Goal: Task Accomplishment & Management: Use online tool/utility

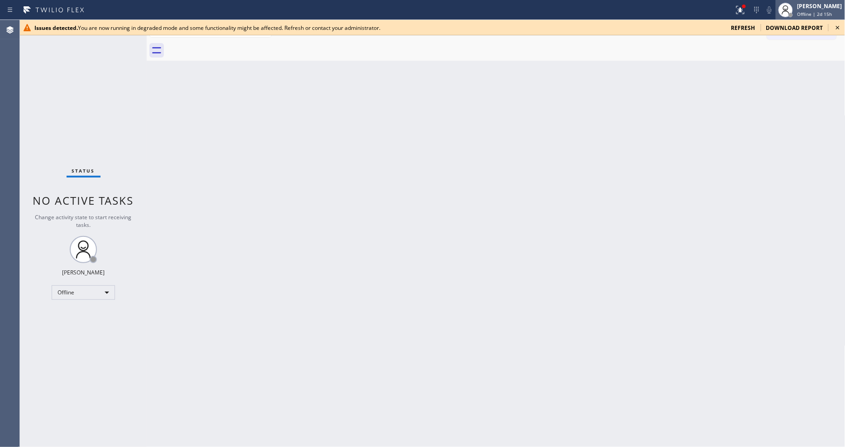
click at [760, 17] on span "Offline | 2d 15h" at bounding box center [814, 14] width 35 height 6
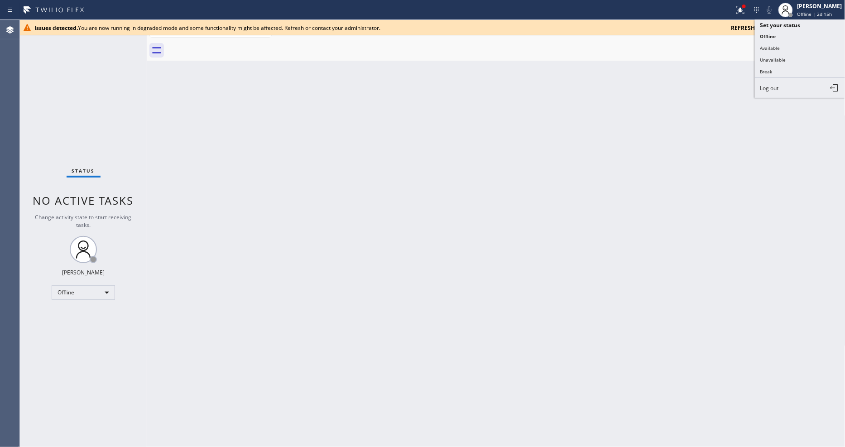
drag, startPoint x: 809, startPoint y: 54, endPoint x: 762, endPoint y: 299, distance: 248.9
click at [760, 54] on button "Unavailable" at bounding box center [800, 60] width 91 height 12
click at [760, 29] on icon at bounding box center [837, 27] width 11 height 11
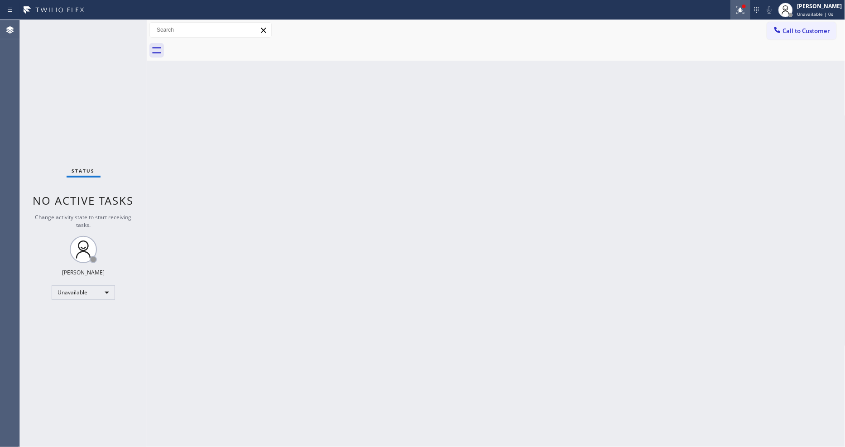
click at [759, 10] on icon at bounding box center [756, 10] width 11 height 11
click at [746, 12] on icon at bounding box center [740, 10] width 11 height 11
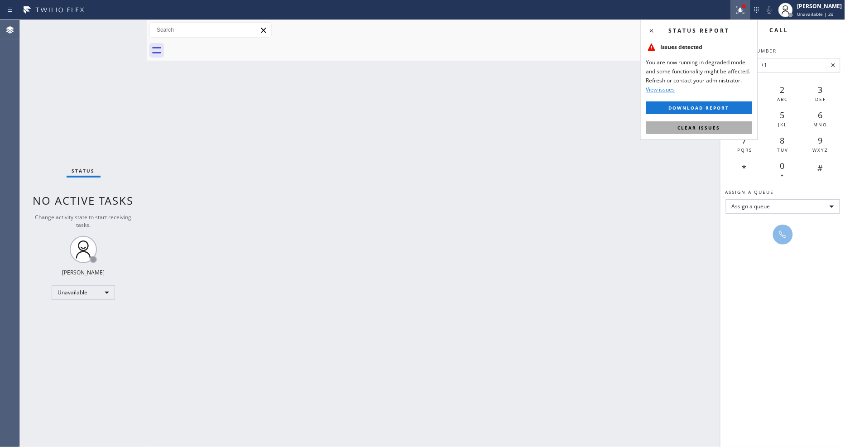
click at [732, 125] on button "Clear issues" at bounding box center [699, 127] width 106 height 13
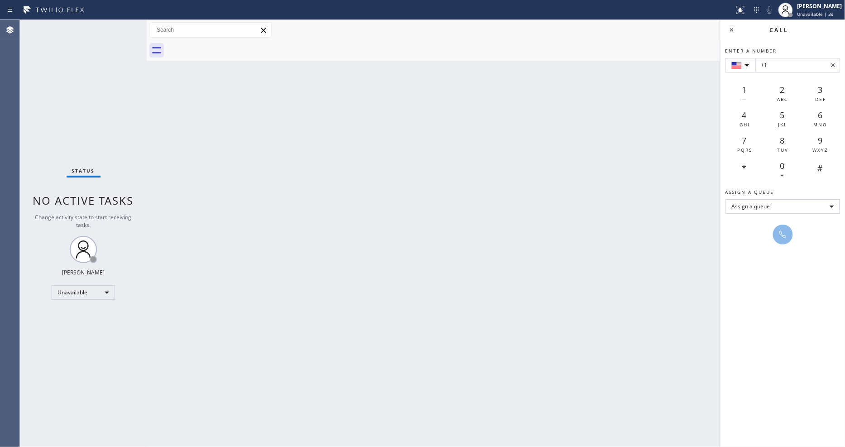
drag, startPoint x: 734, startPoint y: 24, endPoint x: 619, endPoint y: 23, distance: 115.5
click at [734, 25] on icon at bounding box center [731, 29] width 11 height 11
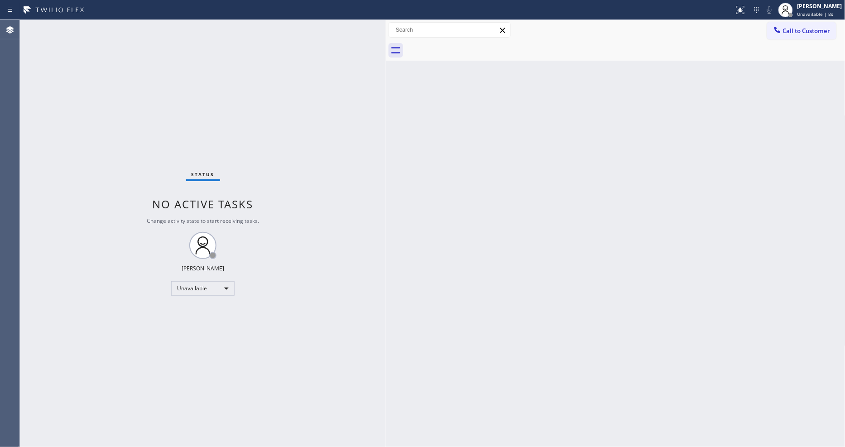
drag, startPoint x: 146, startPoint y: 39, endPoint x: 383, endPoint y: 59, distance: 238.1
click at [386, 59] on div at bounding box center [386, 233] width 0 height 427
click at [760, 34] on button "Call to Customer" at bounding box center [801, 30] width 69 height 17
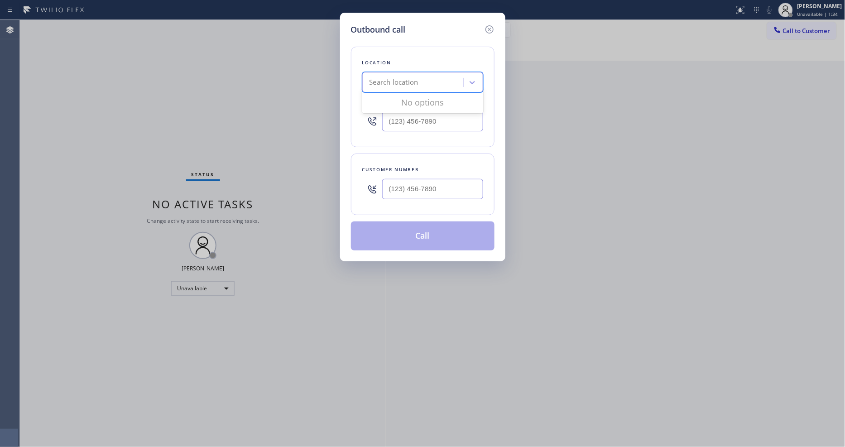
click at [397, 77] on div "Search location" at bounding box center [393, 82] width 49 height 10
paste input "5 Star Appliance Repair"
type input "5 Star Appliance Repair"
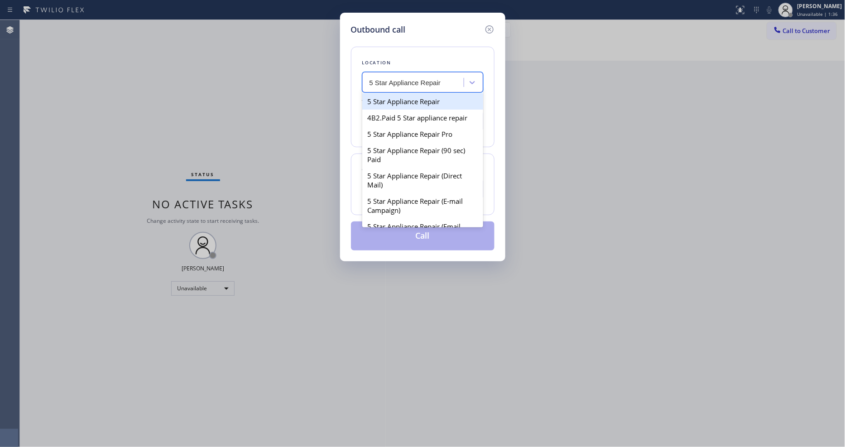
drag, startPoint x: 397, startPoint y: 99, endPoint x: 392, endPoint y: 100, distance: 4.7
click at [397, 98] on div "5 Star Appliance Repair" at bounding box center [422, 101] width 121 height 16
type input "[PHONE_NUMBER]"
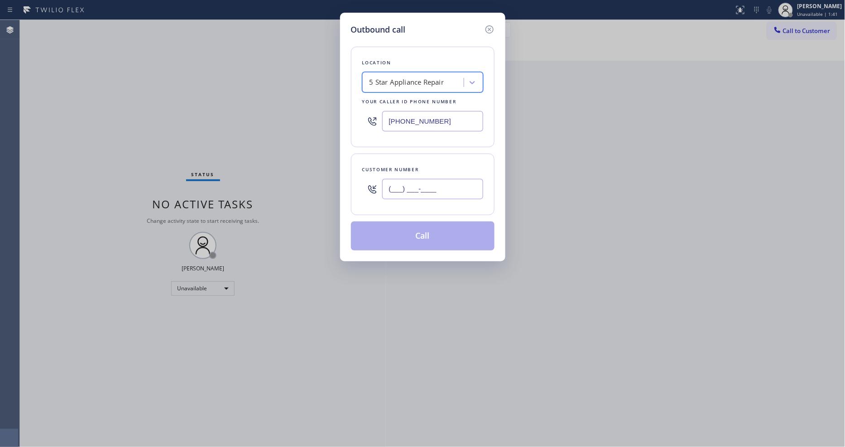
click at [414, 183] on input "(___) ___-____" at bounding box center [432, 189] width 101 height 20
paste input "949) 943-6534"
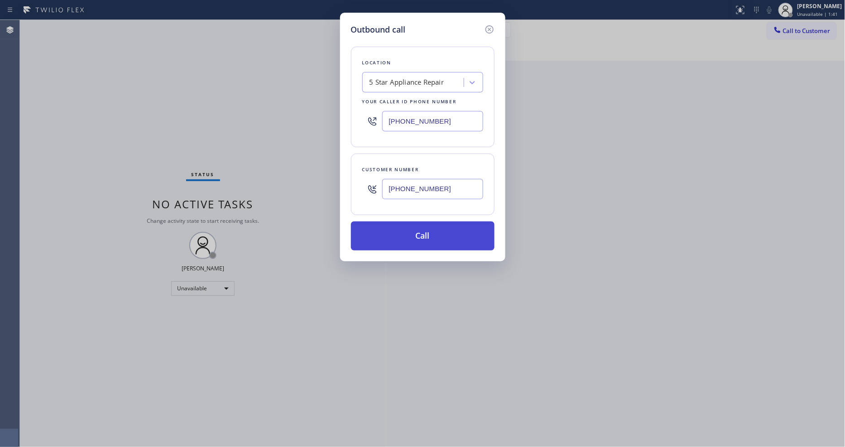
type input "[PHONE_NUMBER]"
click at [407, 229] on button "Call" at bounding box center [423, 235] width 144 height 29
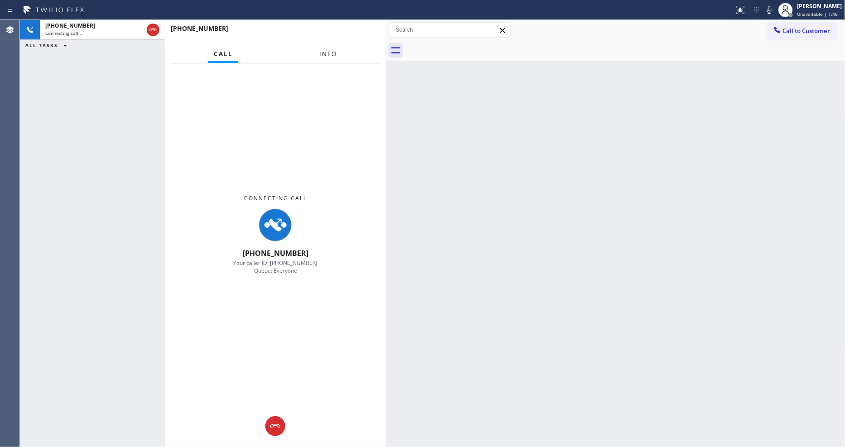
click at [328, 57] on button "Info" at bounding box center [328, 54] width 29 height 18
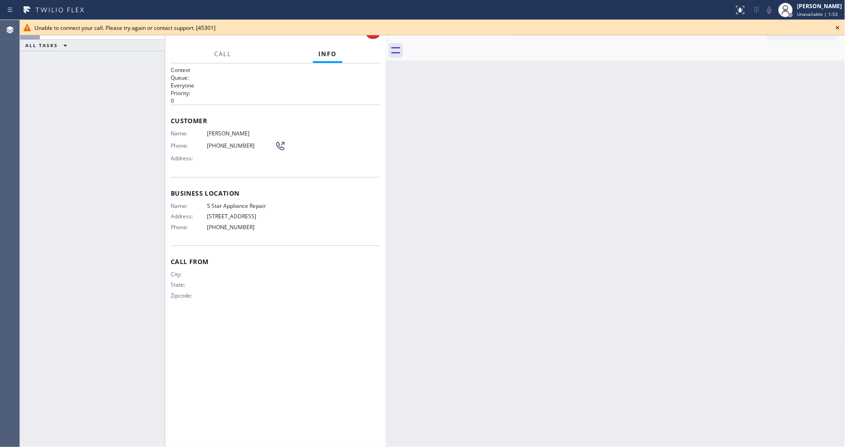
click at [760, 28] on icon at bounding box center [837, 27] width 11 height 11
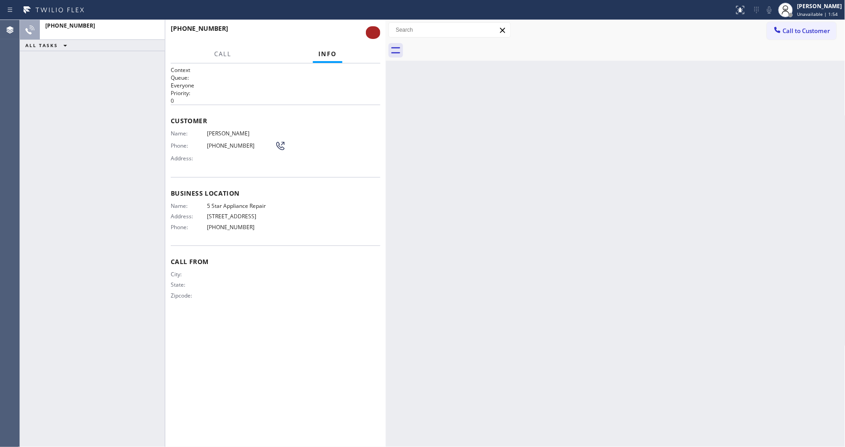
click at [369, 30] on button at bounding box center [373, 32] width 14 height 13
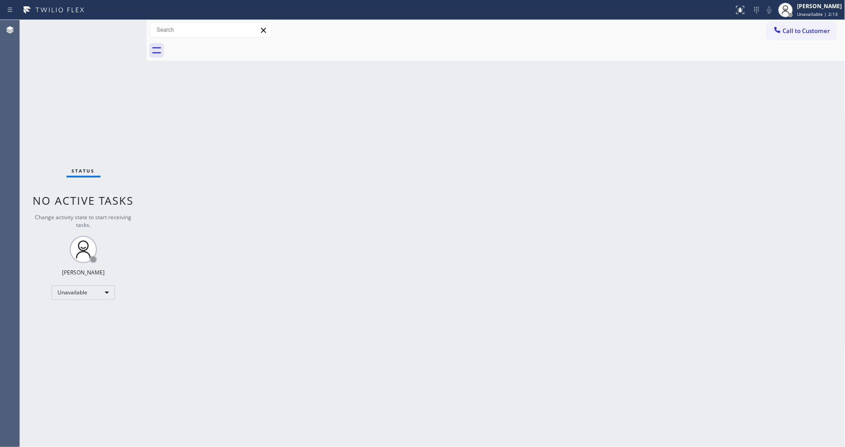
click at [575, 209] on div "Back to Dashboard Change Sender ID Customers Technicians Select a contact Outbo…" at bounding box center [496, 233] width 699 height 427
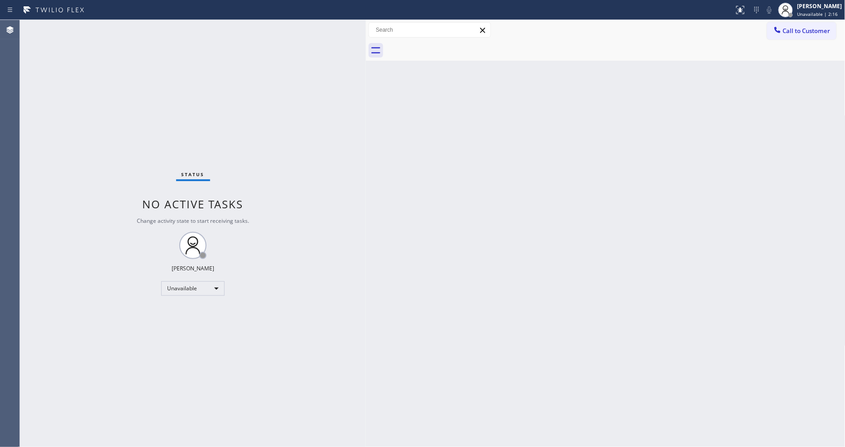
drag, startPoint x: 146, startPoint y: 35, endPoint x: 365, endPoint y: 41, distance: 219.2
click at [366, 41] on div at bounding box center [366, 233] width 0 height 427
click at [799, 25] on button "Call to Customer" at bounding box center [801, 30] width 69 height 17
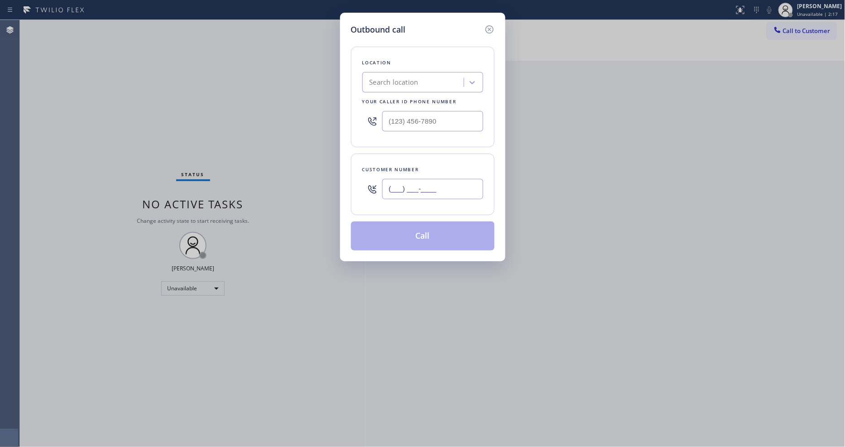
click at [418, 189] on input "(___) ___-____" at bounding box center [432, 189] width 101 height 20
paste input "949) 943-6534"
type input "[PHONE_NUMBER]"
click at [416, 77] on div "Search location" at bounding box center [393, 82] width 49 height 10
paste input "5 Star Appliance Repair"
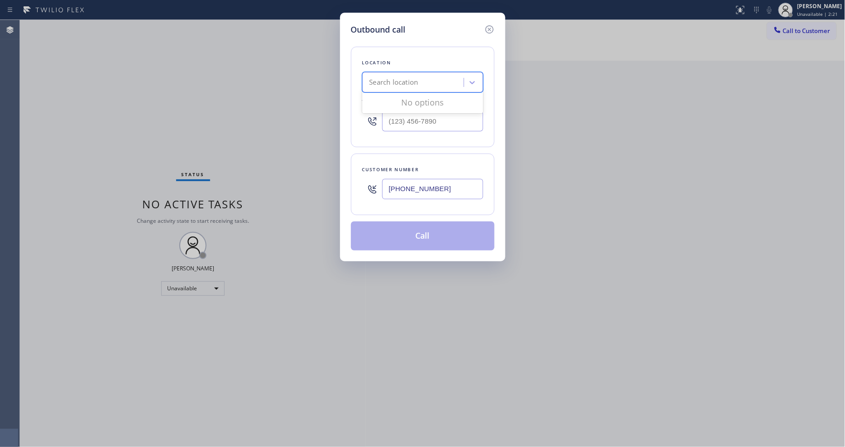
type input "5 Star Appliance Repair"
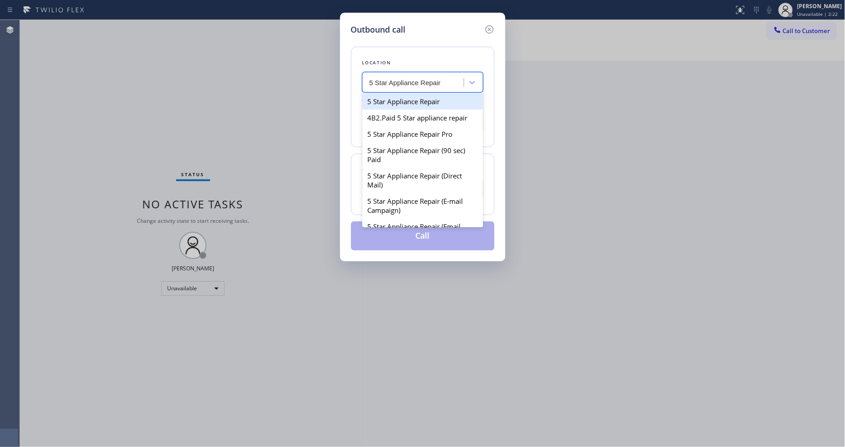
click at [400, 99] on div "5 Star Appliance Repair" at bounding box center [422, 101] width 121 height 16
type input "[PHONE_NUMBER]"
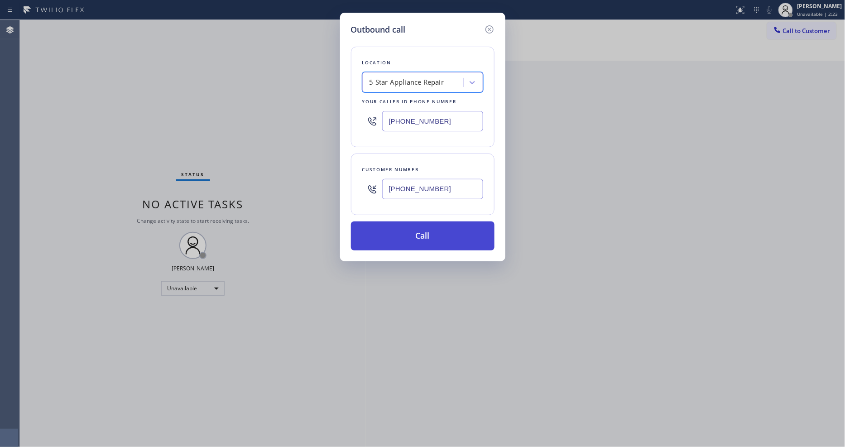
click at [389, 237] on button "Call" at bounding box center [423, 235] width 144 height 29
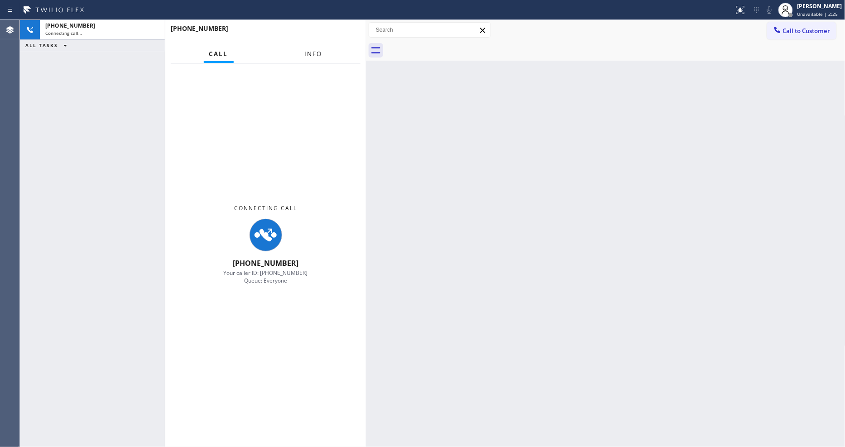
click at [314, 52] on span "Info" at bounding box center [314, 54] width 18 height 8
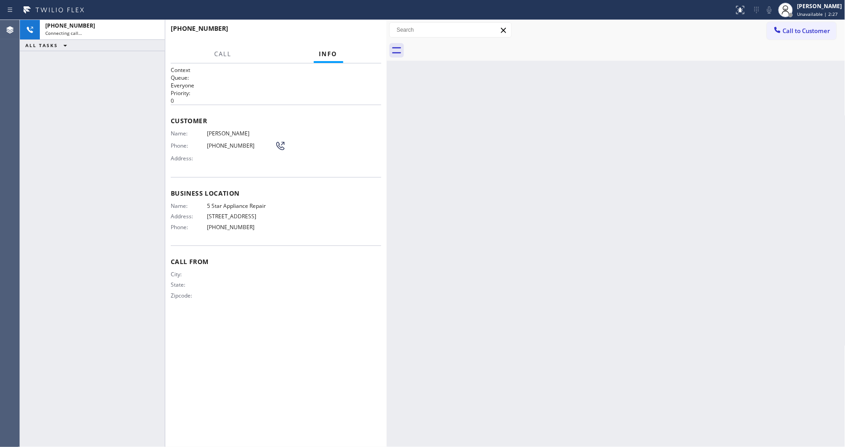
drag, startPoint x: 367, startPoint y: 81, endPoint x: 388, endPoint y: 82, distance: 20.8
click at [387, 82] on div at bounding box center [387, 233] width 0 height 427
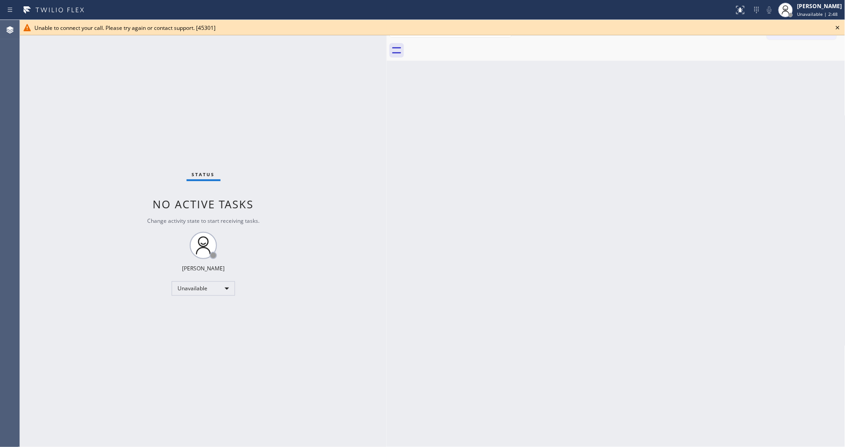
click at [842, 28] on icon at bounding box center [837, 27] width 11 height 11
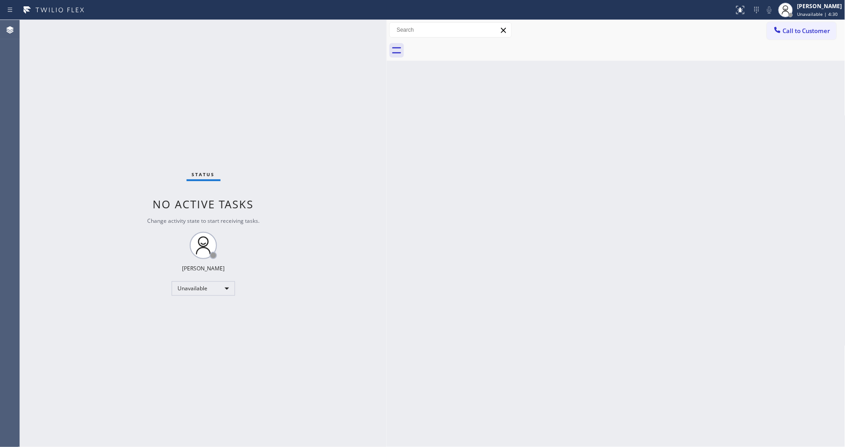
click at [781, 34] on button "Call to Customer" at bounding box center [801, 30] width 69 height 17
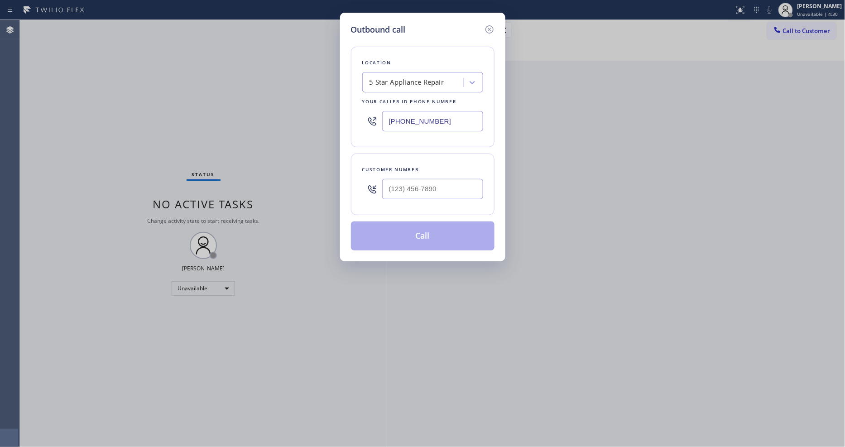
click at [418, 79] on div "5 Star Appliance Repair" at bounding box center [406, 82] width 75 height 10
paste input "Torrance Appliance Repair"
type input "Torrance Appliance Repair"
drag, startPoint x: 418, startPoint y: 99, endPoint x: 385, endPoint y: 21, distance: 84.3
click at [418, 100] on div "Torrance Appliance Repair" at bounding box center [422, 101] width 121 height 16
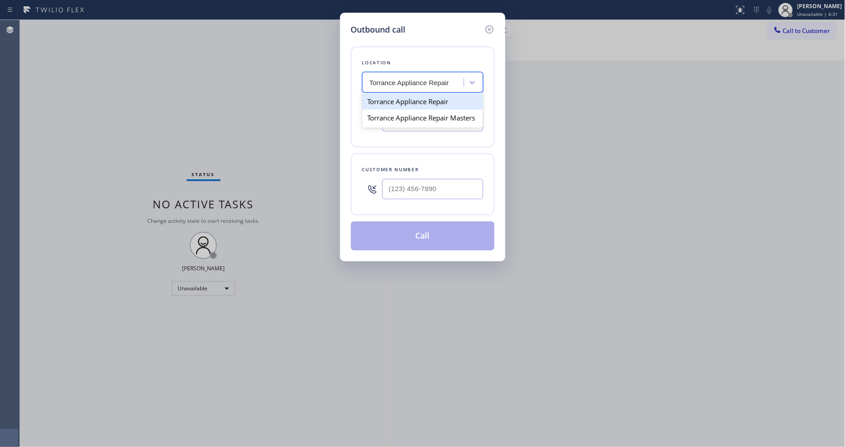
type input "[PHONE_NUMBER]"
click at [416, 189] on input "(___) ___-____" at bounding box center [432, 189] width 101 height 20
paste input "310) 245-6732"
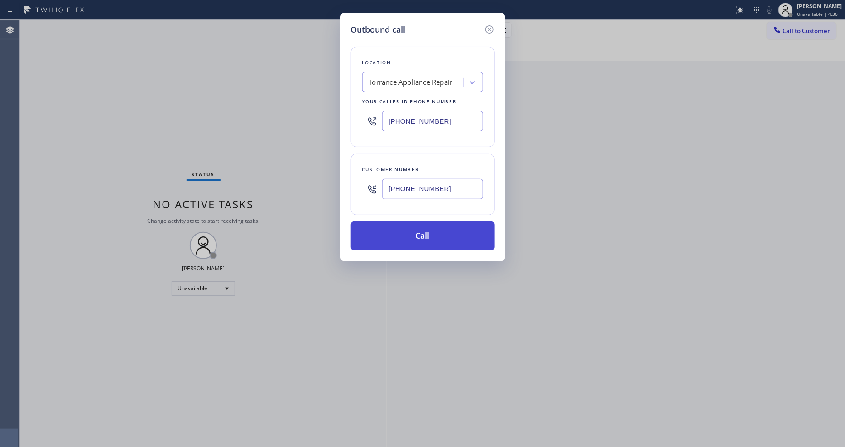
type input "[PHONE_NUMBER]"
click at [415, 237] on button "Call" at bounding box center [423, 235] width 144 height 29
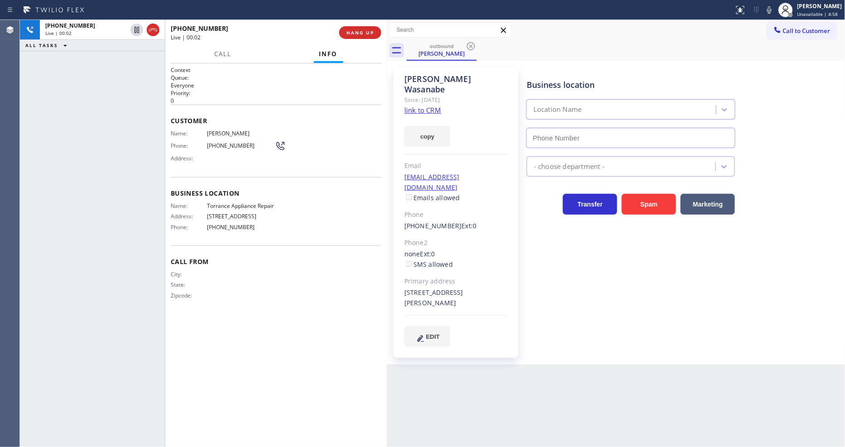
click at [600, 134] on input "text" at bounding box center [630, 138] width 209 height 20
type input "[PHONE_NUMBER]"
click at [563, 258] on div "Business location Torrance Appliance Repair [PHONE_NUMBER] Appliance Repair Reg…" at bounding box center [684, 207] width 318 height 274
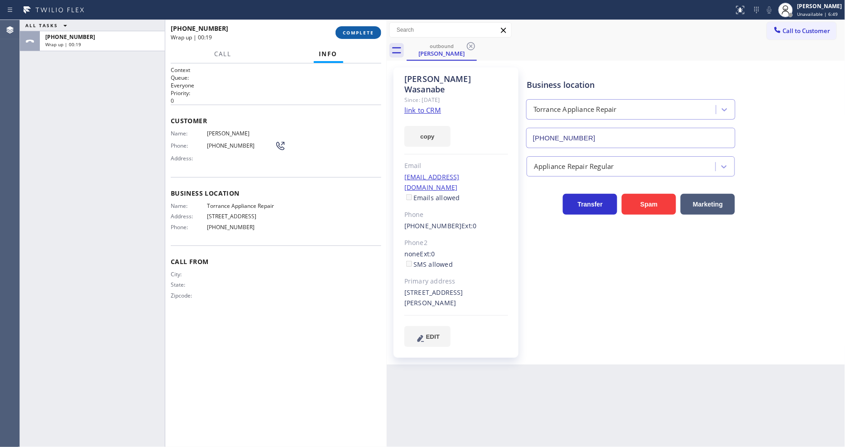
click at [370, 33] on span "COMPLETE" at bounding box center [358, 32] width 31 height 6
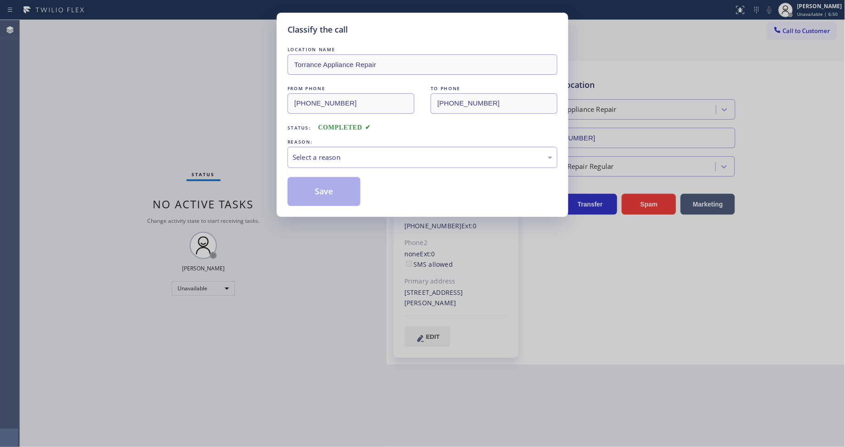
drag, startPoint x: 317, startPoint y: 155, endPoint x: 319, endPoint y: 159, distance: 4.9
click at [317, 153] on div "Select a reason" at bounding box center [422, 157] width 260 height 10
click at [317, 196] on button "Save" at bounding box center [323, 191] width 73 height 29
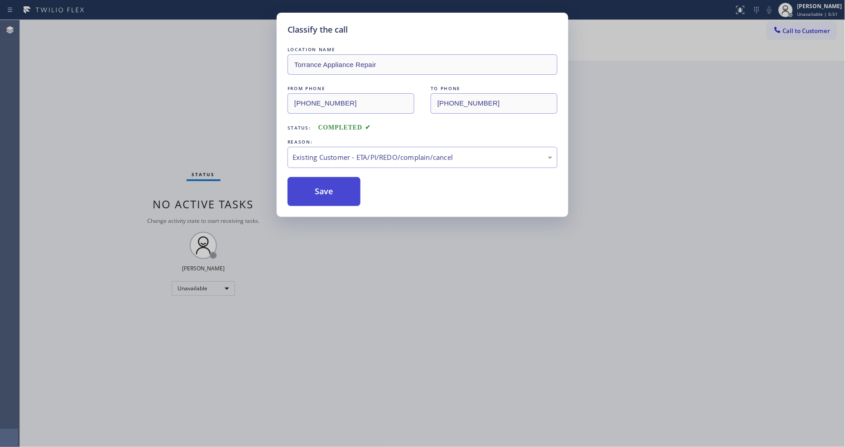
click at [317, 196] on button "Save" at bounding box center [323, 191] width 73 height 29
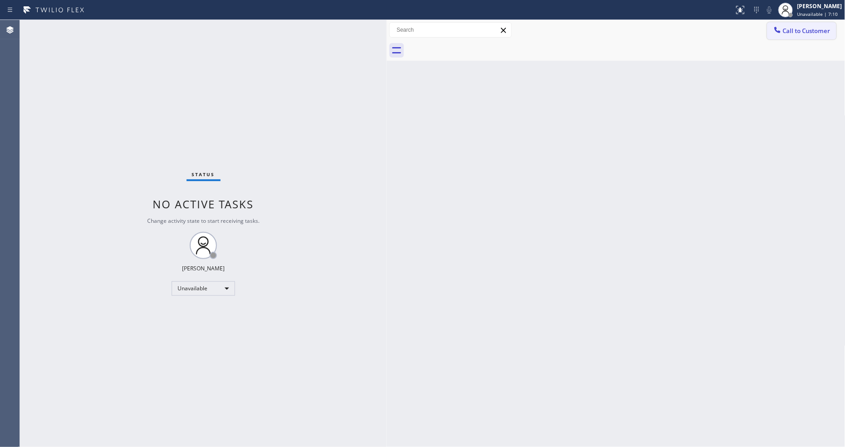
click at [786, 31] on span "Call to Customer" at bounding box center [807, 31] width 48 height 8
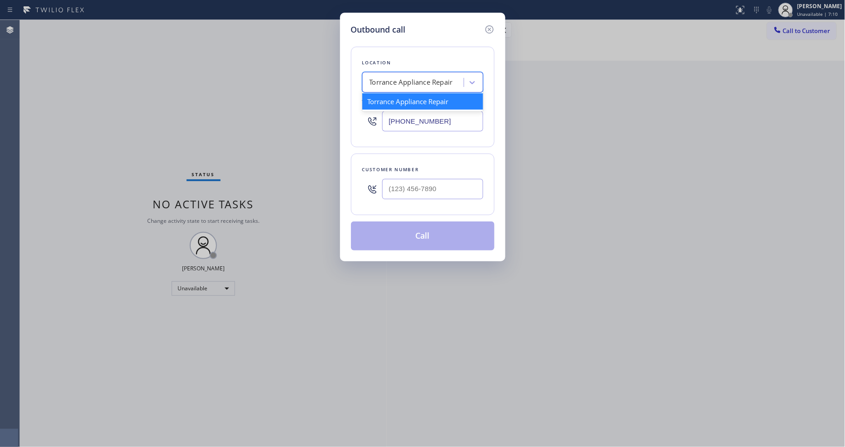
click at [431, 84] on div "Torrance Appliance Repair" at bounding box center [414, 83] width 99 height 16
paste input "5 Star Appliance Repair"
type input "5 Star Appliance Repair"
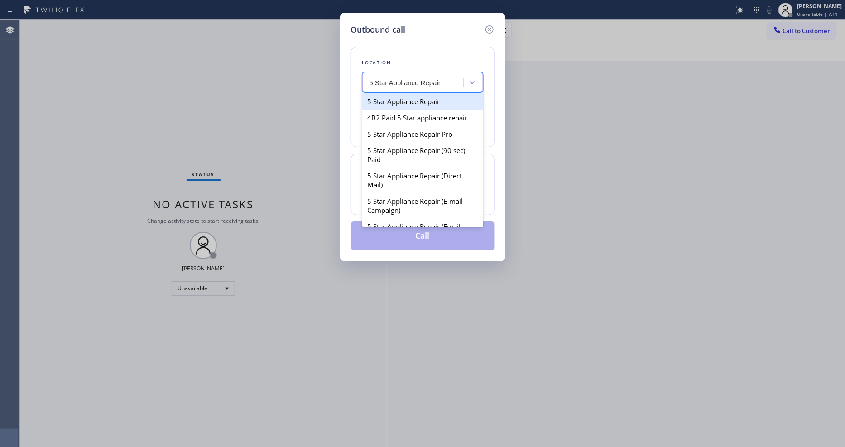
click at [408, 98] on div "5 Star Appliance Repair" at bounding box center [422, 101] width 121 height 16
type input "[PHONE_NUMBER]"
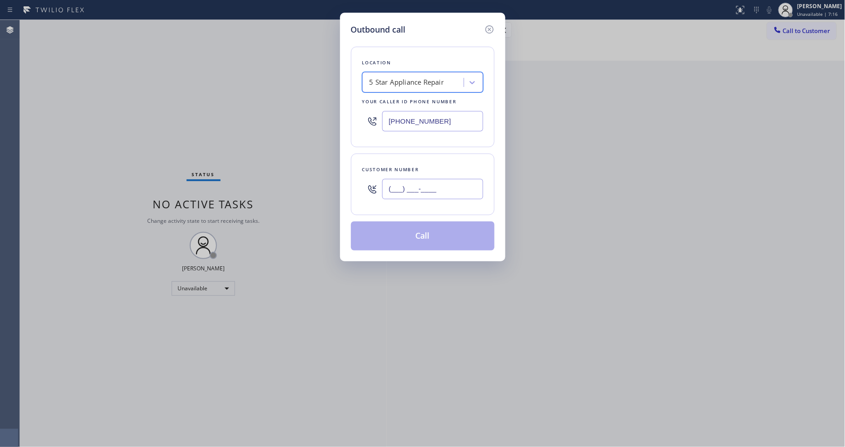
click at [393, 184] on input "(___) ___-____" at bounding box center [432, 189] width 101 height 20
paste input "818) 484-1954"
type input "[PHONE_NUMBER]"
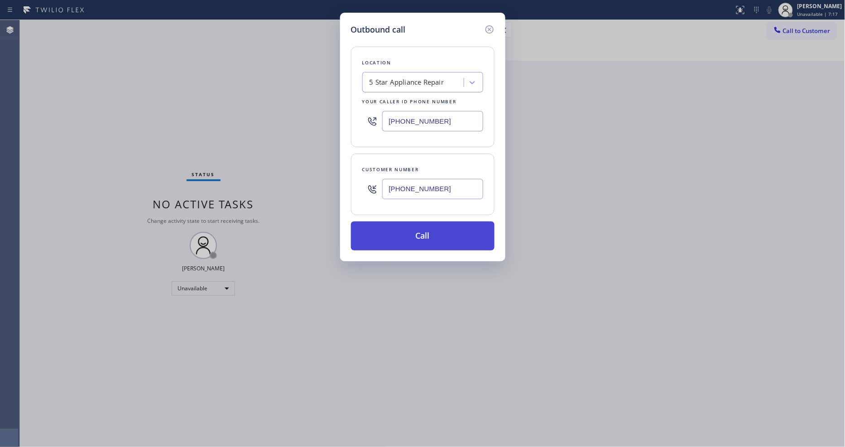
click at [406, 236] on button "Call" at bounding box center [423, 235] width 144 height 29
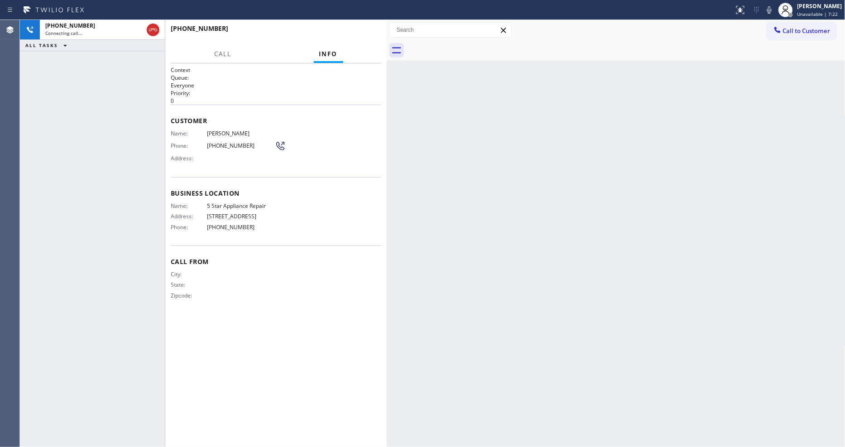
drag, startPoint x: 309, startPoint y: 301, endPoint x: 324, endPoint y: 441, distance: 141.1
click at [309, 300] on div "Call From City: State: Zipcode:" at bounding box center [276, 279] width 211 height 68
click at [292, 418] on div "Context Queue: Everyone Priority: 0 Customer Name: [PERSON_NAME] Phone: [PHONE_…" at bounding box center [276, 255] width 211 height 378
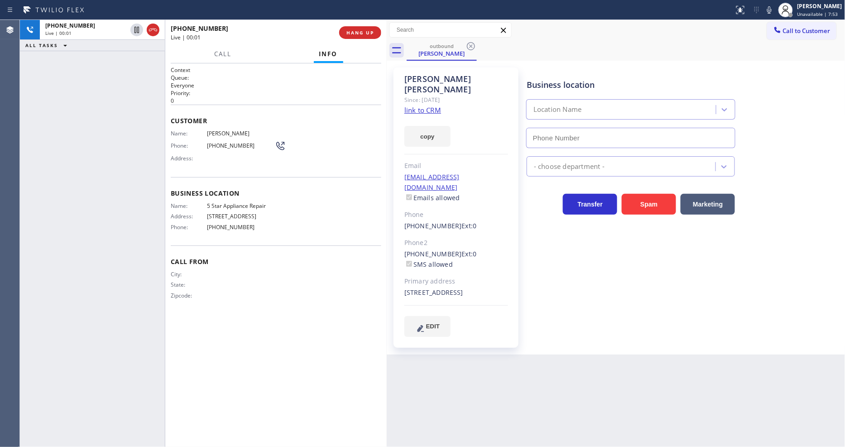
type input "[PHONE_NUMBER]"
click at [359, 33] on span "HANG UP" at bounding box center [360, 32] width 28 height 6
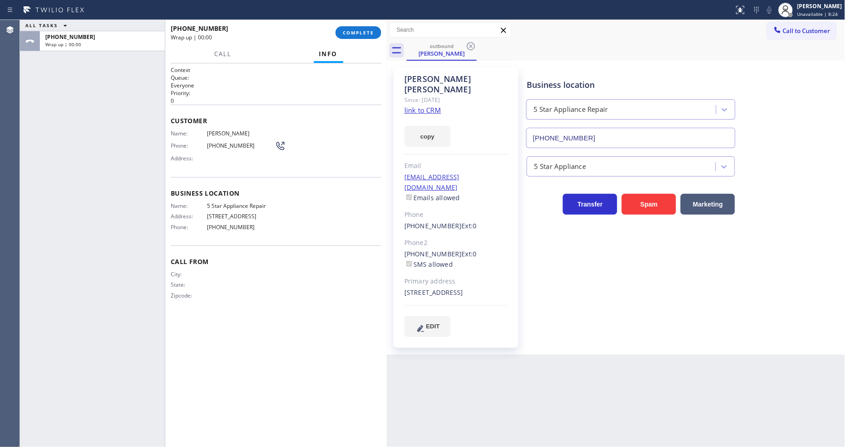
click at [226, 206] on div "Name: 5 Star Appliance Repair Address: [STREET_ADDRESS] Phone: [PHONE_NUMBER]" at bounding box center [223, 218] width 104 height 32
copy span "5 Star Appliance Repair"
click at [357, 29] on span "COMPLETE" at bounding box center [358, 32] width 31 height 6
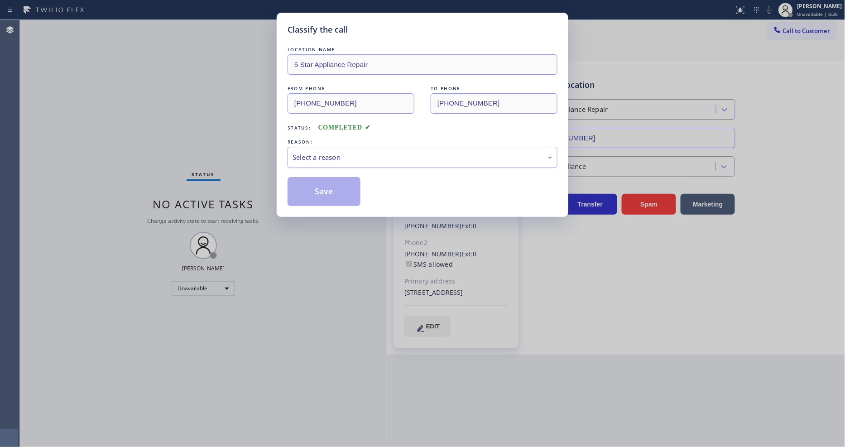
click at [341, 152] on div "Select a reason" at bounding box center [422, 157] width 260 height 10
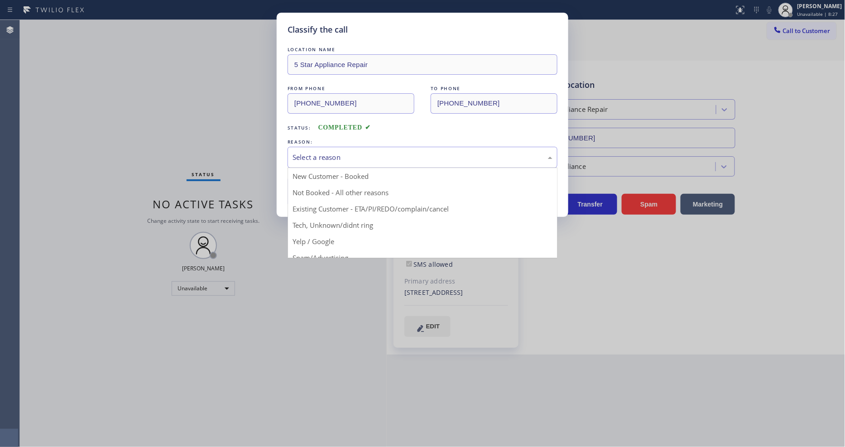
drag, startPoint x: 339, startPoint y: 207, endPoint x: 335, endPoint y: 192, distance: 15.3
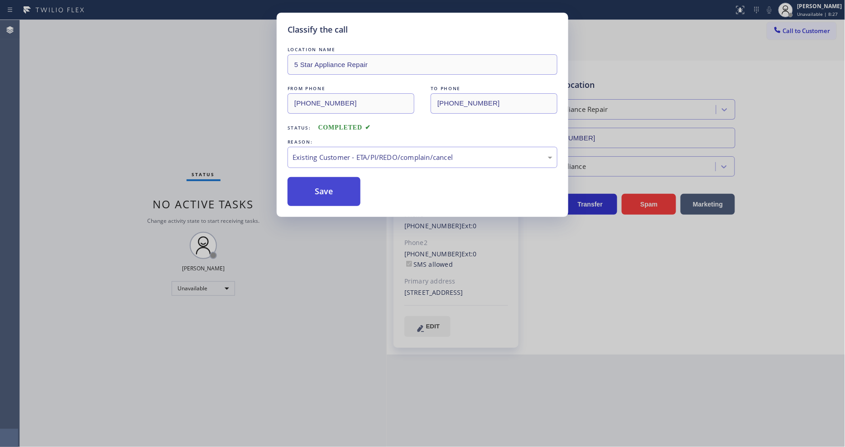
click at [334, 188] on button "Save" at bounding box center [323, 191] width 73 height 29
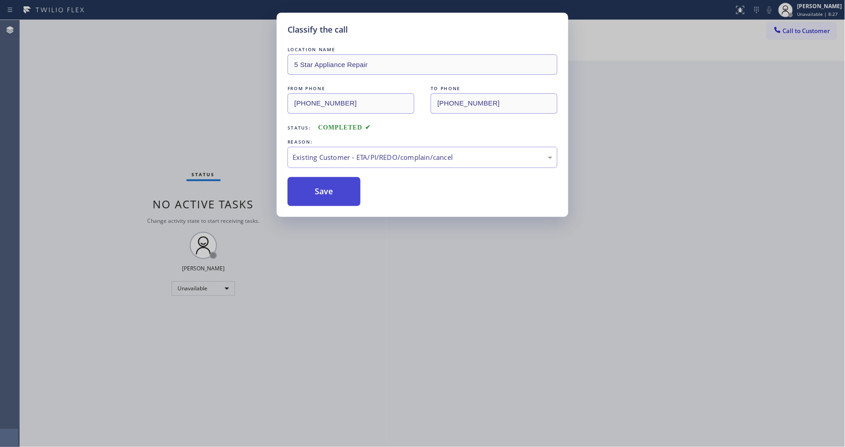
click at [334, 188] on button "Save" at bounding box center [323, 191] width 73 height 29
drag, startPoint x: 334, startPoint y: 188, endPoint x: 330, endPoint y: 349, distance: 160.8
click at [334, 188] on button "Save" at bounding box center [323, 191] width 73 height 29
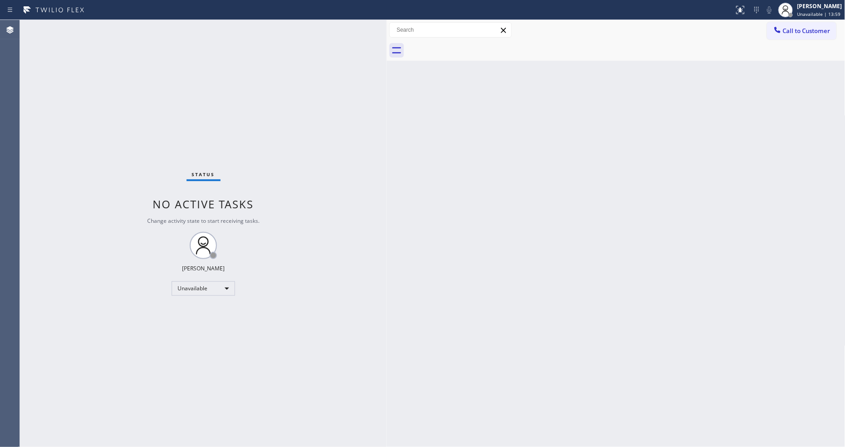
click at [783, 29] on button "Call to Customer" at bounding box center [801, 30] width 69 height 17
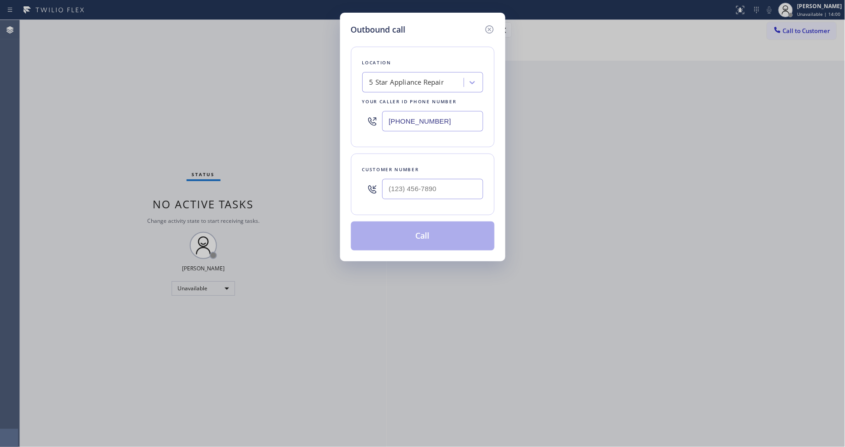
click at [440, 79] on div "5 Star Appliance Repair" at bounding box center [406, 82] width 75 height 10
paste input "Kent Appliance Mending"
type input "Kent Appliance Mending"
drag, startPoint x: 386, startPoint y: 98, endPoint x: 363, endPoint y: 3, distance: 97.8
click at [386, 98] on div "Kent Appliance Mending" at bounding box center [422, 101] width 121 height 16
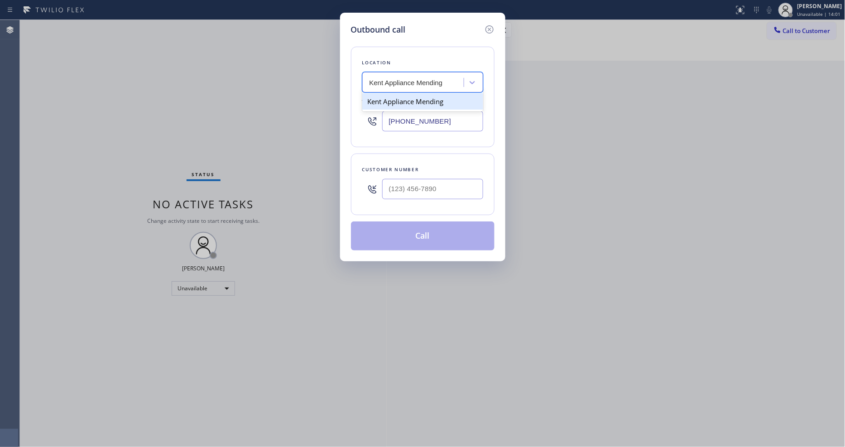
type input "[PHONE_NUMBER]"
click at [416, 182] on input "(___) ___-____" at bounding box center [432, 189] width 101 height 20
paste input "253) 880-5983"
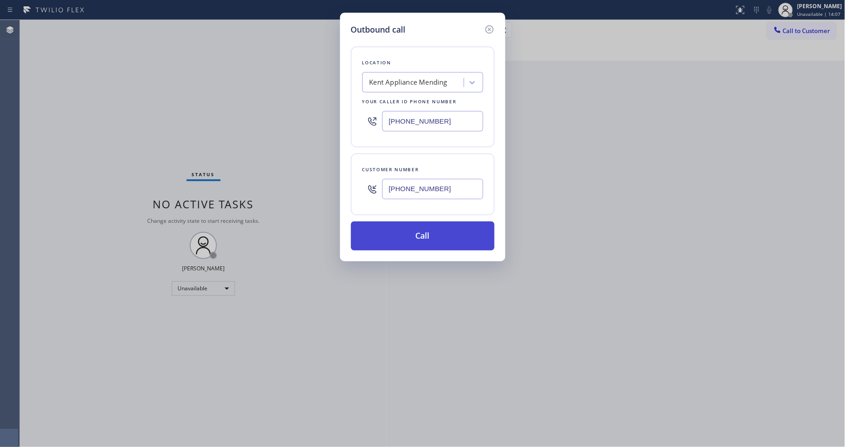
type input "[PHONE_NUMBER]"
click at [413, 236] on button "Call" at bounding box center [423, 235] width 144 height 29
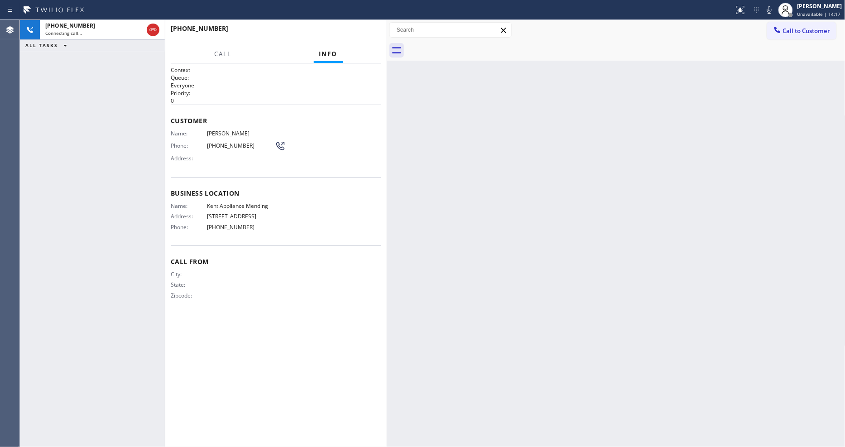
drag, startPoint x: 122, startPoint y: 259, endPoint x: 77, endPoint y: 164, distance: 105.5
click at [122, 259] on div "[PHONE_NUMBER] Connecting call… ALL TASKS ALL TASKS ACTIVE TASKS TASKS IN WRAP …" at bounding box center [92, 233] width 145 height 427
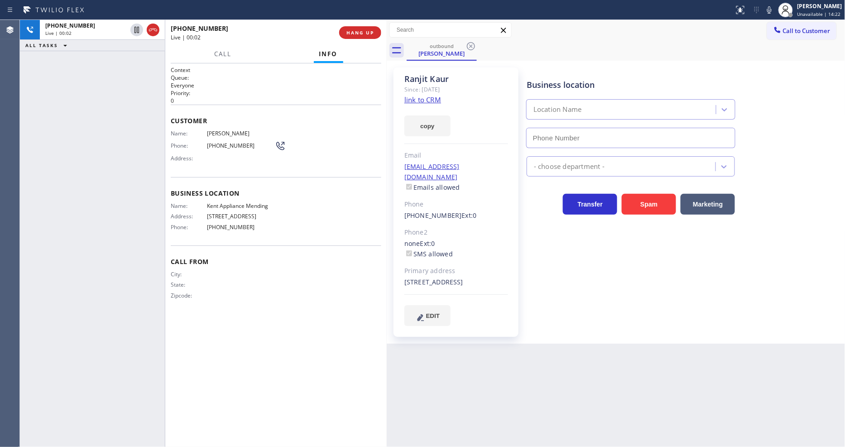
type input "[PHONE_NUMBER]"
click at [362, 29] on span "HANG UP" at bounding box center [360, 32] width 28 height 6
click at [363, 29] on span "HANG UP" at bounding box center [360, 32] width 28 height 6
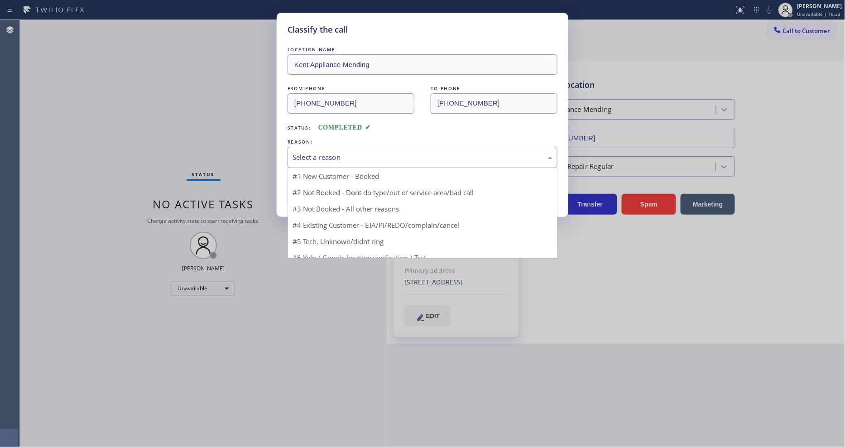
click at [321, 148] on div "Select a reason" at bounding box center [422, 157] width 270 height 21
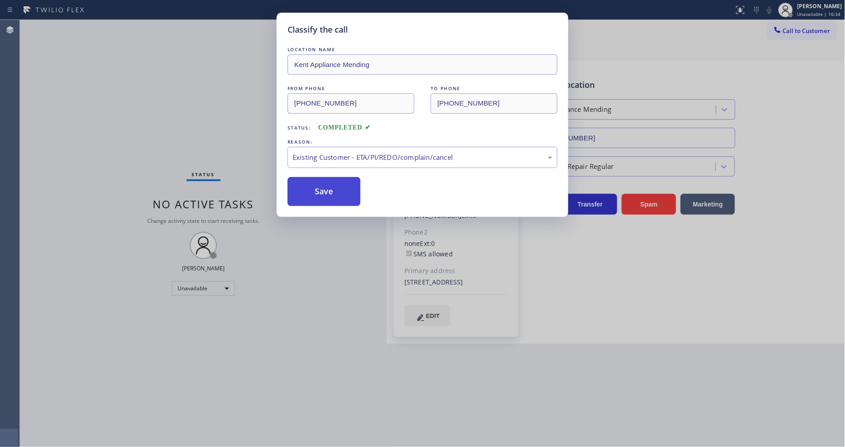
click at [340, 188] on button "Save" at bounding box center [323, 191] width 73 height 29
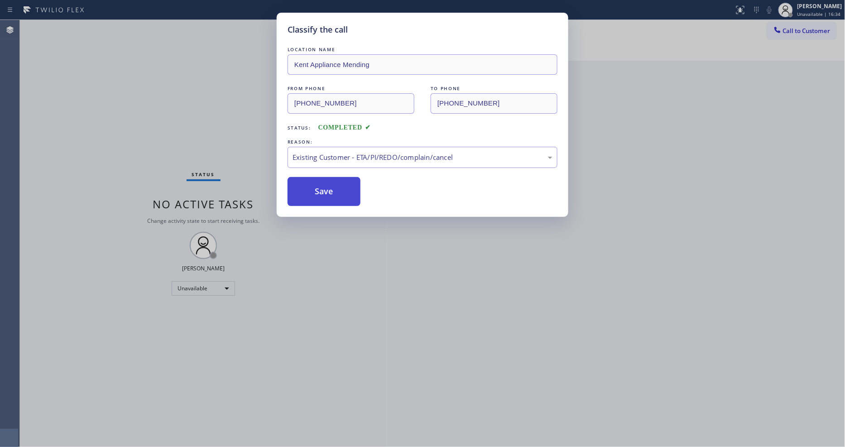
click at [340, 188] on button "Save" at bounding box center [323, 191] width 73 height 29
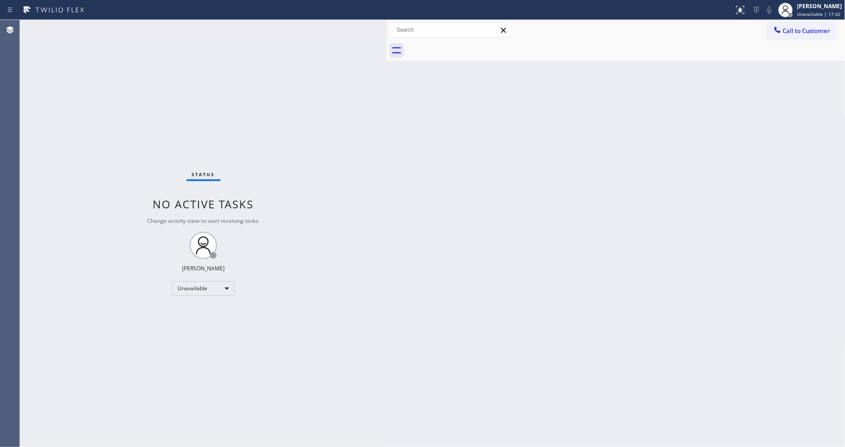
drag, startPoint x: 720, startPoint y: 168, endPoint x: 751, endPoint y: 235, distance: 73.9
click at [720, 169] on div "Back to Dashboard Change Sender ID Customers Technicians Select a contact Outbo…" at bounding box center [616, 233] width 459 height 427
click at [278, 290] on div "Status No active tasks Change activity state to start receiving tasks. [PERSON_…" at bounding box center [203, 233] width 367 height 427
click at [777, 32] on icon at bounding box center [777, 30] width 6 height 6
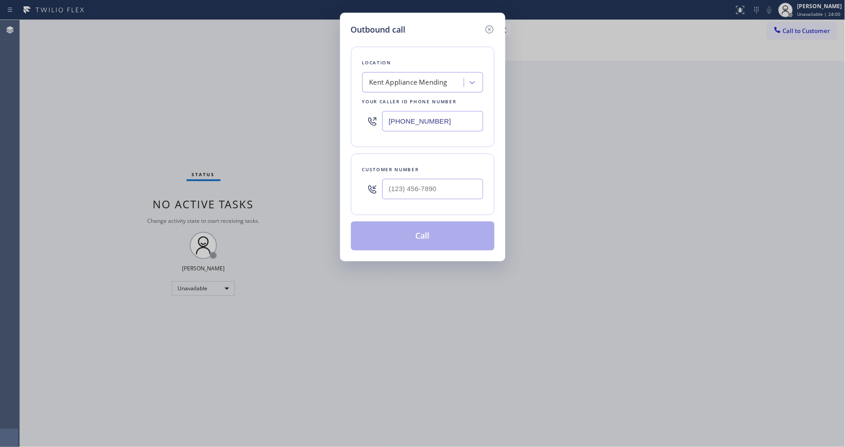
click at [398, 82] on div "Kent Appliance Mending" at bounding box center [408, 82] width 78 height 10
paste input "Red Apple Appliance Repair [GEOGRAPHIC_DATA][PERSON_NAME]"
type input "Red Apple Appliance Repair [GEOGRAPHIC_DATA][PERSON_NAME]"
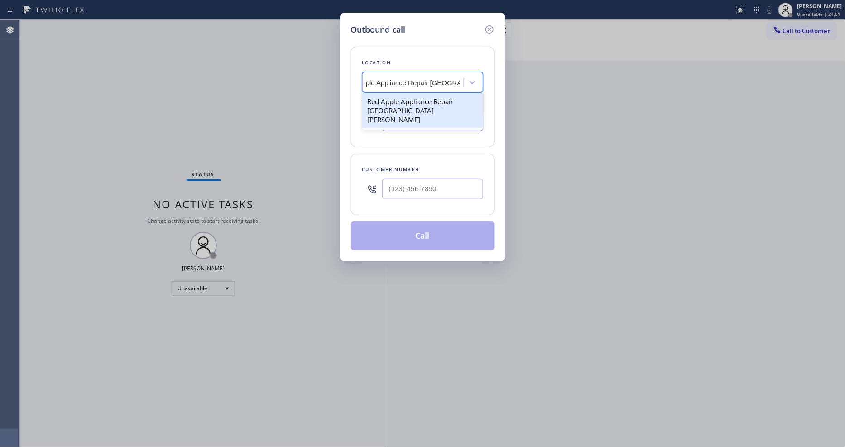
click at [396, 100] on div "Red Apple Appliance Repair [GEOGRAPHIC_DATA][PERSON_NAME]" at bounding box center [422, 110] width 121 height 34
type input "[PHONE_NUMBER]"
click at [407, 187] on input "text" at bounding box center [432, 189] width 101 height 20
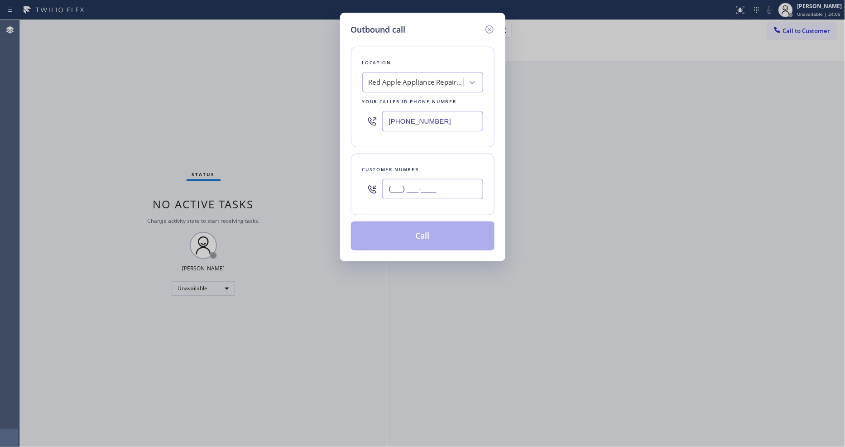
paste input "408) 264-9682"
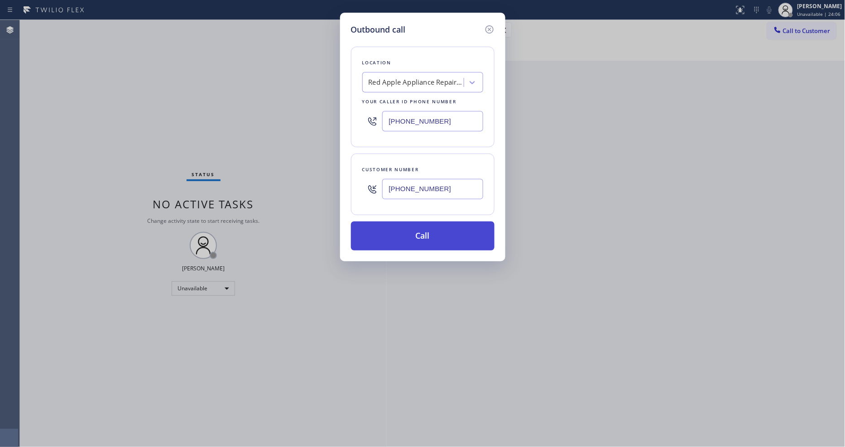
type input "[PHONE_NUMBER]"
click at [395, 233] on button "Call" at bounding box center [423, 235] width 144 height 29
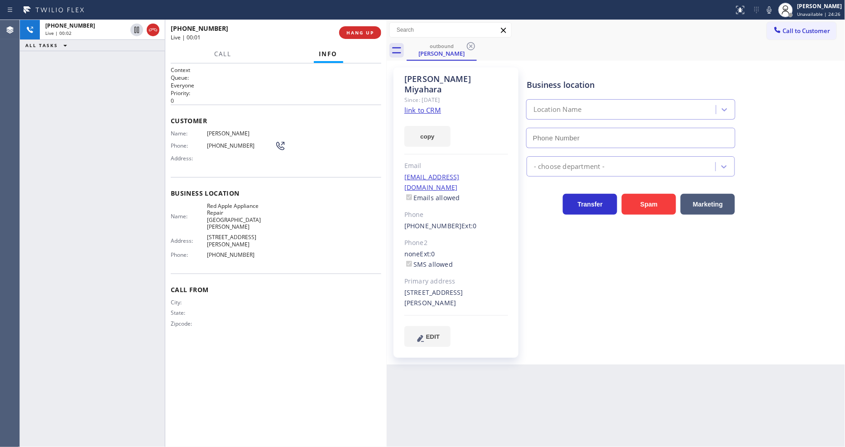
type input "[PHONE_NUMBER]"
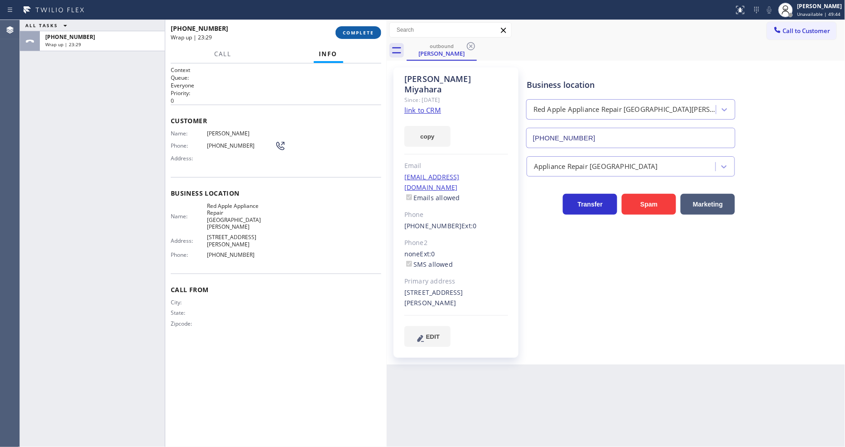
click at [349, 29] on span "COMPLETE" at bounding box center [358, 32] width 31 height 6
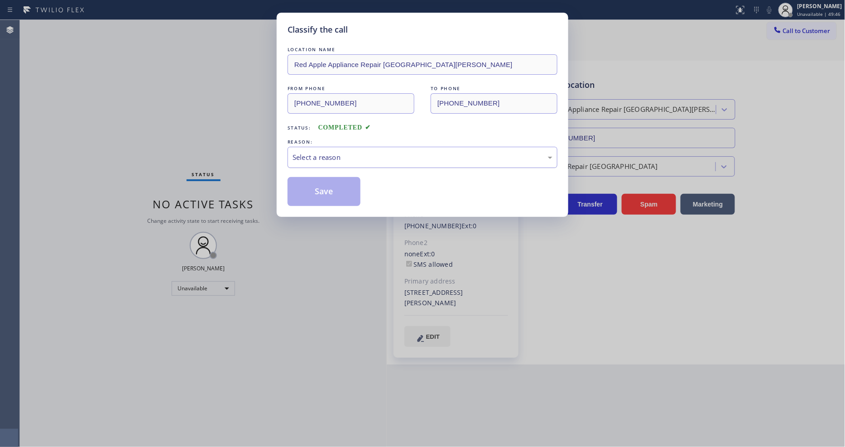
click at [311, 155] on div "Select a reason" at bounding box center [422, 157] width 260 height 10
click at [312, 189] on button "Save" at bounding box center [323, 191] width 73 height 29
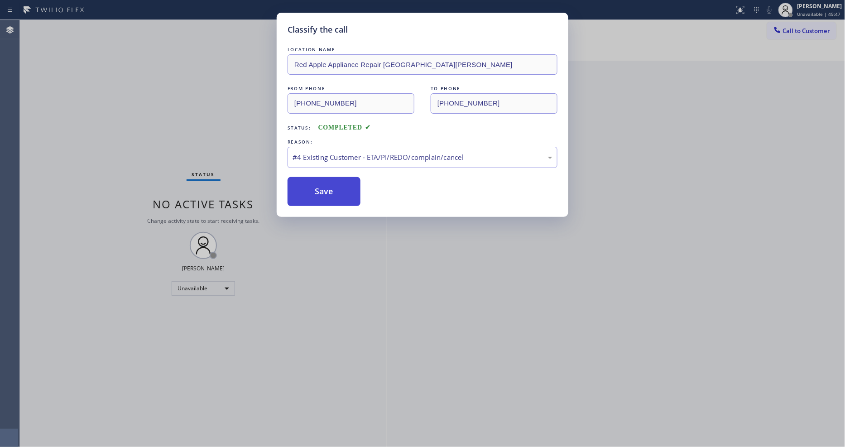
click at [312, 189] on button "Save" at bounding box center [323, 191] width 73 height 29
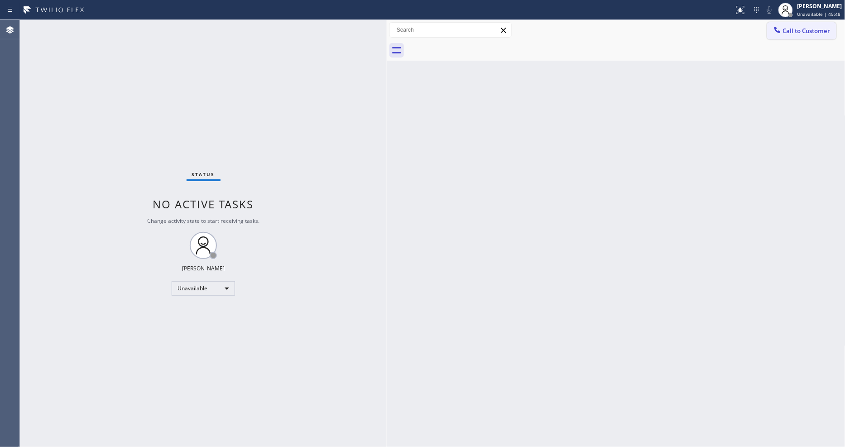
click at [786, 30] on span "Call to Customer" at bounding box center [807, 31] width 48 height 8
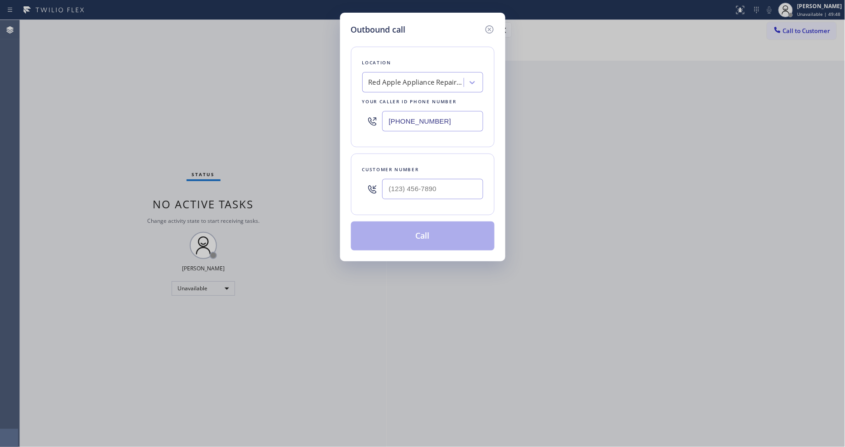
click at [380, 81] on div "Red Apple Appliance Repair [GEOGRAPHIC_DATA][PERSON_NAME]" at bounding box center [415, 82] width 95 height 10
paste input "GE Monogram Repair Expert [GEOGRAPHIC_DATA]"
type input "GE Monogram Repair Expert [GEOGRAPHIC_DATA]"
click at [387, 96] on div "GE Monogram Repair Expert [GEOGRAPHIC_DATA]" at bounding box center [422, 105] width 121 height 25
type input "[PHONE_NUMBER]"
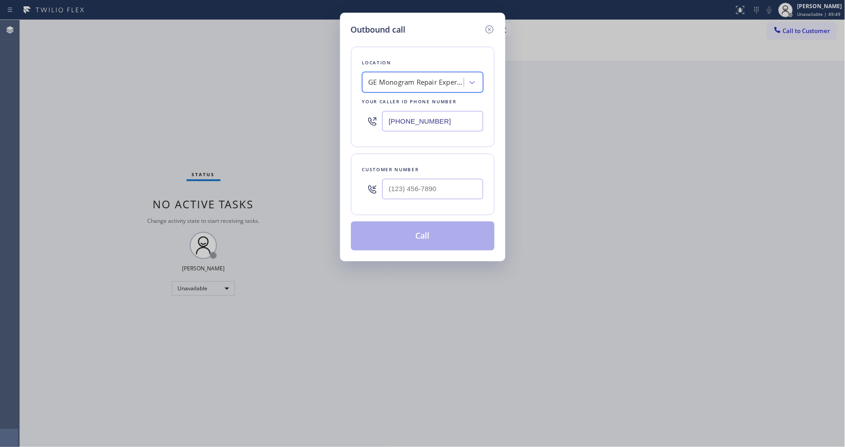
scroll to position [0, 1]
click at [426, 182] on input "(___) ___-____" at bounding box center [432, 189] width 101 height 20
paste input "720) 266-7500"
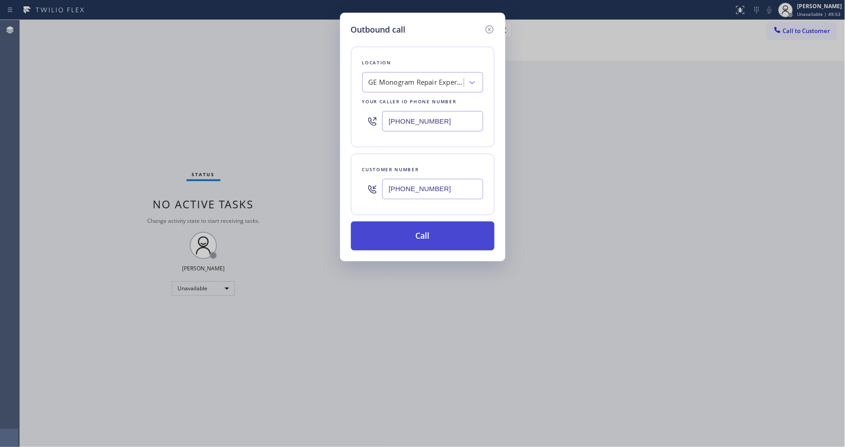
type input "[PHONE_NUMBER]"
click at [391, 234] on button "Call" at bounding box center [423, 235] width 144 height 29
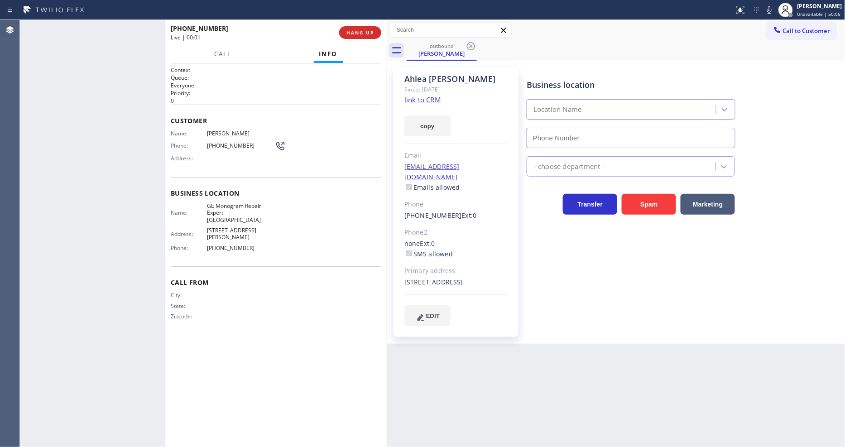
type input "[PHONE_NUMBER]"
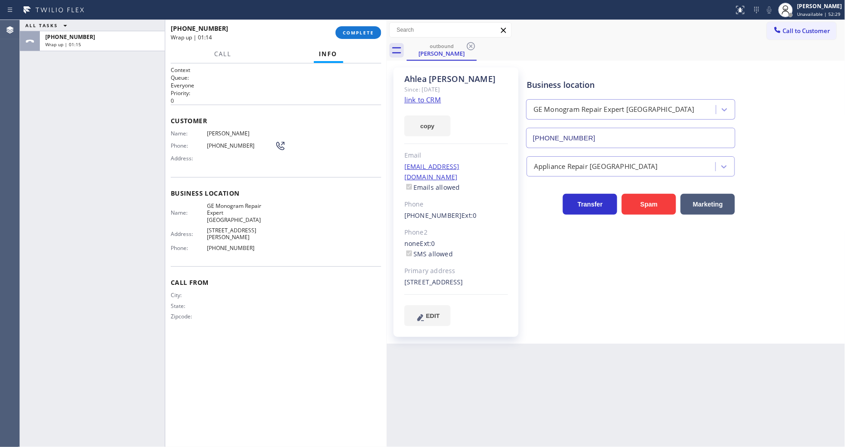
click at [372, 33] on span "COMPLETE" at bounding box center [358, 32] width 31 height 6
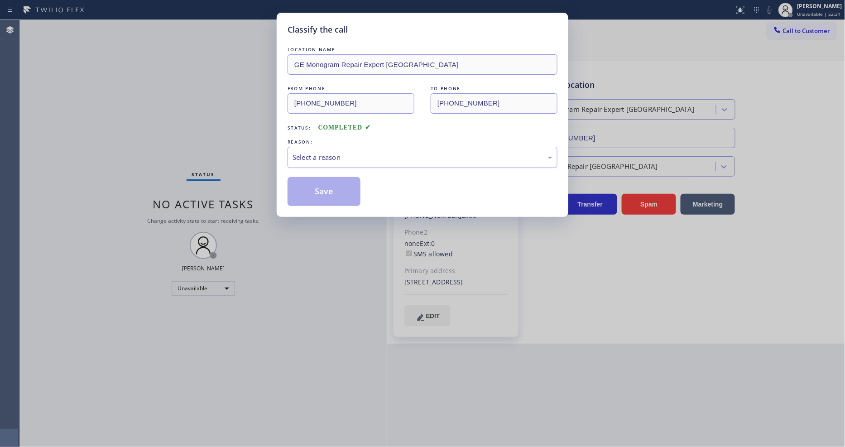
click at [342, 147] on div "Select a reason" at bounding box center [422, 157] width 270 height 21
click at [316, 196] on button "Save" at bounding box center [323, 191] width 73 height 29
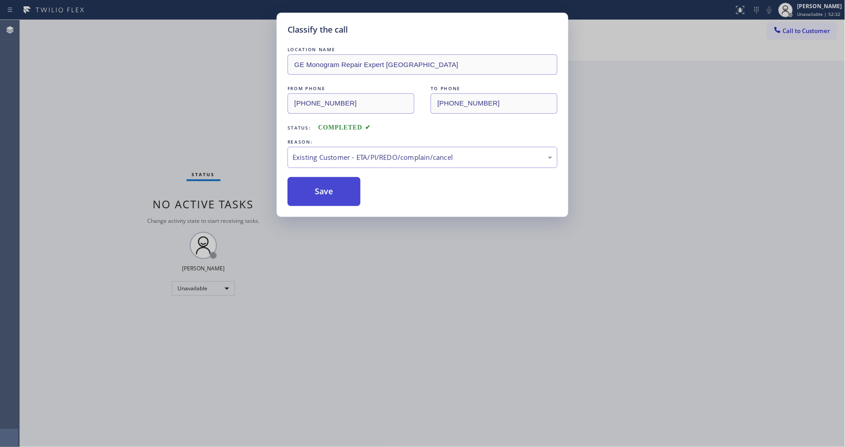
click at [316, 196] on button "Save" at bounding box center [323, 191] width 73 height 29
click at [316, 195] on button "Save" at bounding box center [323, 191] width 73 height 29
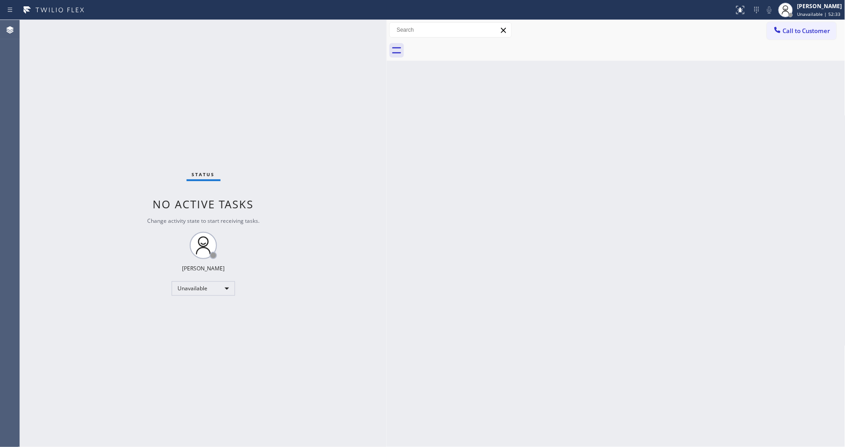
click at [806, 34] on button "Call to Customer" at bounding box center [801, 30] width 69 height 17
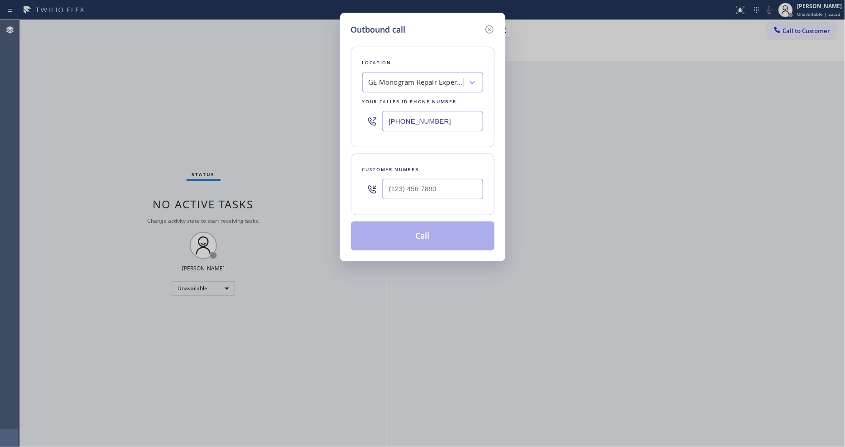
click at [404, 81] on div "GE Monogram Repair Expert [GEOGRAPHIC_DATA]" at bounding box center [415, 82] width 95 height 10
paste input "TrustPro Appliance"
type input "TrustPro Appliance"
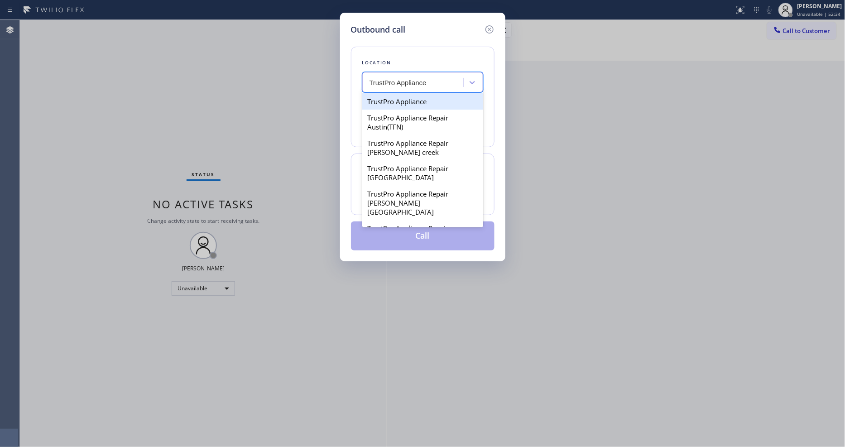
click at [395, 101] on div "TrustPro Appliance" at bounding box center [422, 101] width 121 height 16
type input "[PHONE_NUMBER]"
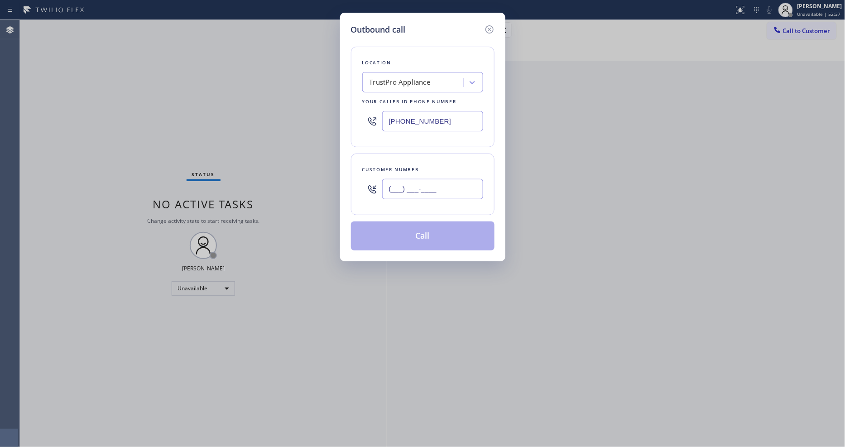
click at [394, 181] on input "(___) ___-____" at bounding box center [432, 189] width 101 height 20
paste input "773) 583-6237"
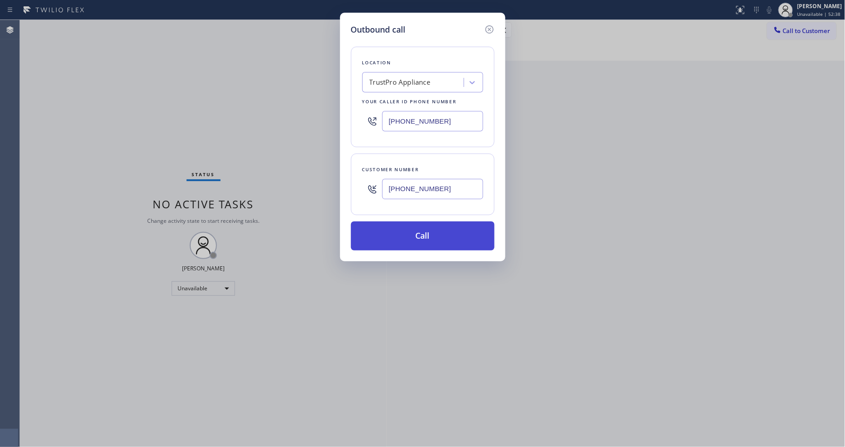
type input "[PHONE_NUMBER]"
drag, startPoint x: 383, startPoint y: 233, endPoint x: 363, endPoint y: 311, distance: 80.6
click at [383, 233] on button "Call" at bounding box center [423, 235] width 144 height 29
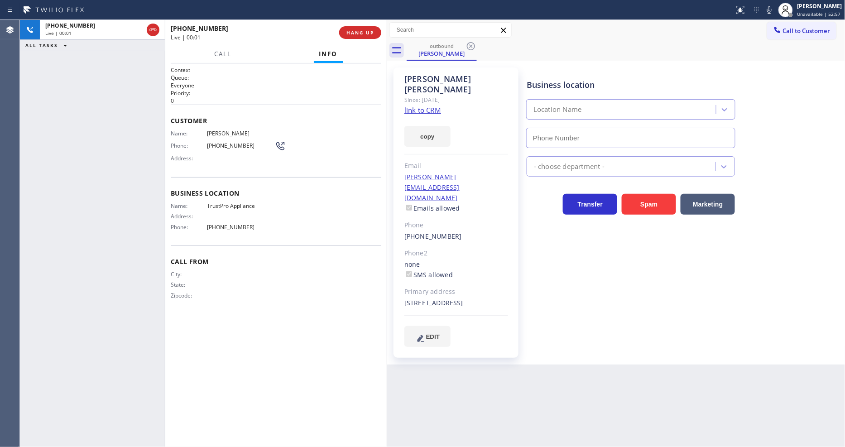
type input "[PHONE_NUMBER]"
click at [352, 35] on span "HANG UP" at bounding box center [360, 32] width 28 height 6
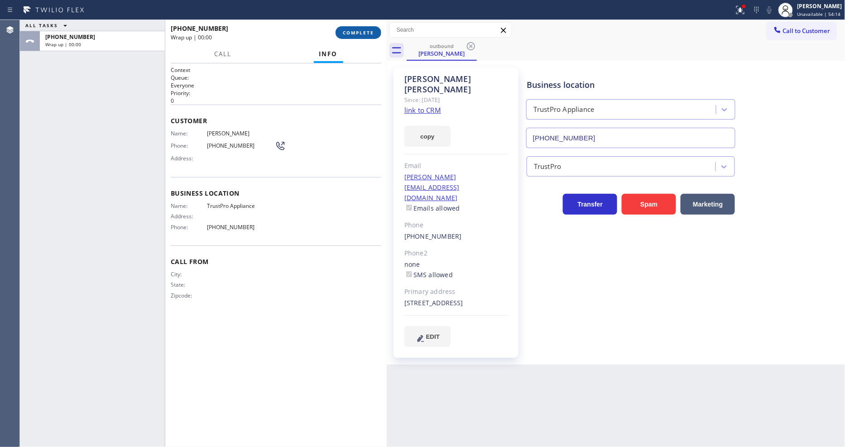
click at [350, 33] on span "COMPLETE" at bounding box center [358, 32] width 31 height 6
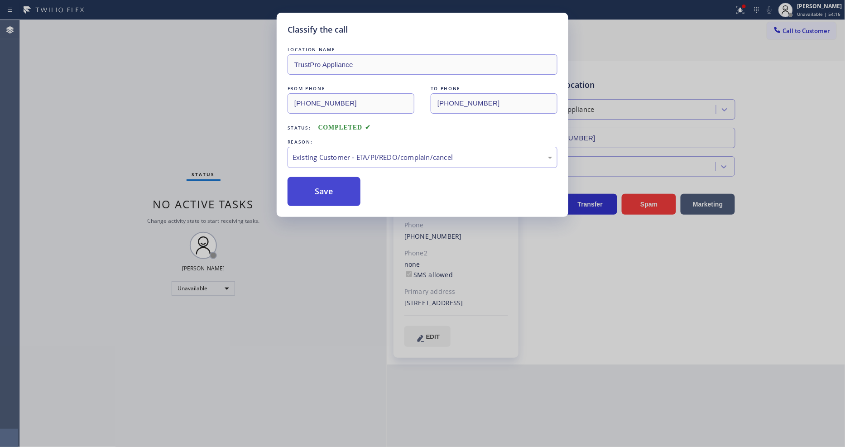
click at [318, 185] on button "Save" at bounding box center [323, 191] width 73 height 29
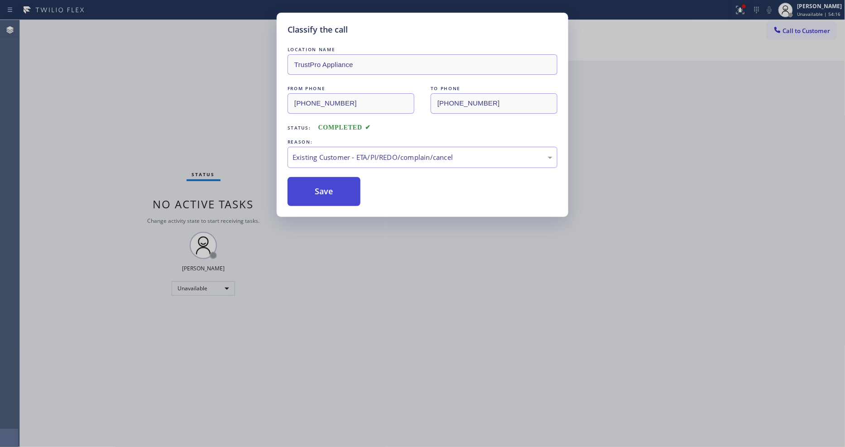
click at [318, 185] on button "Save" at bounding box center [323, 191] width 73 height 29
drag, startPoint x: 318, startPoint y: 185, endPoint x: 311, endPoint y: 5, distance: 179.8
click at [318, 184] on button "Save" at bounding box center [323, 191] width 73 height 29
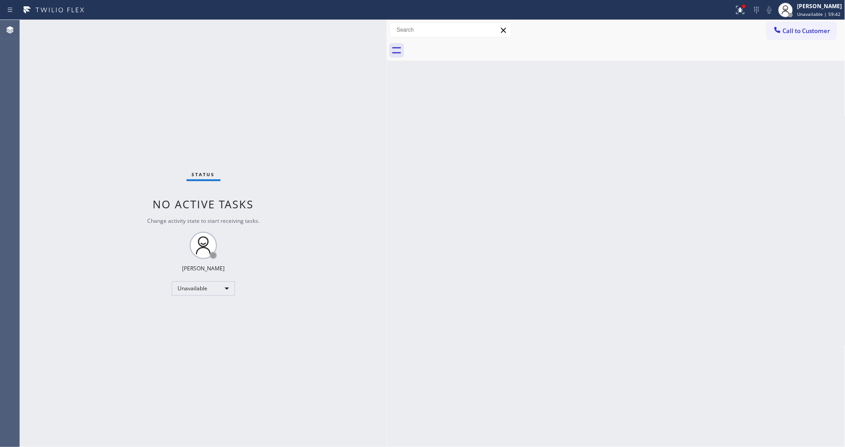
click at [802, 37] on button "Call to Customer" at bounding box center [801, 30] width 69 height 17
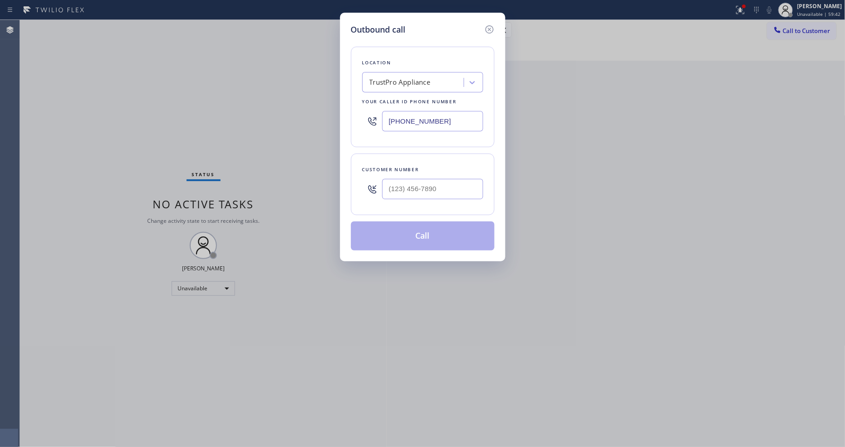
click at [426, 111] on input "[PHONE_NUMBER]" at bounding box center [432, 121] width 101 height 20
click at [427, 113] on input "[PHONE_NUMBER]" at bounding box center [432, 121] width 101 height 20
click at [428, 113] on input "[PHONE_NUMBER]" at bounding box center [432, 121] width 101 height 20
click at [428, 112] on input "[PHONE_NUMBER]" at bounding box center [432, 121] width 101 height 20
paste input "4158"
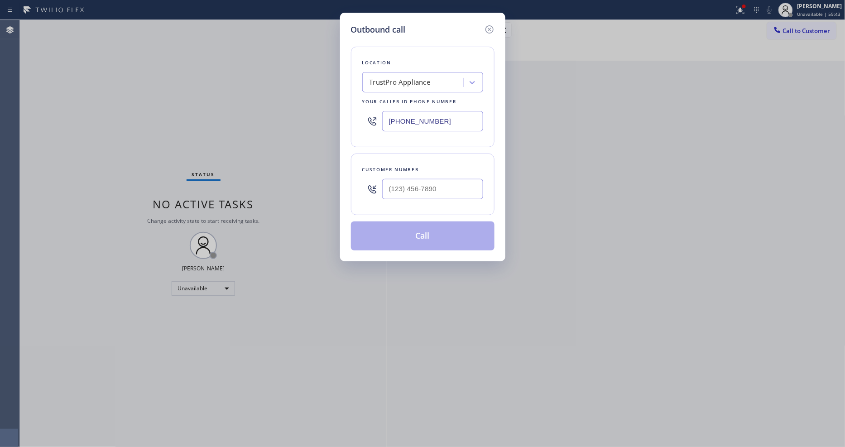
click at [428, 111] on input "[PHONE_NUMBER]" at bounding box center [432, 121] width 101 height 20
paste input "415) 851-8851"
type input "[PHONE_NUMBER]"
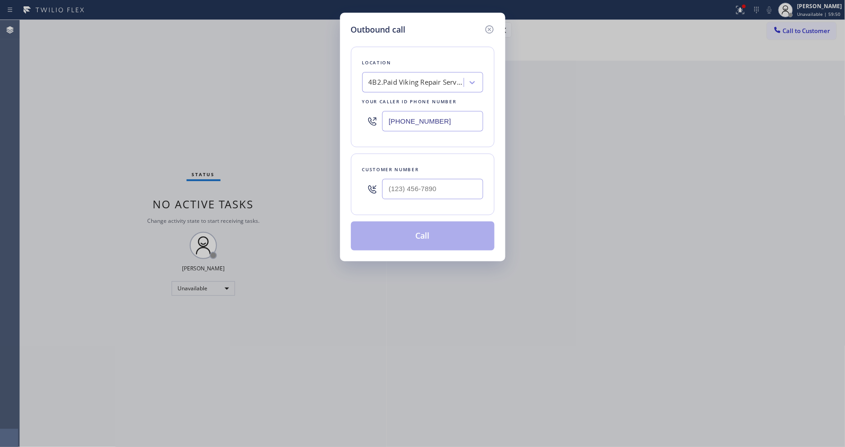
click at [420, 115] on input "[PHONE_NUMBER]" at bounding box center [432, 121] width 101 height 20
click at [408, 187] on input "(___) ___-____" at bounding box center [432, 189] width 101 height 20
paste input "415) 435-3190"
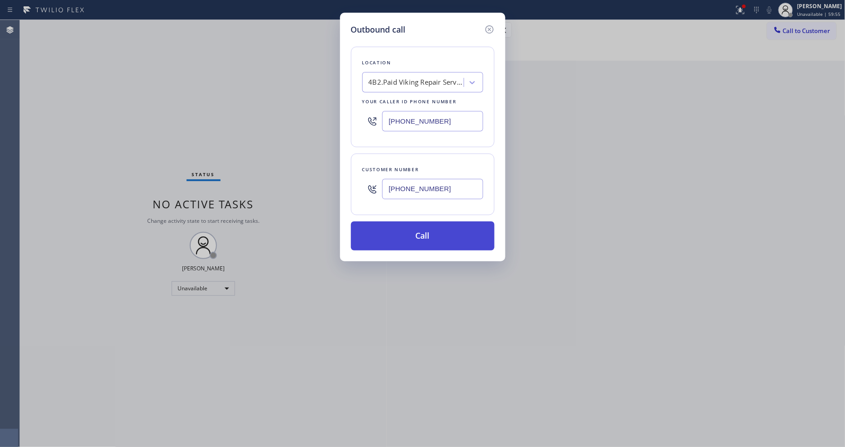
type input "[PHONE_NUMBER]"
click at [406, 240] on button "Call" at bounding box center [423, 235] width 144 height 29
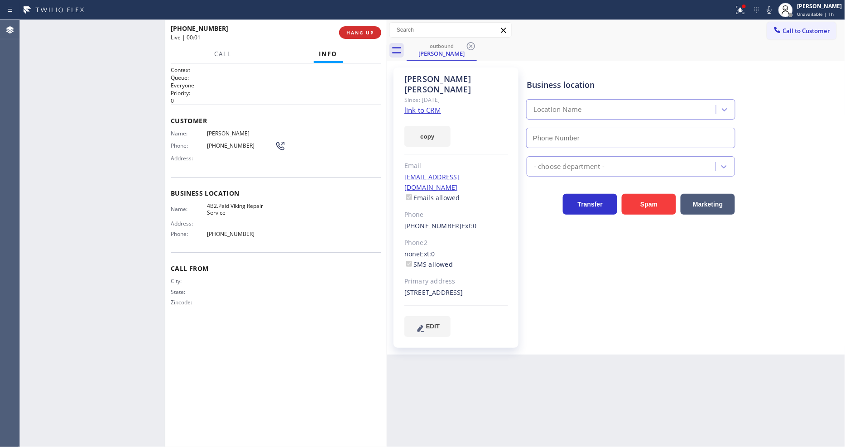
type input "[PHONE_NUMBER]"
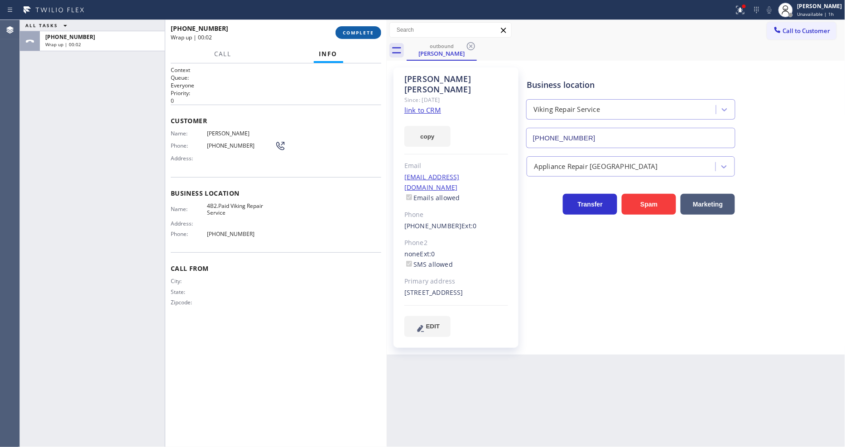
click at [366, 32] on span "COMPLETE" at bounding box center [358, 32] width 31 height 6
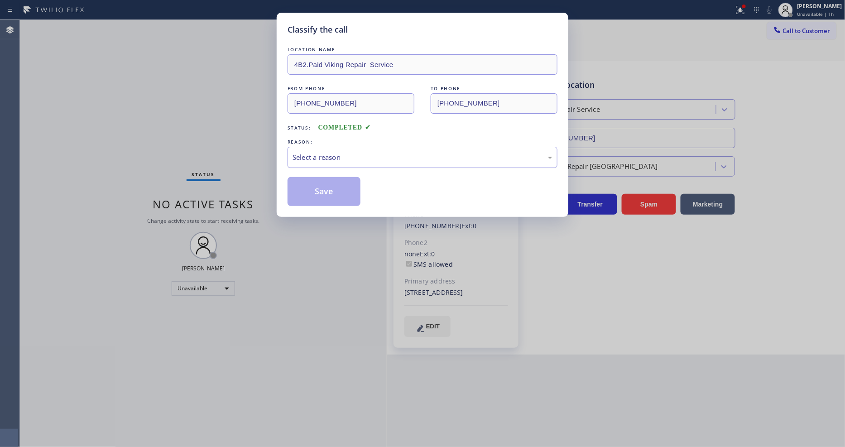
click at [325, 154] on div "Select a reason" at bounding box center [422, 157] width 260 height 10
click at [329, 187] on button "Save" at bounding box center [323, 191] width 73 height 29
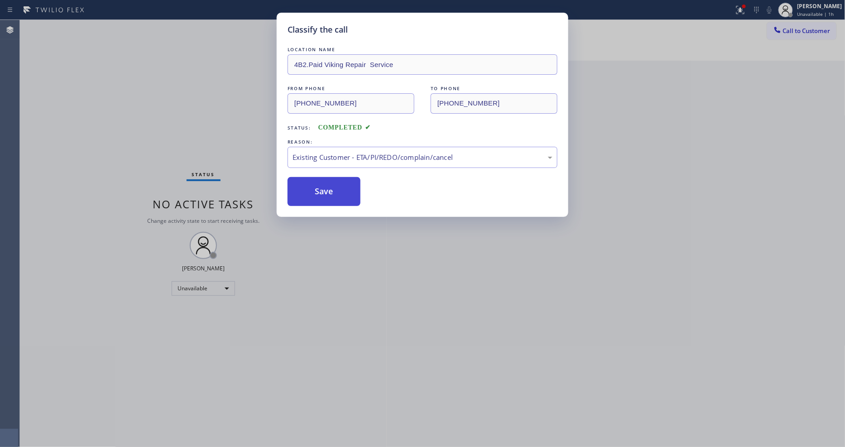
click at [329, 187] on button "Save" at bounding box center [323, 191] width 73 height 29
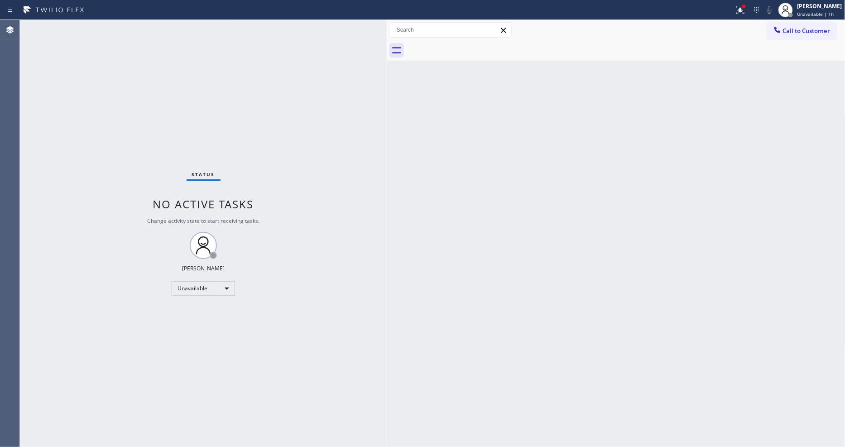
drag, startPoint x: 800, startPoint y: 29, endPoint x: 786, endPoint y: 34, distance: 15.2
click at [800, 29] on span "Call to Customer" at bounding box center [807, 31] width 48 height 8
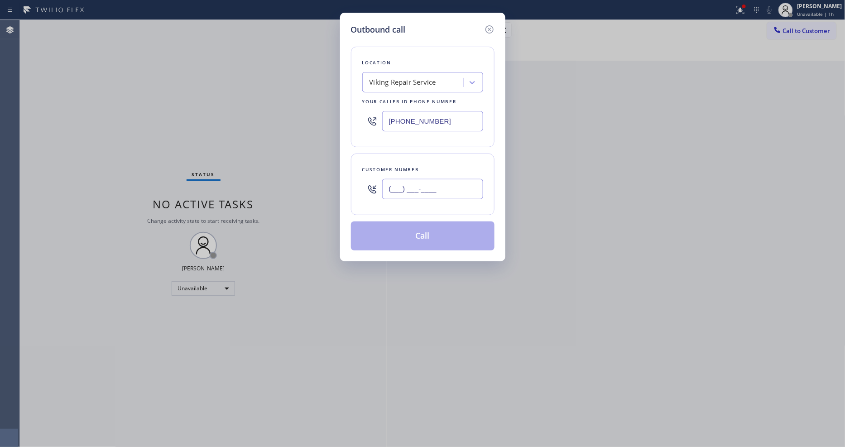
click at [444, 185] on input "(___) ___-____" at bounding box center [432, 189] width 101 height 20
paste input "415) 435-3190"
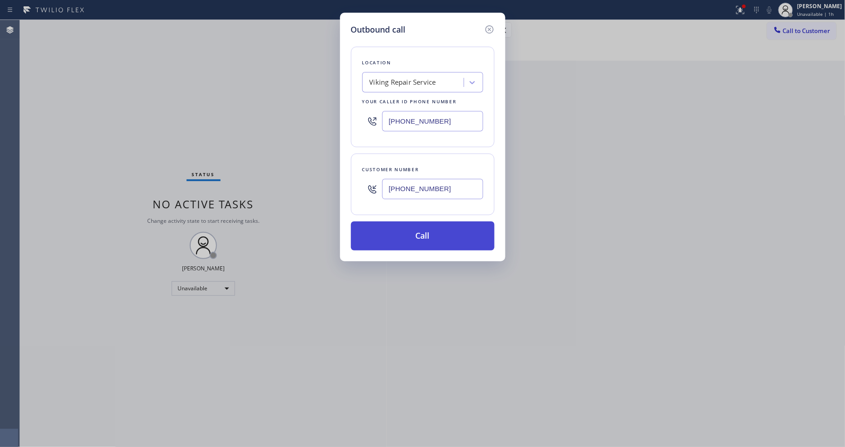
type input "[PHONE_NUMBER]"
click at [431, 235] on button "Call" at bounding box center [423, 235] width 144 height 29
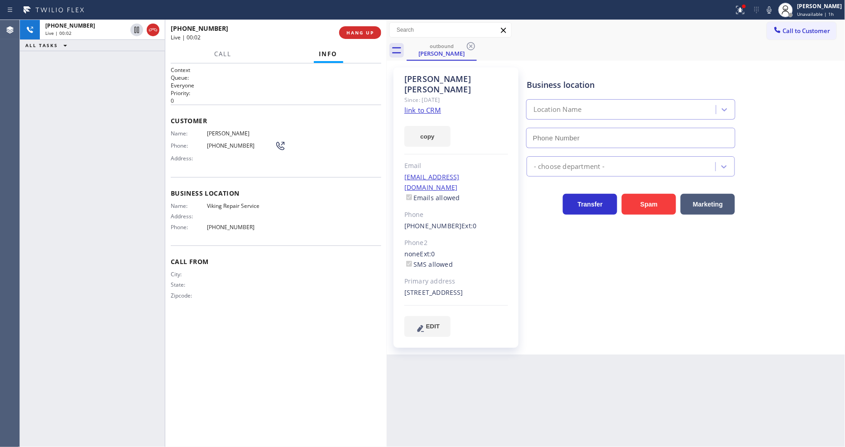
type input "[PHONE_NUMBER]"
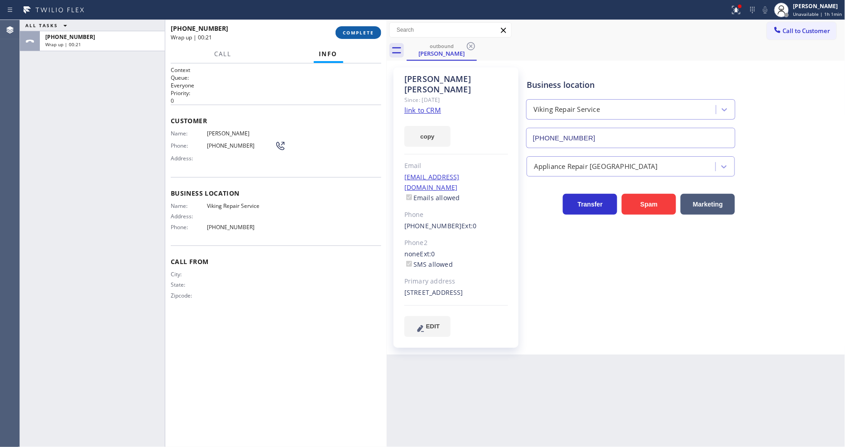
click at [359, 27] on button "COMPLETE" at bounding box center [358, 32] width 46 height 13
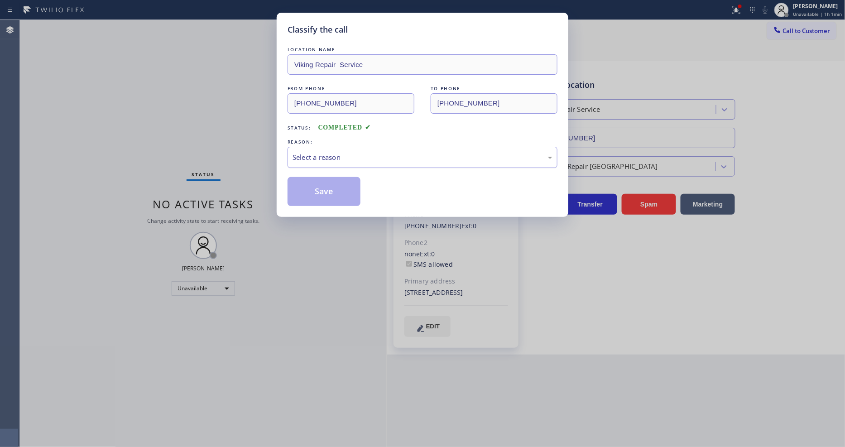
click at [323, 152] on div "Select a reason" at bounding box center [422, 157] width 260 height 10
click at [311, 187] on button "Save" at bounding box center [323, 191] width 73 height 29
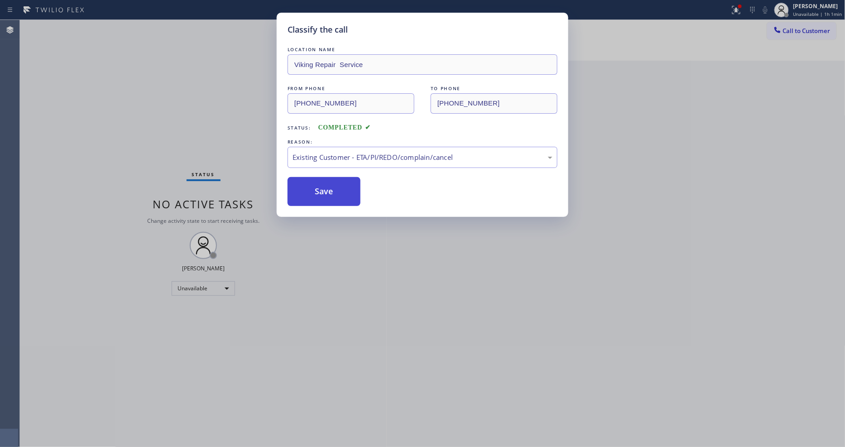
click at [311, 186] on button "Save" at bounding box center [323, 191] width 73 height 29
click at [311, 185] on button "Save" at bounding box center [323, 191] width 73 height 29
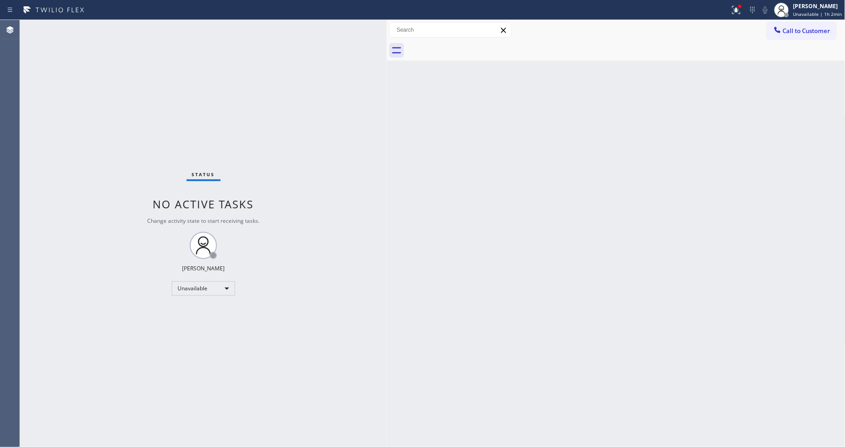
click at [785, 30] on span "Call to Customer" at bounding box center [807, 31] width 48 height 8
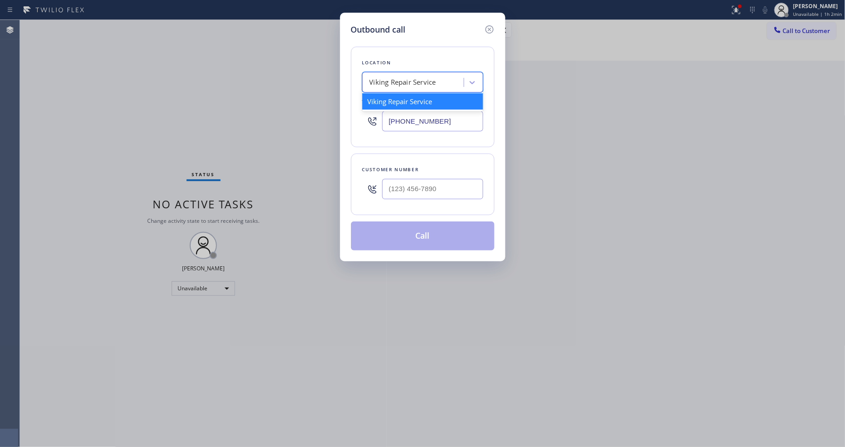
click at [376, 79] on div "Viking Repair Service" at bounding box center [402, 82] width 67 height 10
paste input "Electricians Service SW FWD"
type input "Electricians Service SW FWD"
click at [385, 98] on div "Electricians Service SW FWD" at bounding box center [422, 101] width 121 height 16
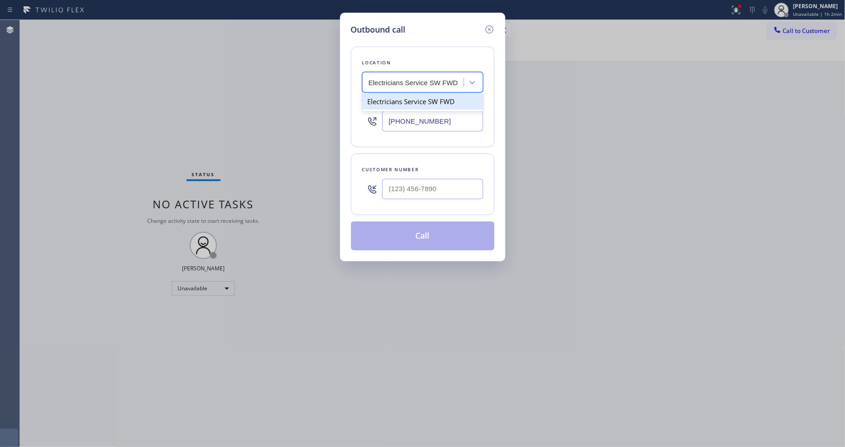
type input "[PHONE_NUMBER]"
click at [405, 183] on input "(___) ___-____" at bounding box center [432, 189] width 101 height 20
paste input "609) 306-2912"
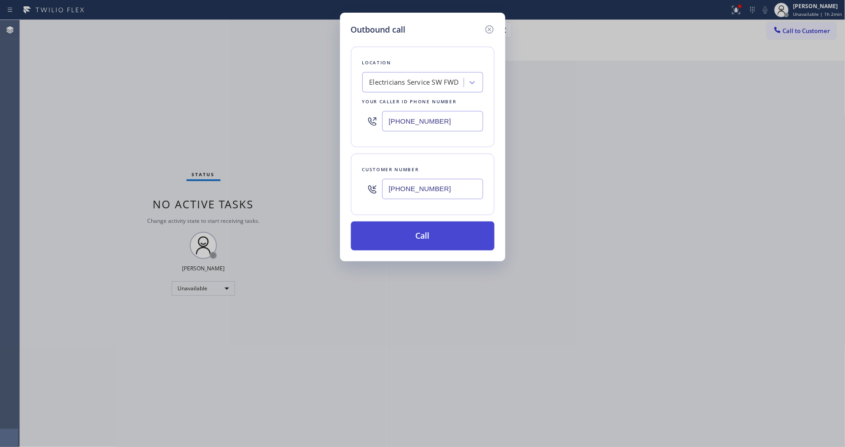
type input "[PHONE_NUMBER]"
drag, startPoint x: 397, startPoint y: 236, endPoint x: 335, endPoint y: 70, distance: 176.8
click at [397, 236] on button "Call" at bounding box center [423, 235] width 144 height 29
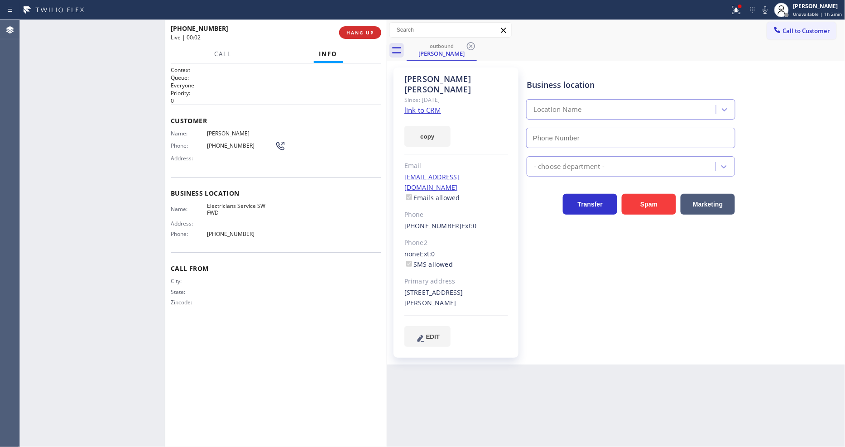
type input "[PHONE_NUMBER]"
click at [373, 35] on span "HANG UP" at bounding box center [360, 32] width 28 height 6
click at [371, 35] on span "HANG UP" at bounding box center [360, 32] width 28 height 6
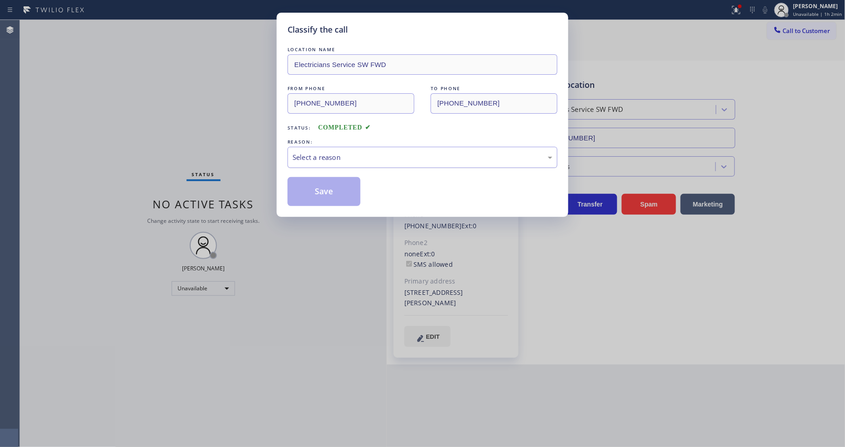
click at [343, 152] on div "Select a reason" at bounding box center [422, 157] width 260 height 10
drag, startPoint x: 327, startPoint y: 206, endPoint x: 327, endPoint y: 191, distance: 14.5
click at [329, 183] on button "Save" at bounding box center [323, 191] width 73 height 29
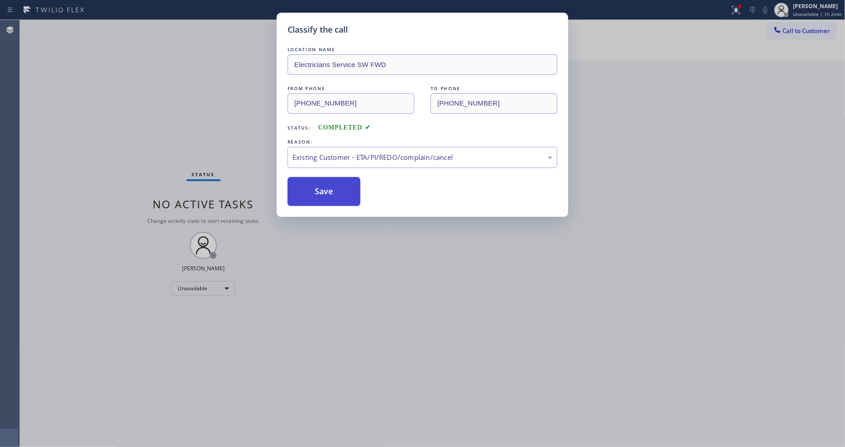
click at [330, 182] on button "Save" at bounding box center [323, 191] width 73 height 29
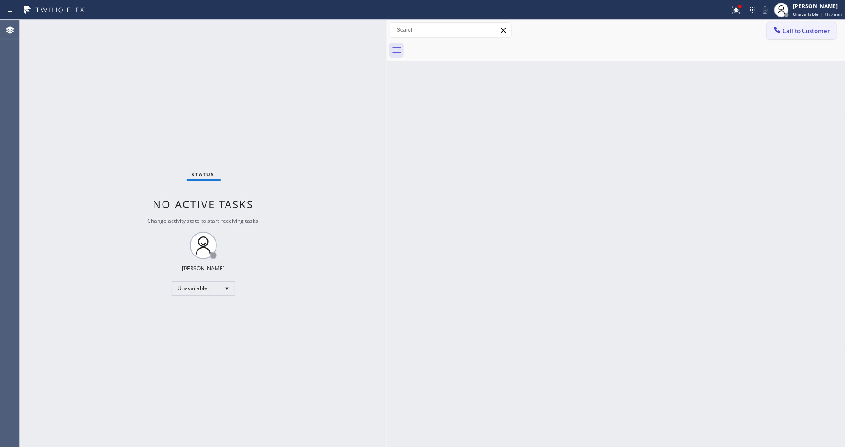
click at [816, 33] on button "Call to Customer" at bounding box center [801, 30] width 69 height 17
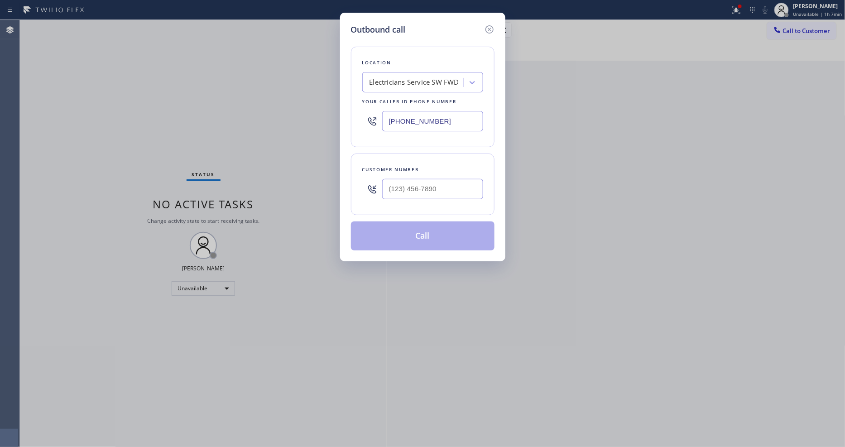
click at [426, 83] on div "Electricians Service SW FWD" at bounding box center [414, 82] width 90 height 10
paste input "Subzero Repair Professionals"
type input "Subzero Repair Professionals"
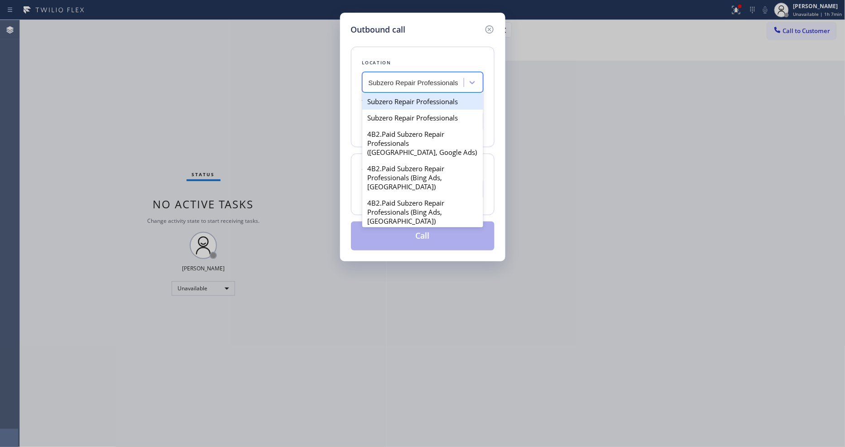
click at [391, 99] on div "Subzero Repair Professionals" at bounding box center [422, 101] width 121 height 16
type input "[PHONE_NUMBER]"
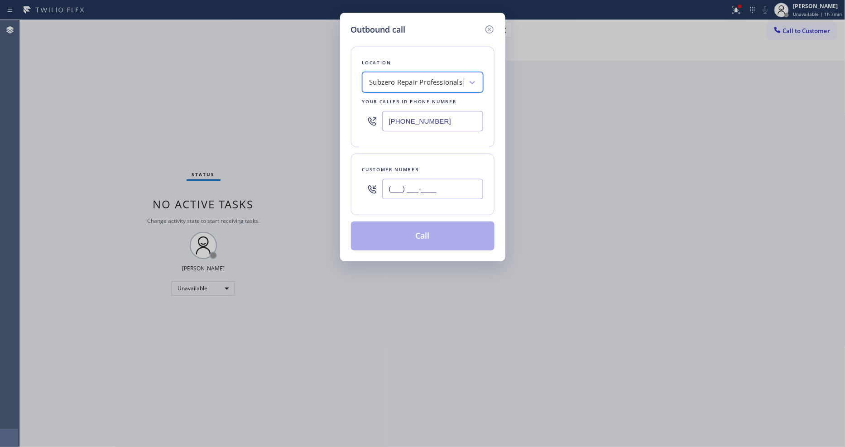
click at [434, 179] on input "(___) ___-____" at bounding box center [432, 189] width 101 height 20
paste input "619) 384-2781"
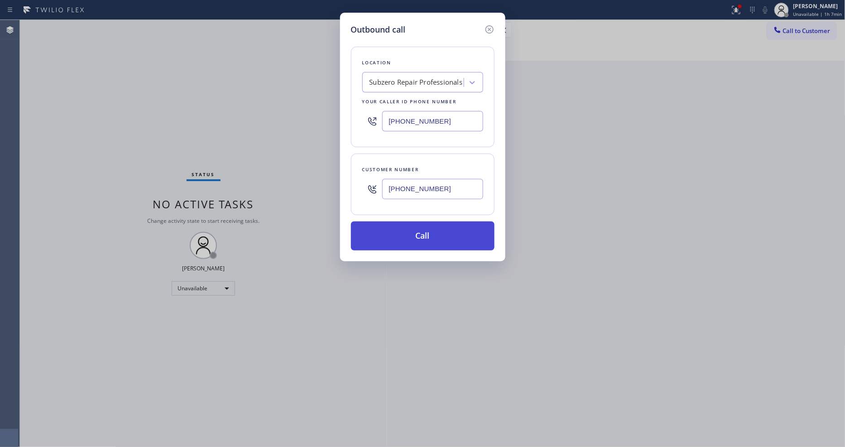
type input "[PHONE_NUMBER]"
click at [412, 228] on button "Call" at bounding box center [423, 235] width 144 height 29
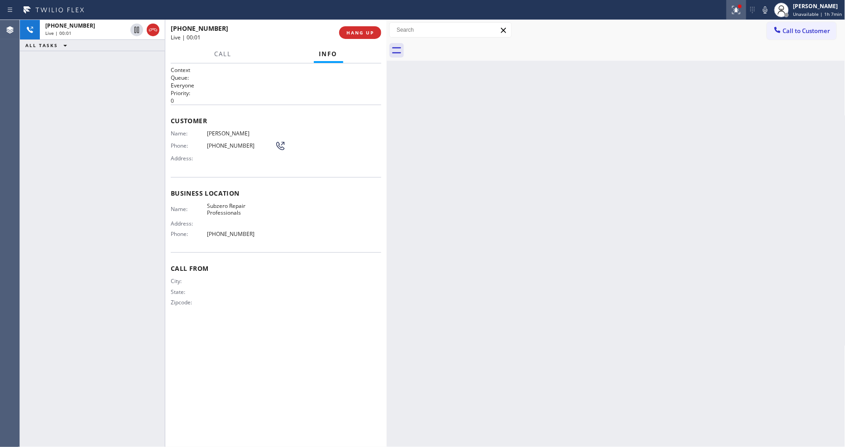
click at [733, 11] on icon at bounding box center [736, 10] width 11 height 11
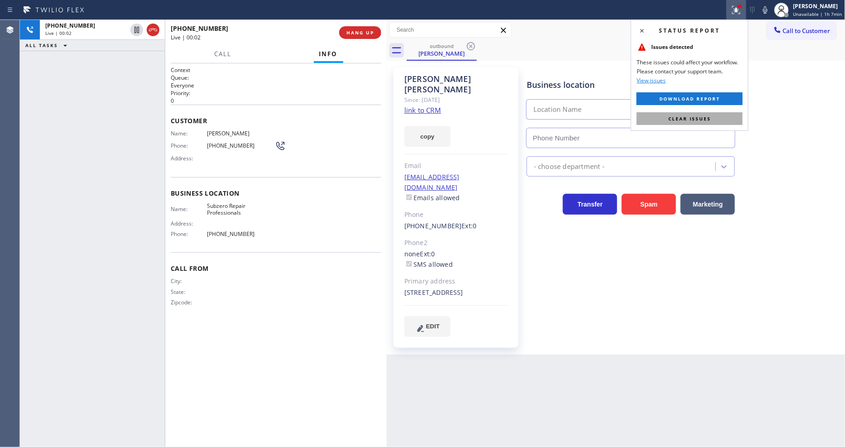
click at [693, 118] on span "Clear issues" at bounding box center [689, 118] width 43 height 6
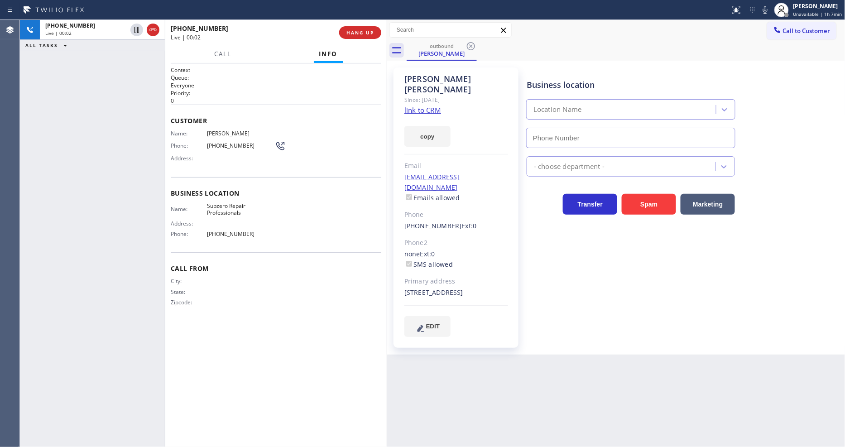
type input "[PHONE_NUMBER]"
click at [365, 33] on span "HANG UP" at bounding box center [360, 32] width 28 height 6
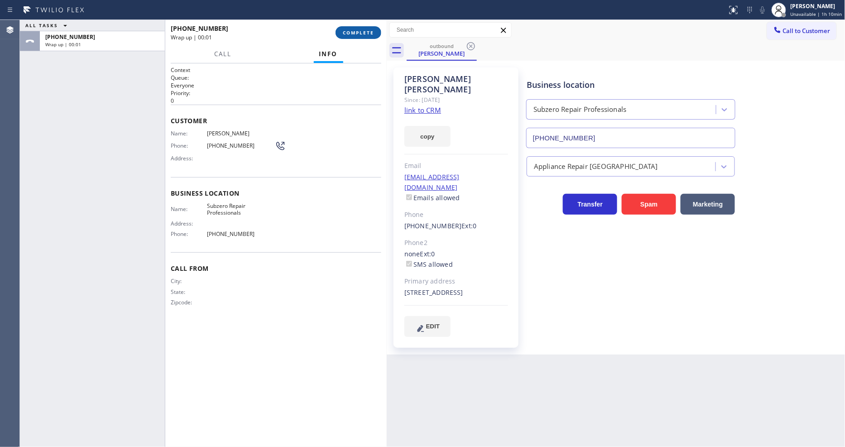
click at [365, 33] on span "COMPLETE" at bounding box center [358, 32] width 31 height 6
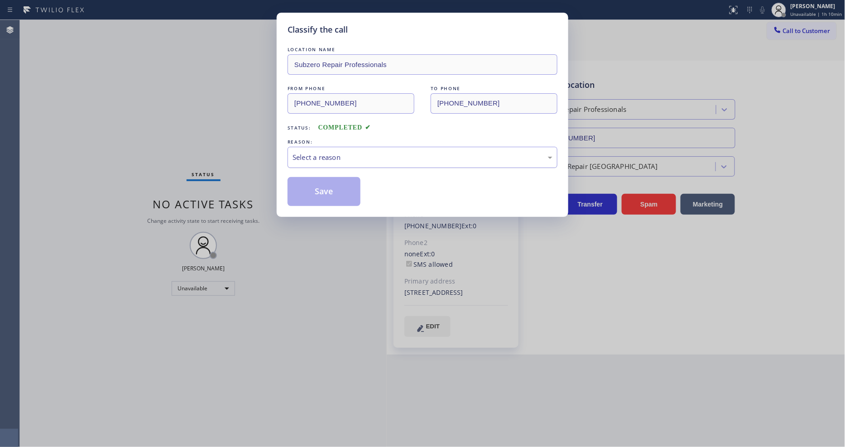
drag, startPoint x: 324, startPoint y: 151, endPoint x: 321, endPoint y: 160, distance: 9.8
click at [324, 152] on div "Select a reason" at bounding box center [422, 157] width 260 height 10
click at [322, 188] on button "Save" at bounding box center [323, 191] width 73 height 29
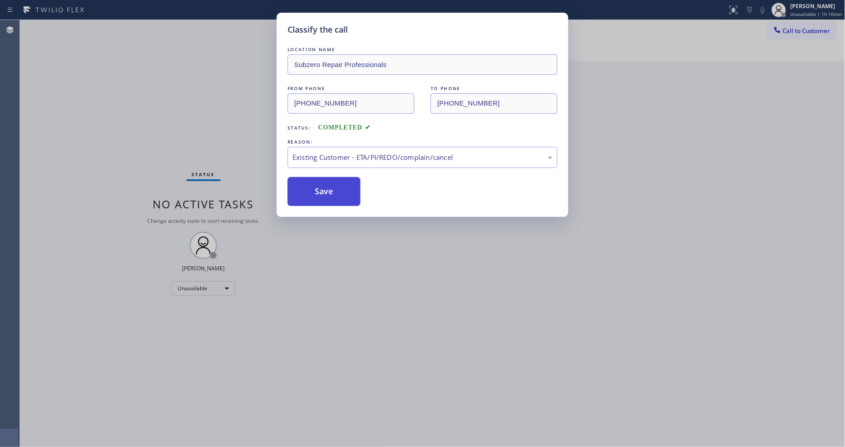
click at [322, 188] on button "Save" at bounding box center [323, 191] width 73 height 29
click at [322, 187] on button "Save" at bounding box center [323, 191] width 73 height 29
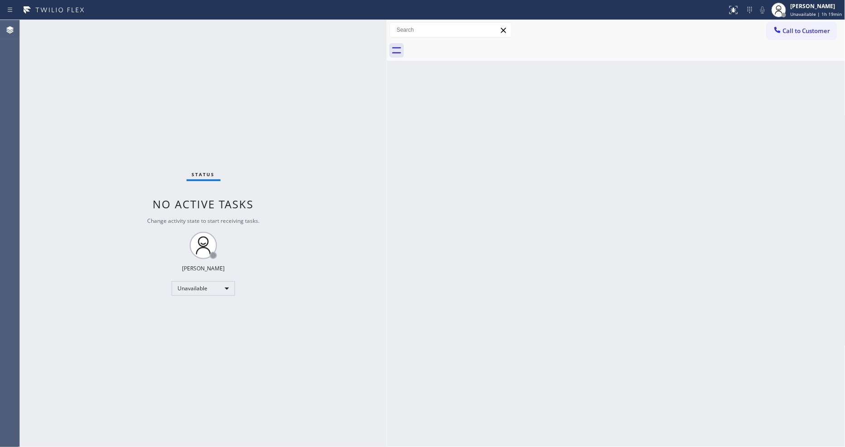
click at [801, 37] on button "Call to Customer" at bounding box center [801, 30] width 69 height 17
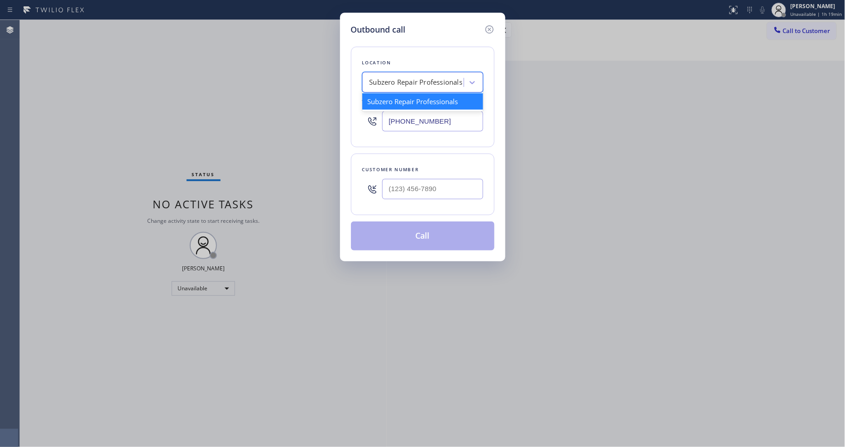
click at [432, 81] on div "Subzero Repair Professionals" at bounding box center [415, 82] width 93 height 10
paste input "AR B2B SMS"
type input "AR B2B SMS"
drag, startPoint x: 382, startPoint y: 100, endPoint x: 379, endPoint y: 95, distance: 5.5
click at [382, 100] on div "4C.SMS Campaign AR B2B SMS" at bounding box center [422, 101] width 121 height 16
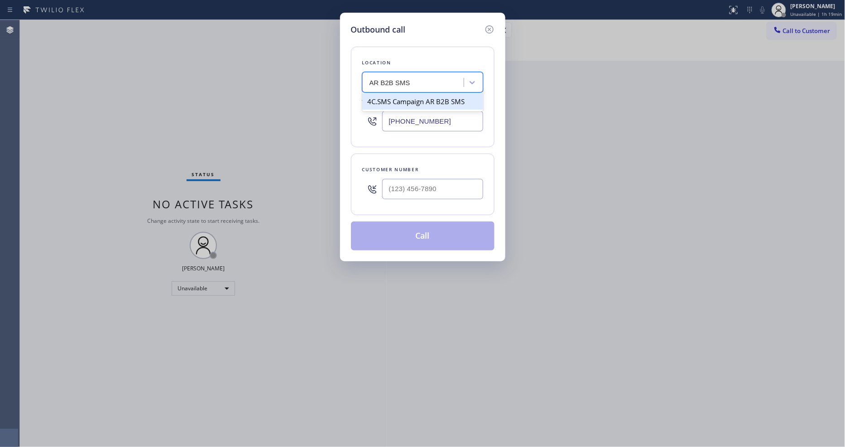
type input "[PHONE_NUMBER]"
click at [415, 187] on input "(___) ___-____" at bounding box center [432, 189] width 101 height 20
paste input "201) 665-9937"
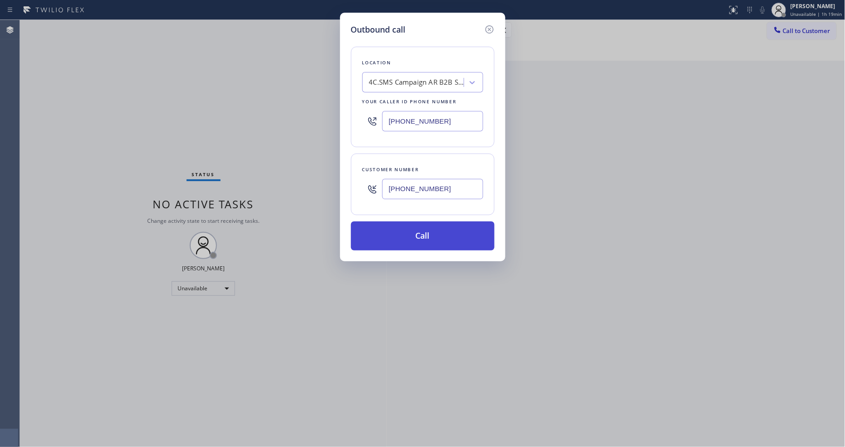
type input "[PHONE_NUMBER]"
click at [394, 237] on button "Call" at bounding box center [423, 235] width 144 height 29
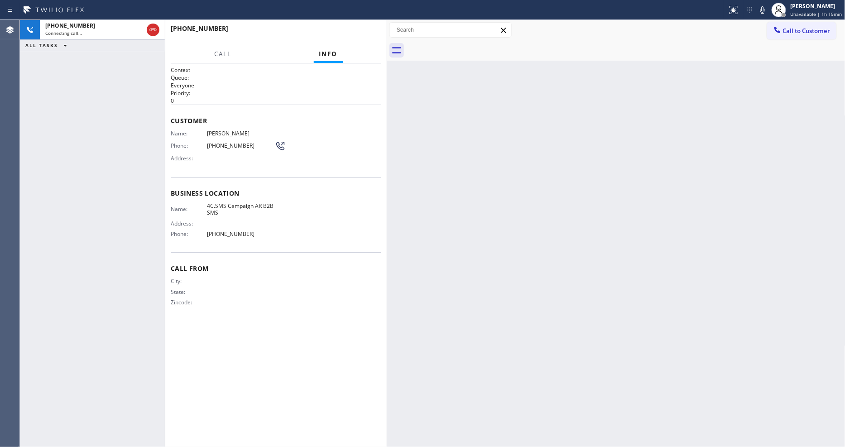
drag, startPoint x: 523, startPoint y: 152, endPoint x: 495, endPoint y: 232, distance: 85.1
click at [522, 152] on div "Back to Dashboard Change Sender ID Customers Technicians Select a contact Outbo…" at bounding box center [616, 233] width 459 height 427
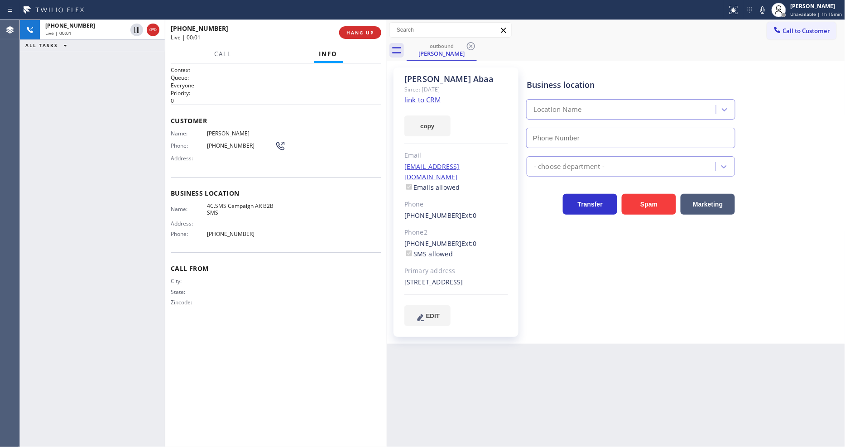
type input "[PHONE_NUMBER]"
click at [364, 33] on span "HANG UP" at bounding box center [360, 32] width 28 height 6
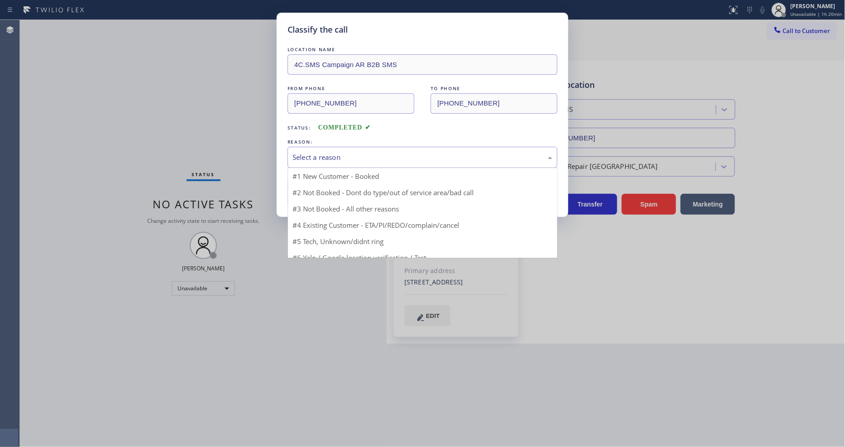
click at [328, 152] on div "Select a reason" at bounding box center [422, 157] width 260 height 10
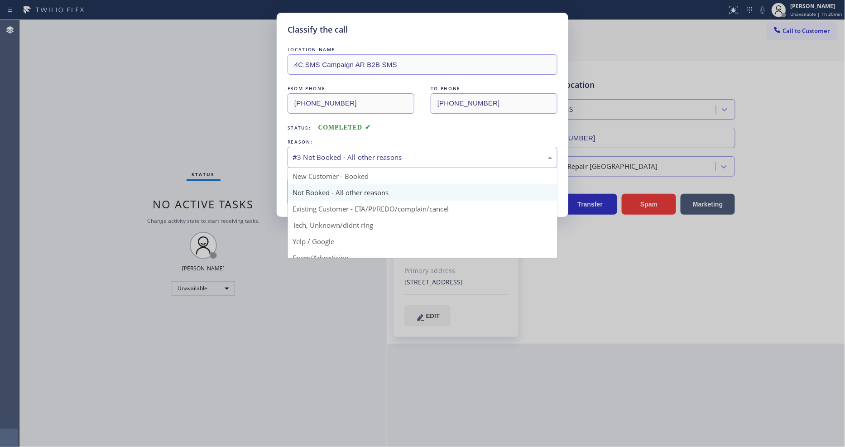
drag, startPoint x: 323, startPoint y: 158, endPoint x: 321, endPoint y: 164, distance: 6.1
click at [323, 158] on div "#3 Not Booked - All other reasons" at bounding box center [422, 157] width 260 height 10
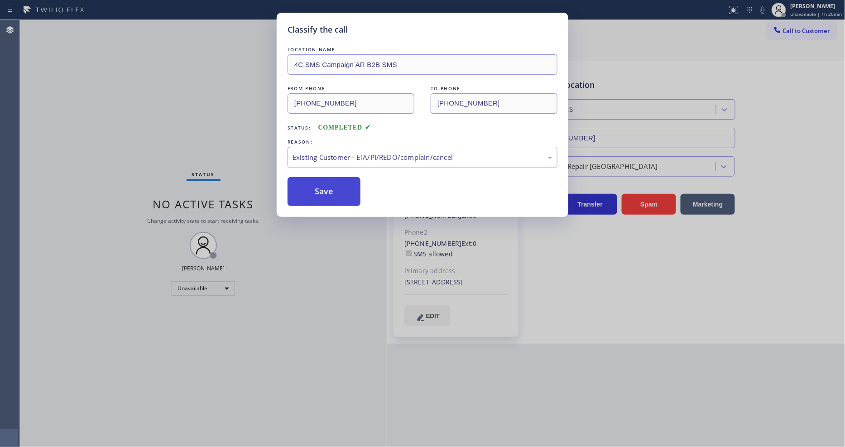
click at [320, 185] on button "Save" at bounding box center [323, 191] width 73 height 29
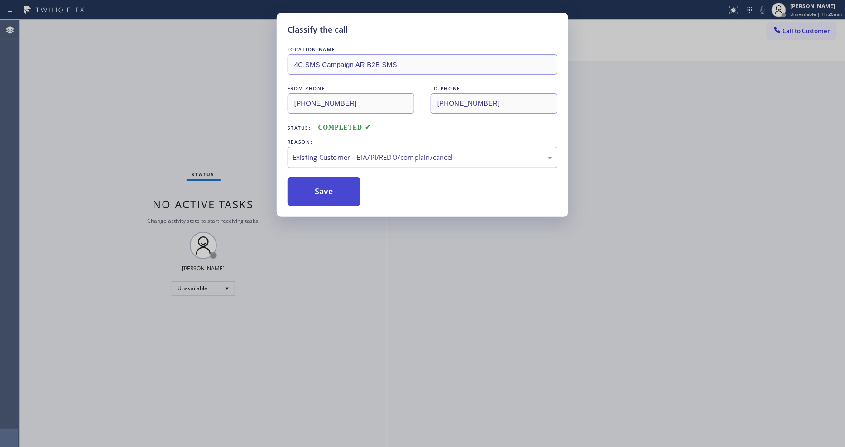
click at [320, 185] on button "Save" at bounding box center [323, 191] width 73 height 29
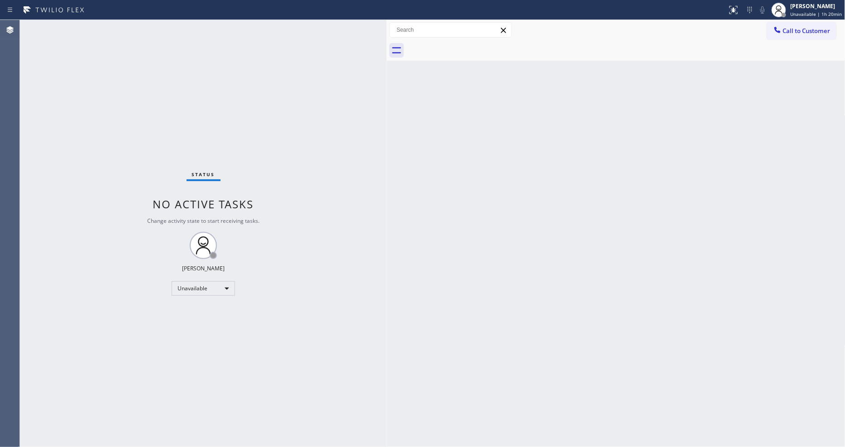
drag, startPoint x: 800, startPoint y: 28, endPoint x: 770, endPoint y: 43, distance: 33.6
click at [800, 28] on span "Call to Customer" at bounding box center [807, 31] width 48 height 8
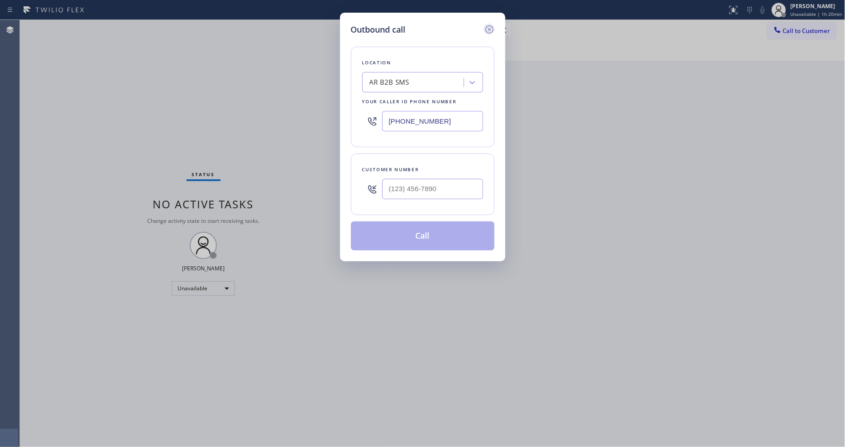
click at [489, 26] on icon at bounding box center [489, 29] width 11 height 11
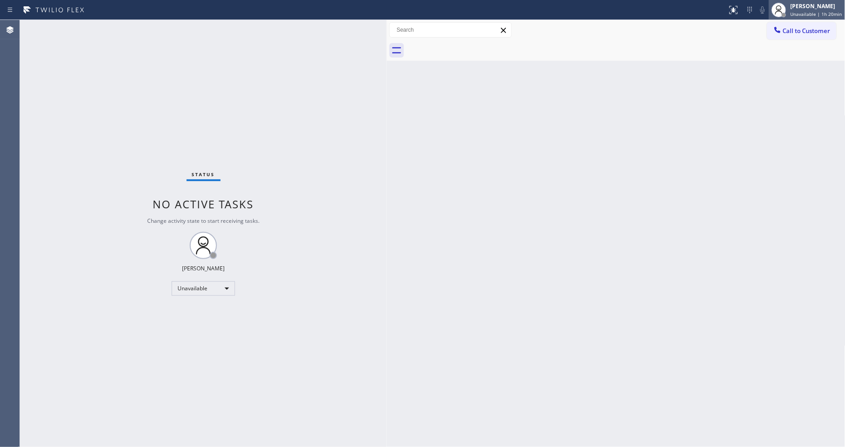
click at [819, 11] on span "Unavailable | 1h 20min" at bounding box center [816, 14] width 52 height 6
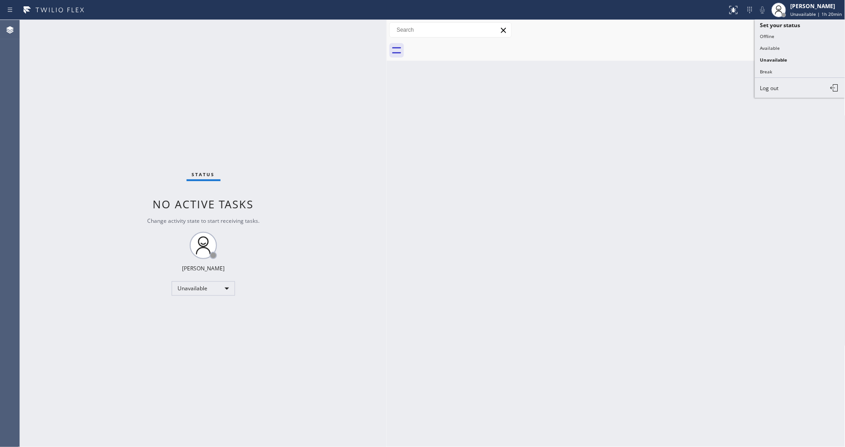
drag, startPoint x: 771, startPoint y: 46, endPoint x: 472, endPoint y: 251, distance: 362.4
click at [770, 46] on button "Available" at bounding box center [800, 48] width 91 height 12
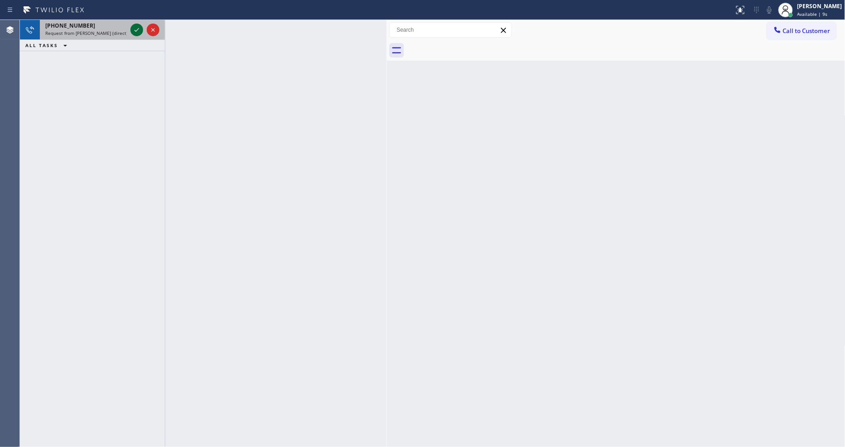
click at [134, 28] on icon at bounding box center [136, 29] width 11 height 11
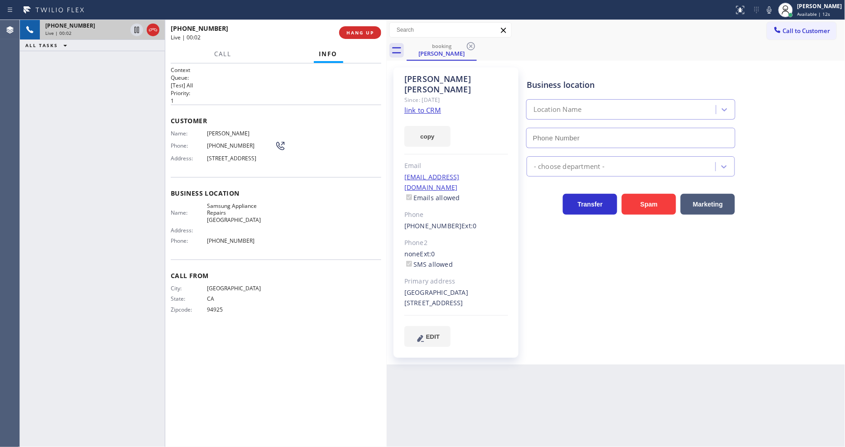
type input "[PHONE_NUMBER]"
click at [137, 27] on icon at bounding box center [136, 30] width 5 height 6
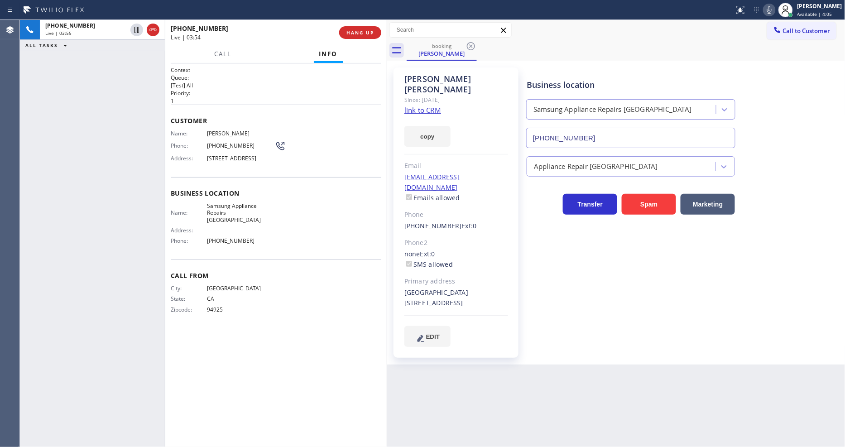
drag, startPoint x: 772, startPoint y: 9, endPoint x: 459, endPoint y: 242, distance: 389.5
click at [771, 8] on icon at bounding box center [769, 10] width 11 height 11
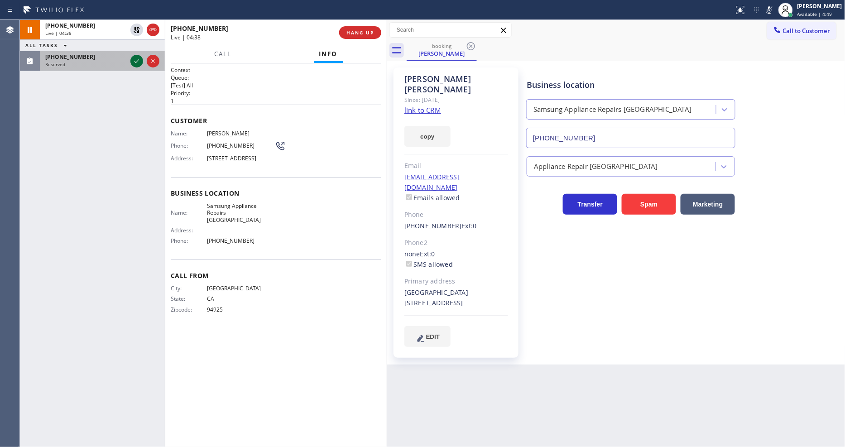
click at [136, 60] on icon at bounding box center [136, 61] width 11 height 11
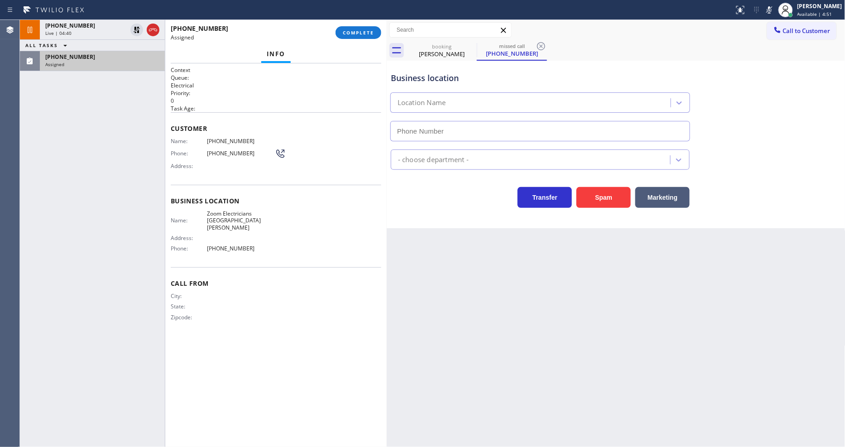
type input "[PHONE_NUMBER]"
click at [364, 24] on div "[PHONE_NUMBER] Assigned COMPLETE" at bounding box center [276, 33] width 211 height 24
click at [369, 34] on span "COMPLETE" at bounding box center [358, 32] width 31 height 6
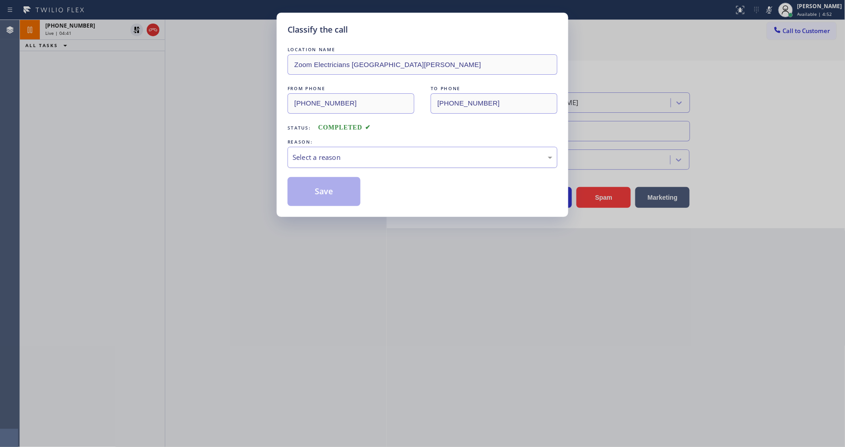
click at [311, 152] on div "Select a reason" at bounding box center [422, 157] width 260 height 10
click at [315, 186] on button "Save" at bounding box center [323, 191] width 73 height 29
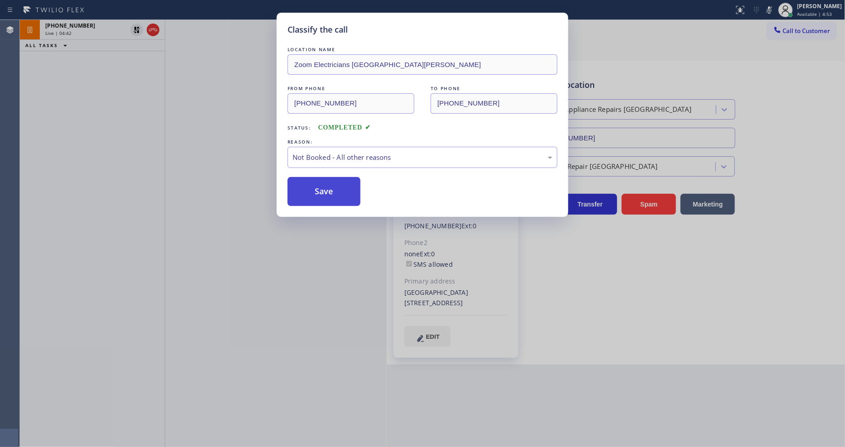
drag, startPoint x: 315, startPoint y: 186, endPoint x: 314, endPoint y: 191, distance: 6.0
click at [315, 184] on button "Save" at bounding box center [323, 191] width 73 height 29
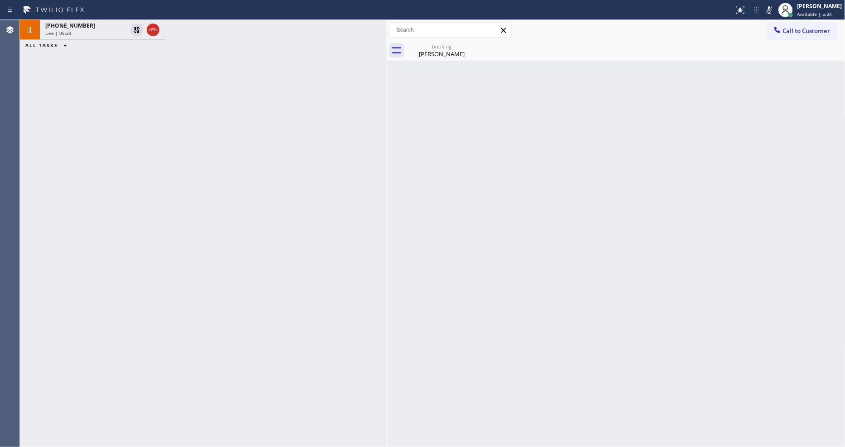
click at [672, 242] on div "Back to Dashboard Change Sender ID Customers Technicians Select a contact Outbo…" at bounding box center [616, 233] width 459 height 427
click at [135, 32] on icon at bounding box center [137, 30] width 6 height 6
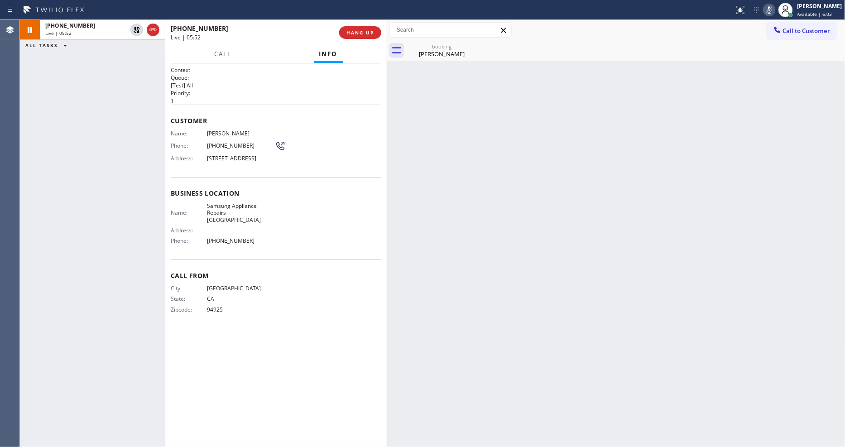
click at [773, 7] on icon at bounding box center [769, 10] width 11 height 11
click at [622, 307] on div "Back to Dashboard Change Sender ID Customers Technicians Select a contact Outbo…" at bounding box center [616, 233] width 459 height 427
click at [825, 14] on span "Available | 6:46" at bounding box center [814, 14] width 35 height 6
drag, startPoint x: 780, startPoint y: 55, endPoint x: 538, endPoint y: 35, distance: 243.5
click at [780, 55] on button "Unavailable" at bounding box center [800, 60] width 91 height 12
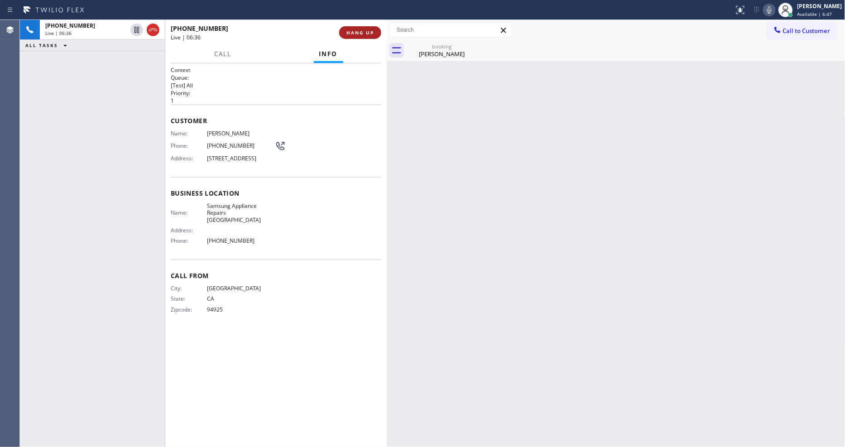
click at [340, 35] on button "HANG UP" at bounding box center [360, 32] width 42 height 13
click at [359, 28] on button "HANG UP" at bounding box center [360, 32] width 42 height 13
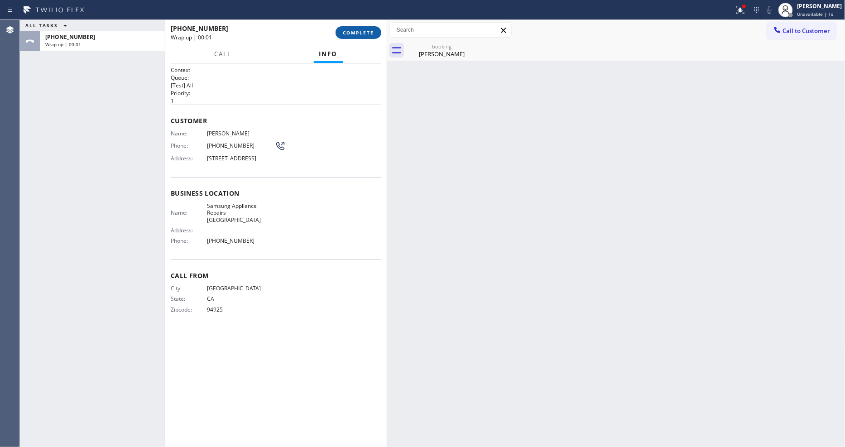
click at [361, 33] on span "COMPLETE" at bounding box center [358, 32] width 31 height 6
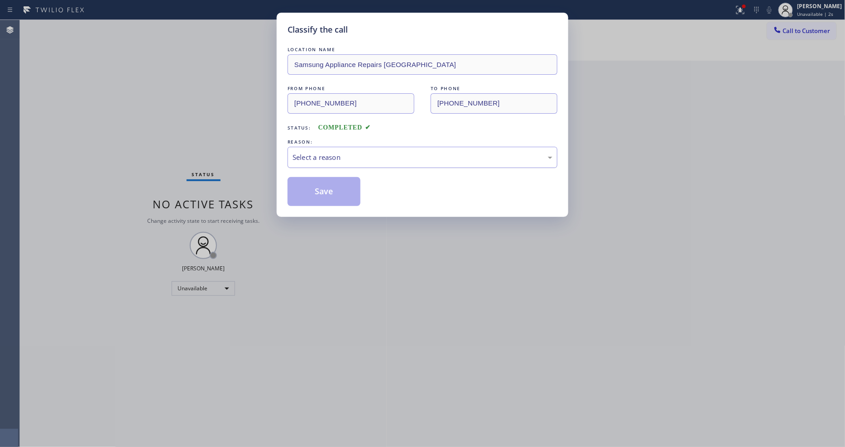
click at [329, 147] on div "Select a reason" at bounding box center [422, 157] width 270 height 21
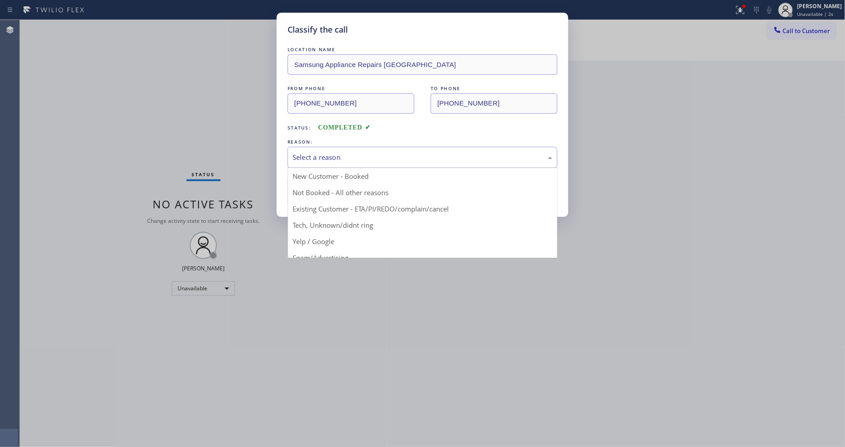
drag, startPoint x: 319, startPoint y: 205, endPoint x: 322, endPoint y: 195, distance: 10.9
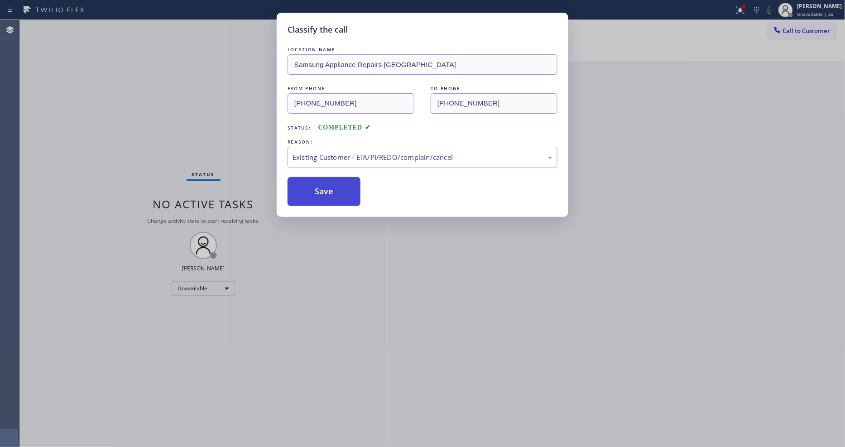
click at [323, 182] on button "Save" at bounding box center [323, 191] width 73 height 29
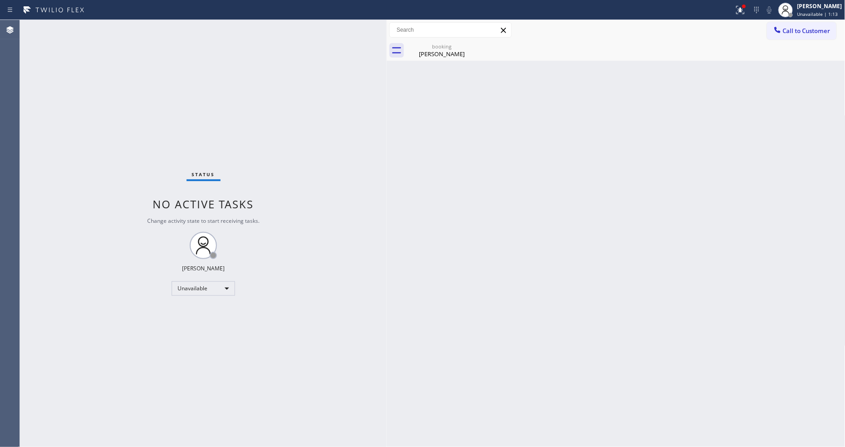
click at [820, 34] on button "Call to Customer" at bounding box center [801, 30] width 69 height 17
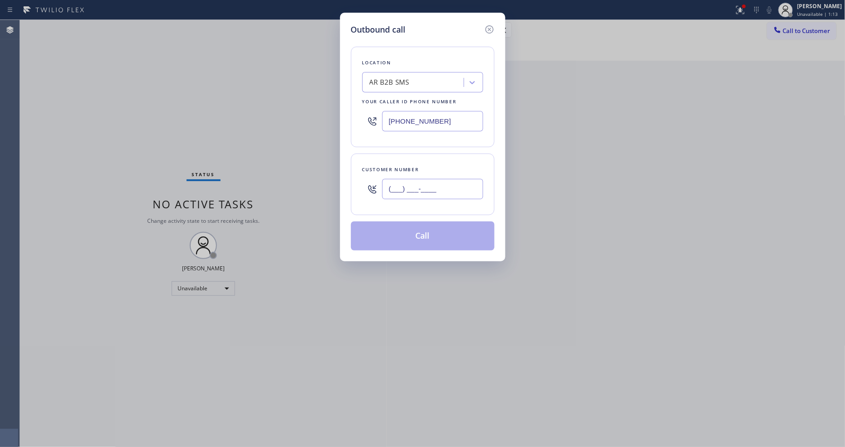
click at [412, 187] on input "(___) ___-____" at bounding box center [432, 189] width 101 height 20
paste input "646) 436-9077"
type input "[PHONE_NUMBER]"
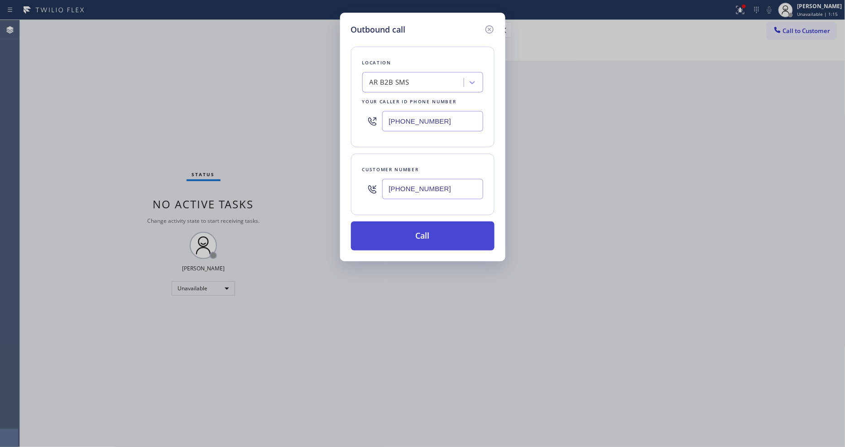
click at [401, 234] on button "Call" at bounding box center [423, 235] width 144 height 29
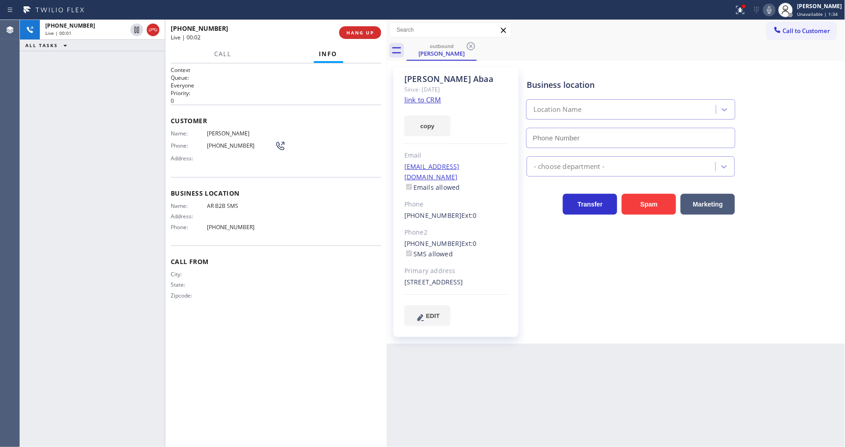
type input "[PHONE_NUMBER]"
click at [351, 28] on button "HANG UP" at bounding box center [360, 32] width 42 height 13
drag, startPoint x: 351, startPoint y: 28, endPoint x: 349, endPoint y: 33, distance: 5.3
click at [350, 29] on button "HANG UP" at bounding box center [360, 32] width 42 height 13
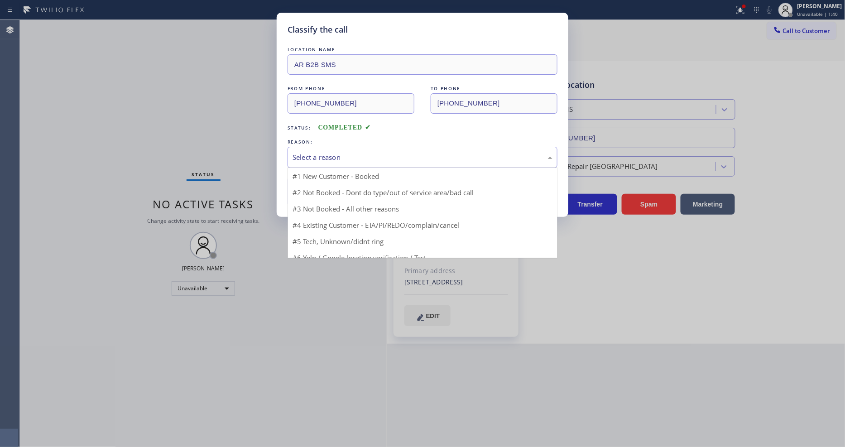
click at [330, 155] on div "Select a reason" at bounding box center [422, 157] width 260 height 10
drag, startPoint x: 313, startPoint y: 209, endPoint x: 313, endPoint y: 197, distance: 11.3
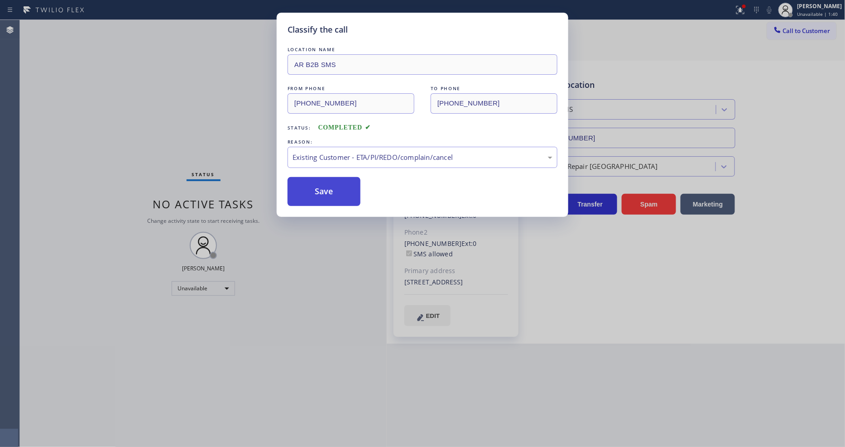
click at [314, 187] on button "Save" at bounding box center [323, 191] width 73 height 29
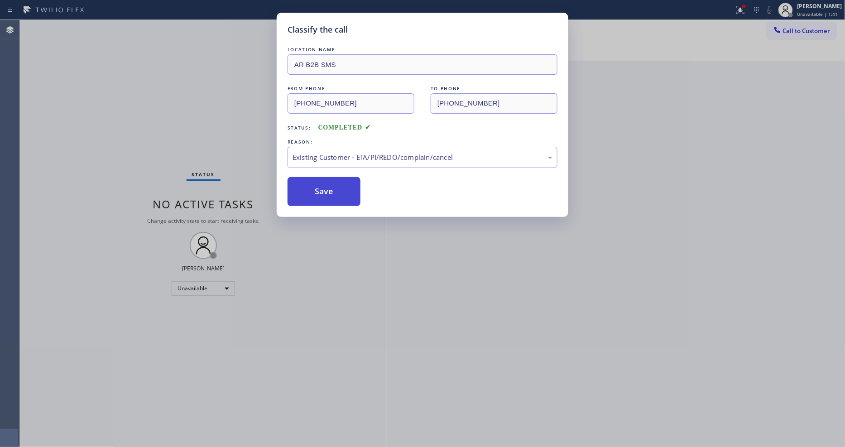
click at [314, 187] on button "Save" at bounding box center [323, 191] width 73 height 29
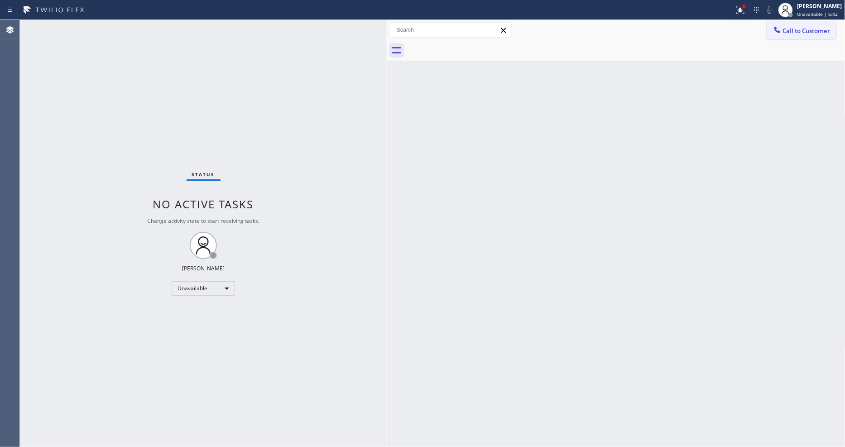
click at [790, 30] on span "Call to Customer" at bounding box center [807, 31] width 48 height 8
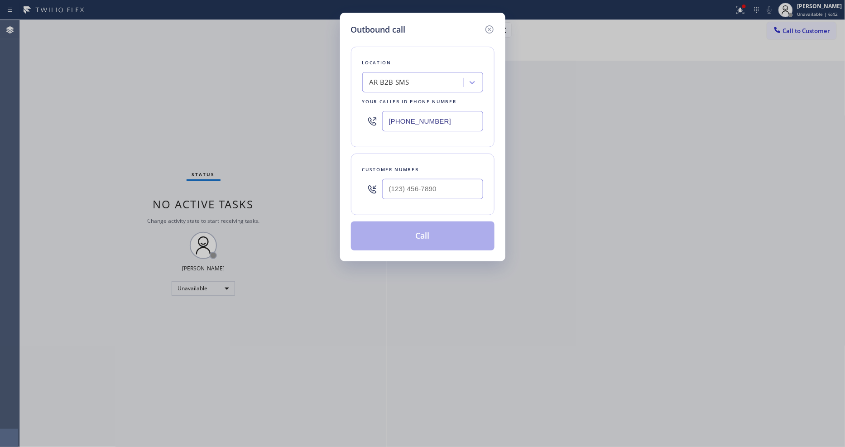
click at [409, 83] on div "AR B2B SMS" at bounding box center [414, 83] width 99 height 16
paste input "Santa [PERSON_NAME] Air"
type input "Santa [PERSON_NAME] Air"
click at [395, 98] on div "Santa [PERSON_NAME] Air" at bounding box center [422, 101] width 121 height 16
type input "[PHONE_NUMBER]"
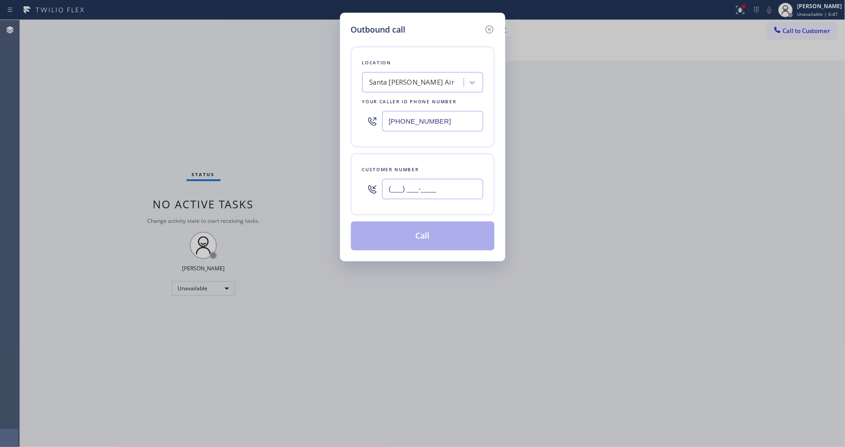
click at [416, 191] on input "(___) ___-____" at bounding box center [432, 189] width 101 height 20
paste input "240) 994-0069"
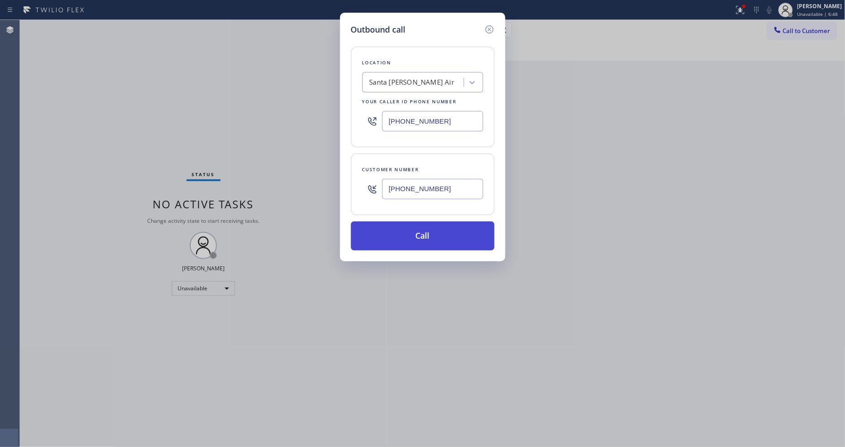
type input "[PHONE_NUMBER]"
click at [433, 229] on button "Call" at bounding box center [423, 235] width 144 height 29
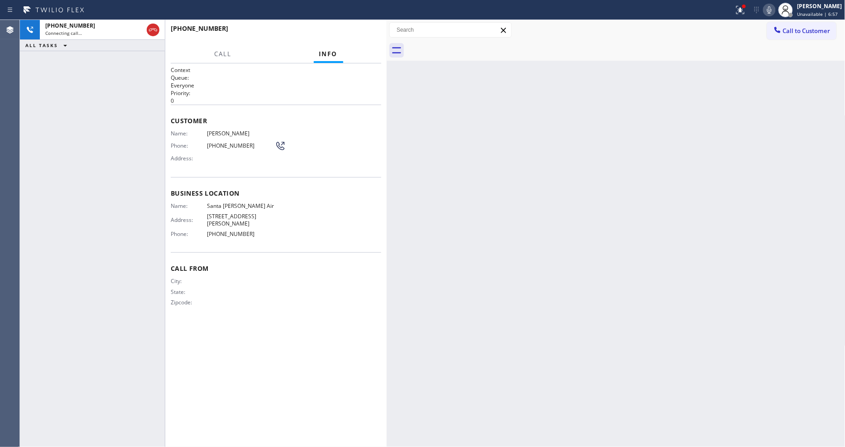
click at [372, 236] on div "Business location Name: [GEOGRAPHIC_DATA][PERSON_NAME] Air Address: [STREET_ADD…" at bounding box center [276, 215] width 211 height 76
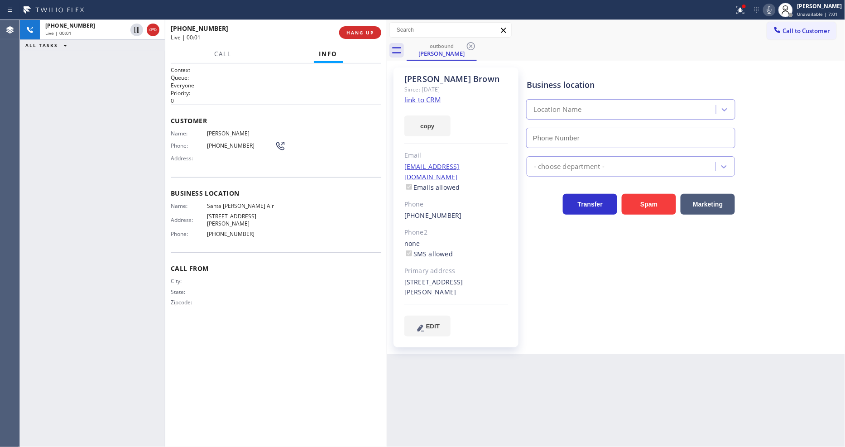
type input "[PHONE_NUMBER]"
click at [593, 273] on div "Business location [GEOGRAPHIC_DATA][PERSON_NAME] [PHONE_NUMBER] HVAC Transfer S…" at bounding box center [684, 202] width 318 height 264
click at [742, 12] on icon at bounding box center [740, 10] width 11 height 11
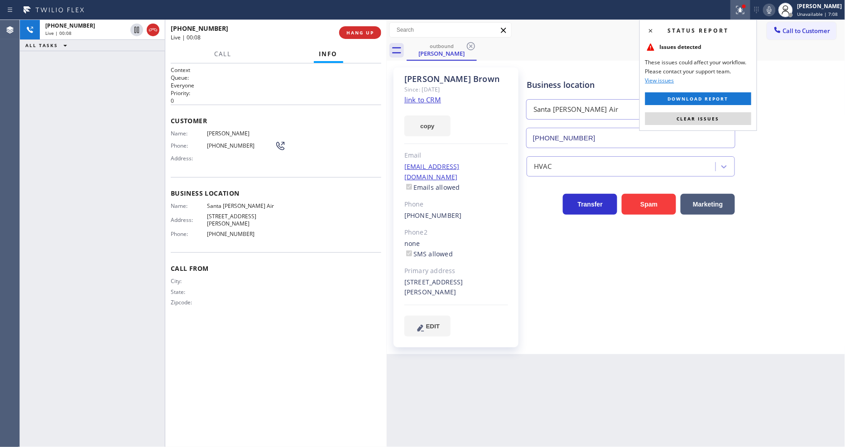
drag, startPoint x: 679, startPoint y: 121, endPoint x: 630, endPoint y: 400, distance: 283.2
click at [679, 120] on span "Clear issues" at bounding box center [698, 118] width 43 height 6
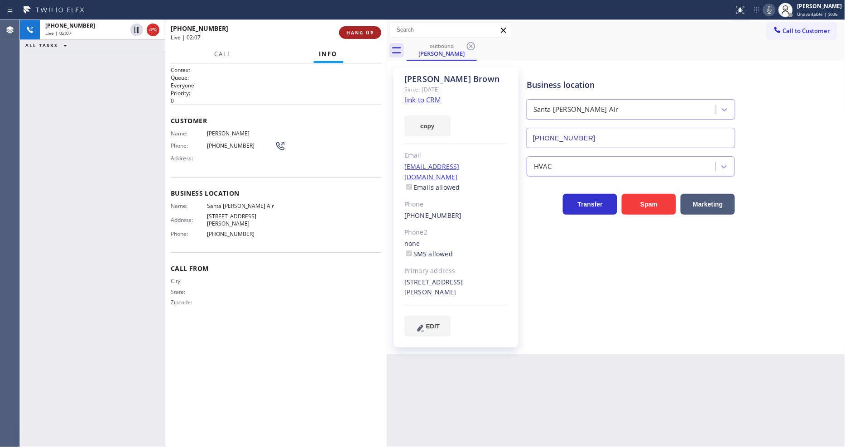
click at [363, 34] on span "HANG UP" at bounding box center [360, 32] width 28 height 6
click at [362, 34] on span "HANG UP" at bounding box center [360, 32] width 28 height 6
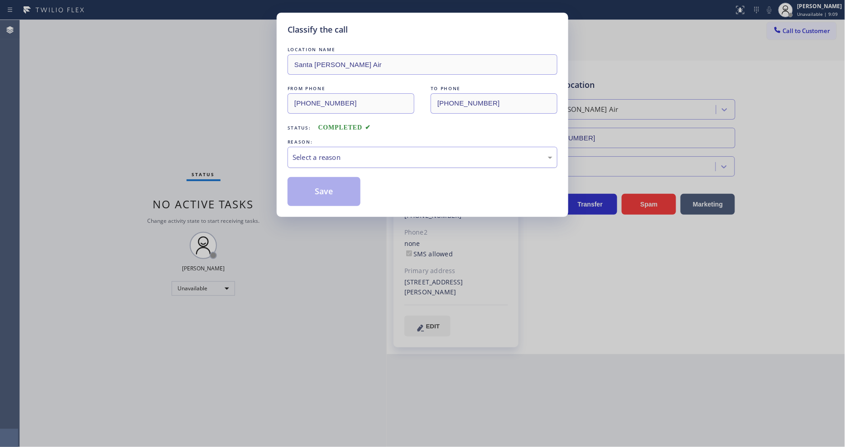
drag, startPoint x: 324, startPoint y: 153, endPoint x: 324, endPoint y: 159, distance: 6.4
click at [324, 153] on div "Select a reason" at bounding box center [422, 157] width 260 height 10
click at [321, 180] on button "Save" at bounding box center [323, 191] width 73 height 29
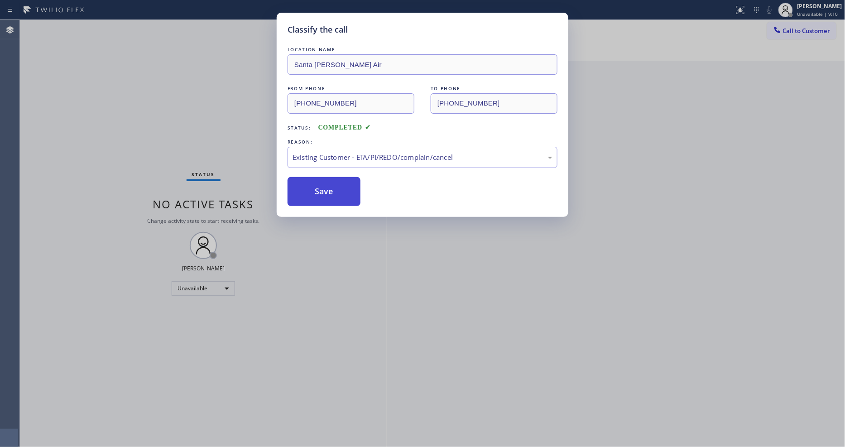
click at [321, 180] on button "Save" at bounding box center [323, 191] width 73 height 29
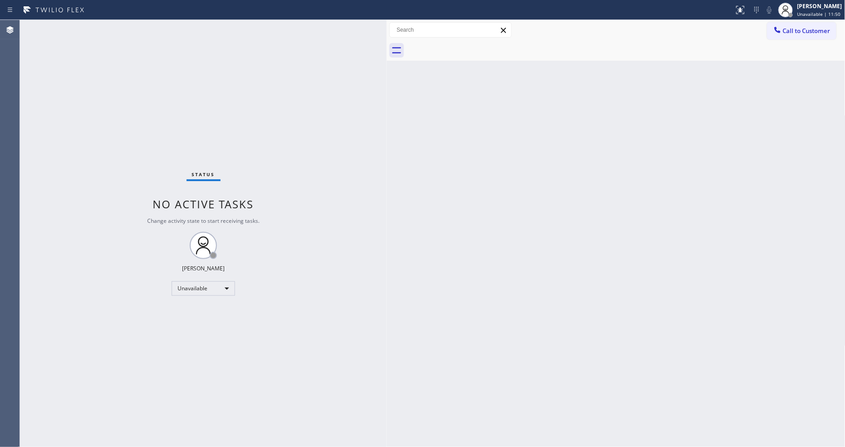
click at [827, 14] on span "Unavailable | 11:50" at bounding box center [818, 14] width 43 height 6
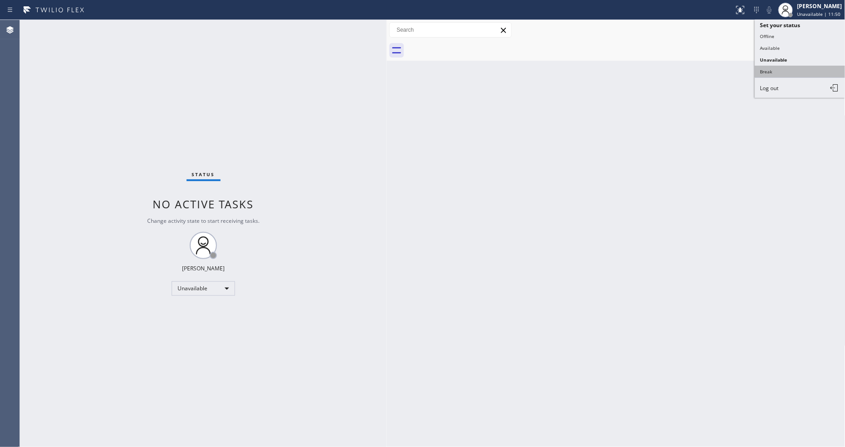
click at [800, 75] on button "Break" at bounding box center [800, 72] width 91 height 12
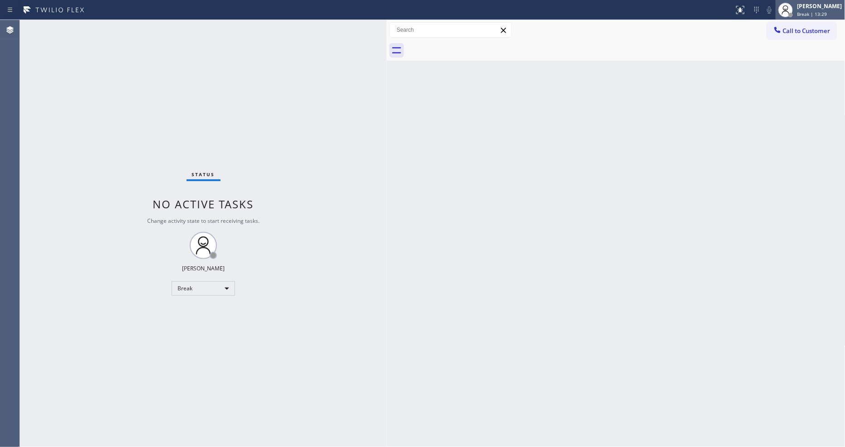
click at [816, 14] on span "Break | 13:29" at bounding box center [812, 14] width 30 height 6
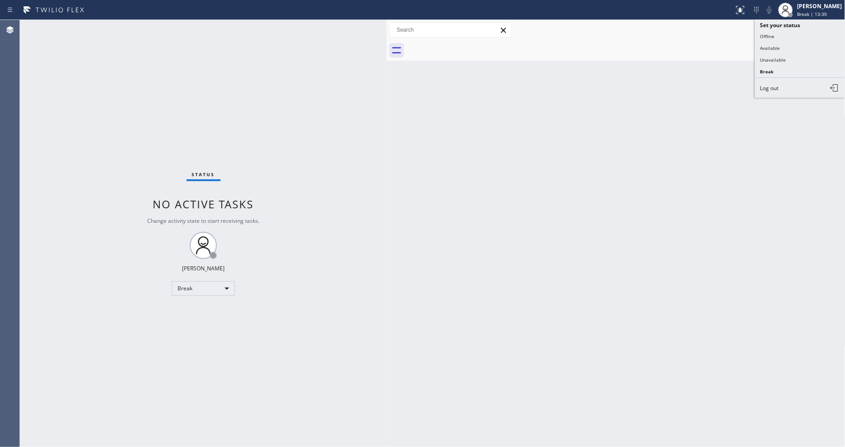
click at [799, 62] on button "Unavailable" at bounding box center [800, 60] width 91 height 12
click at [605, 180] on div "Back to Dashboard Change Sender ID Customers Technicians Select a contact Outbo…" at bounding box center [616, 233] width 459 height 427
click at [838, 33] on div "Call to Customer Outbound call Location [GEOGRAPHIC_DATA][PERSON_NAME] Air Your…" at bounding box center [806, 30] width 78 height 16
click at [781, 28] on div at bounding box center [777, 30] width 11 height 11
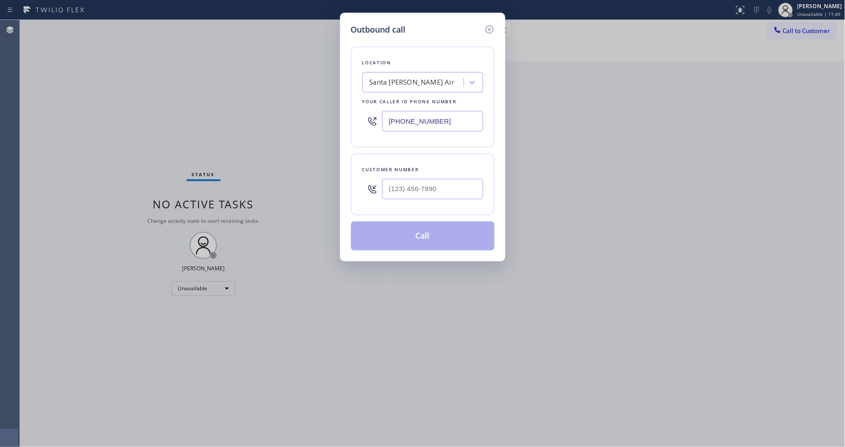
click at [393, 77] on div "Santa [PERSON_NAME] Air" at bounding box center [411, 82] width 85 height 10
paste input "Zoom Electricians [GEOGRAPHIC_DATA]"
type input "Zoom Electricians [GEOGRAPHIC_DATA]"
click at [396, 100] on div "Zoom Electricians [GEOGRAPHIC_DATA]" at bounding box center [422, 105] width 121 height 25
type input "[PHONE_NUMBER]"
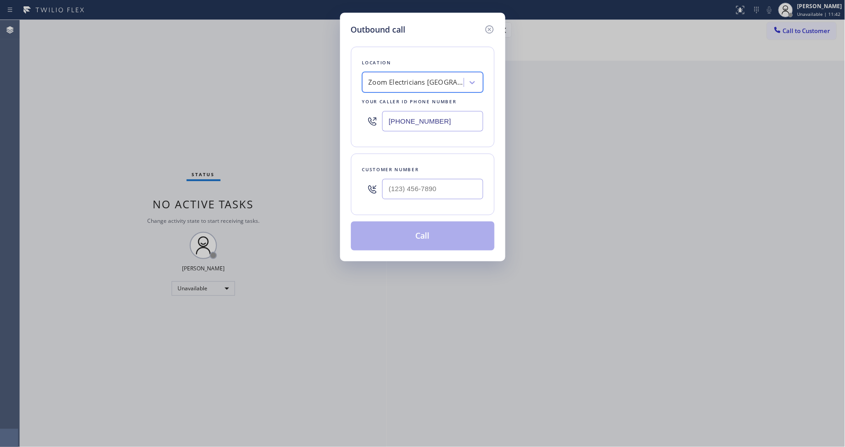
scroll to position [0, 1]
click at [435, 194] on input "text" at bounding box center [432, 189] width 101 height 20
paste input "805) 338-0460"
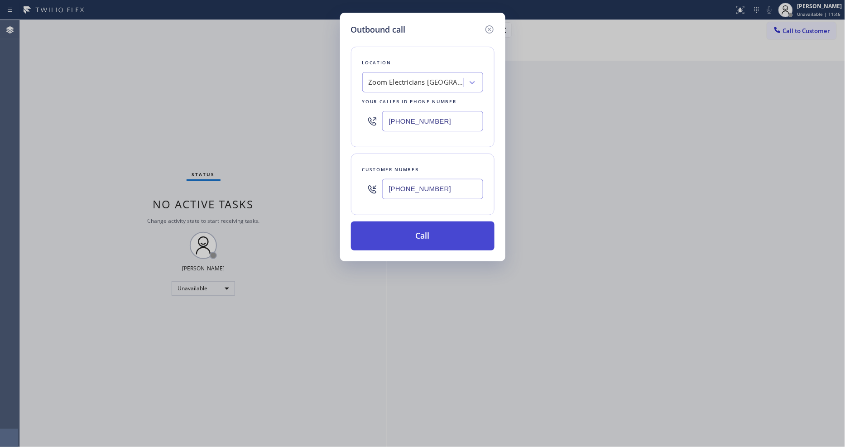
type input "[PHONE_NUMBER]"
click at [408, 235] on button "Call" at bounding box center [423, 235] width 144 height 29
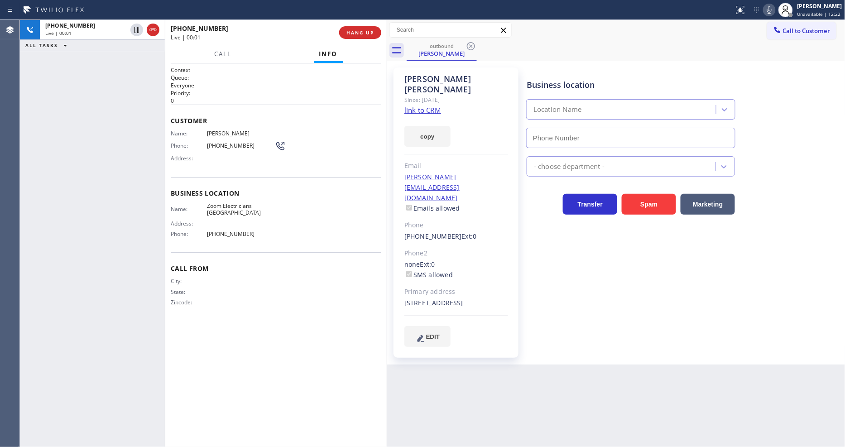
type input "[PHONE_NUMBER]"
click at [352, 33] on span "HANG UP" at bounding box center [360, 32] width 28 height 6
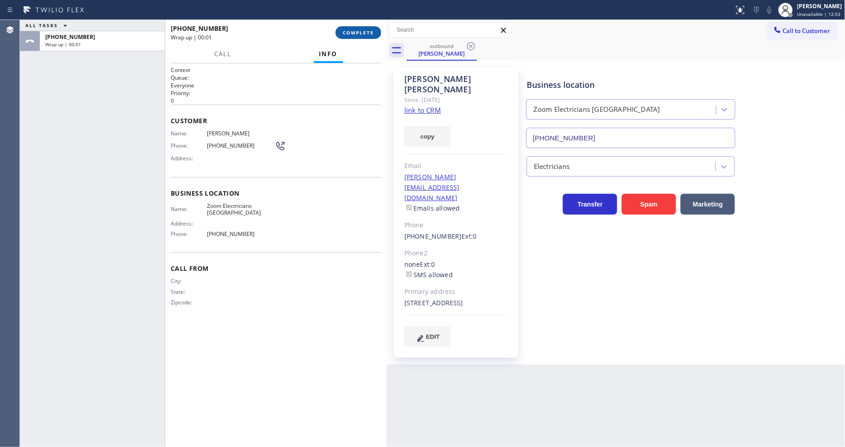
click at [349, 34] on span "COMPLETE" at bounding box center [358, 32] width 31 height 6
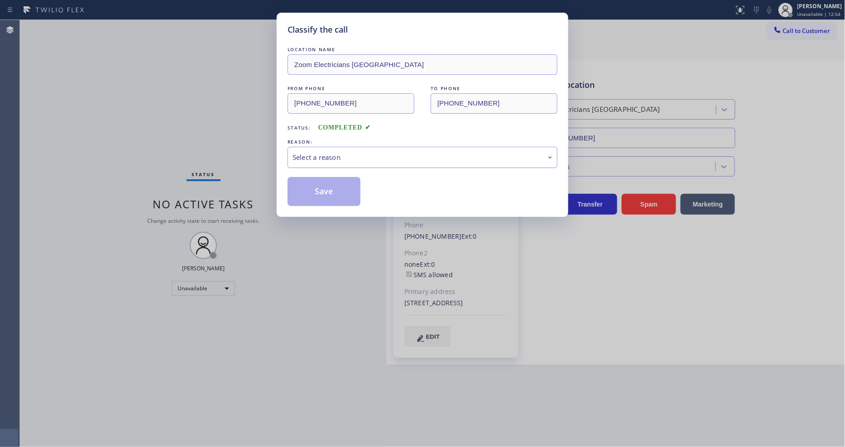
drag, startPoint x: 321, startPoint y: 157, endPoint x: 320, endPoint y: 163, distance: 7.0
click at [321, 157] on div "Select a reason" at bounding box center [422, 157] width 260 height 10
click at [318, 188] on button "Save" at bounding box center [323, 191] width 73 height 29
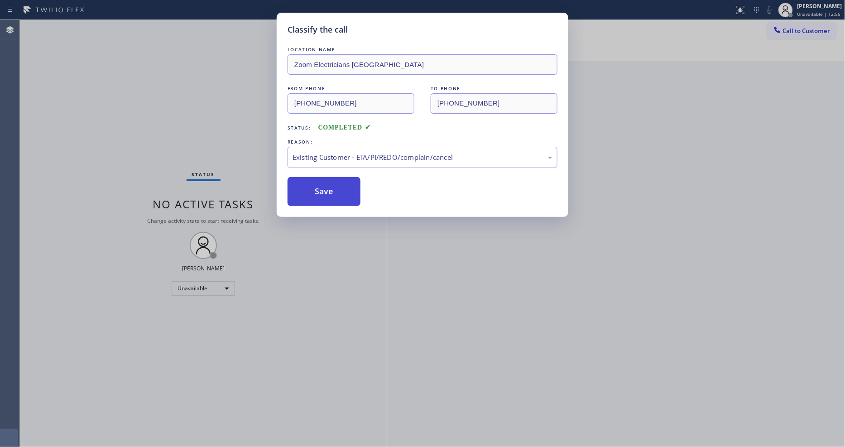
click at [318, 188] on button "Save" at bounding box center [323, 191] width 73 height 29
click at [318, 187] on button "Save" at bounding box center [323, 191] width 73 height 29
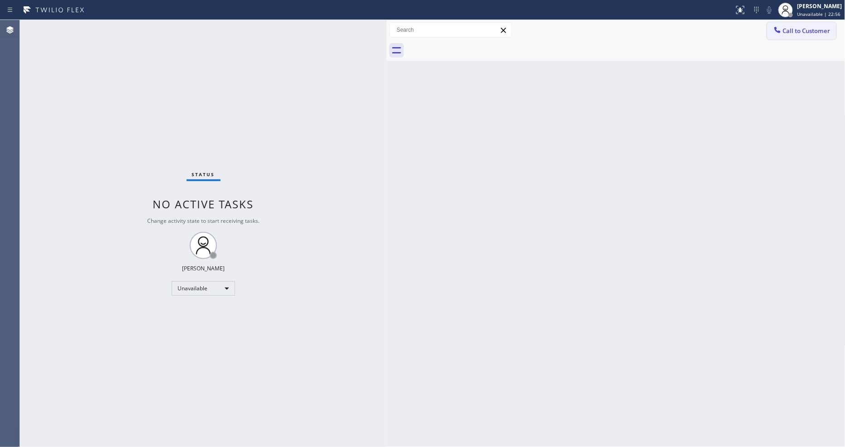
click at [787, 30] on span "Call to Customer" at bounding box center [807, 31] width 48 height 8
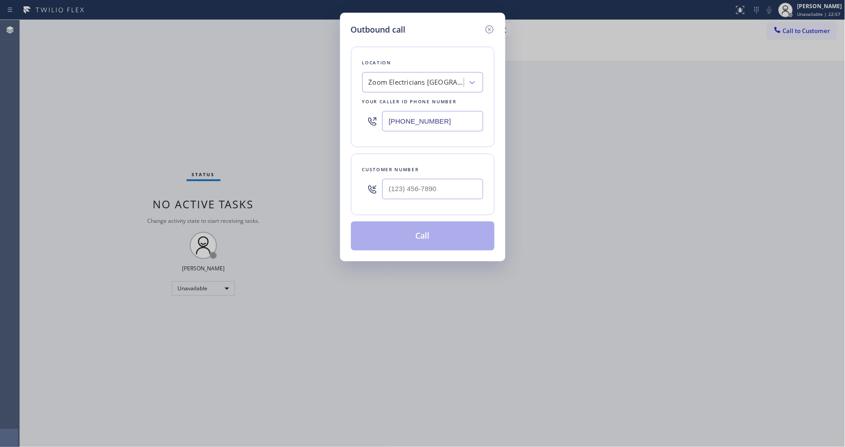
click at [378, 84] on div "Zoom Electricians [GEOGRAPHIC_DATA]" at bounding box center [415, 82] width 95 height 10
paste input "Electrical Land [PERSON_NAME][GEOGRAPHIC_DATA]"
type input "Electrical Land [PERSON_NAME][GEOGRAPHIC_DATA]"
click at [385, 102] on div "Electrical Land [PERSON_NAME][GEOGRAPHIC_DATA]" at bounding box center [422, 105] width 121 height 25
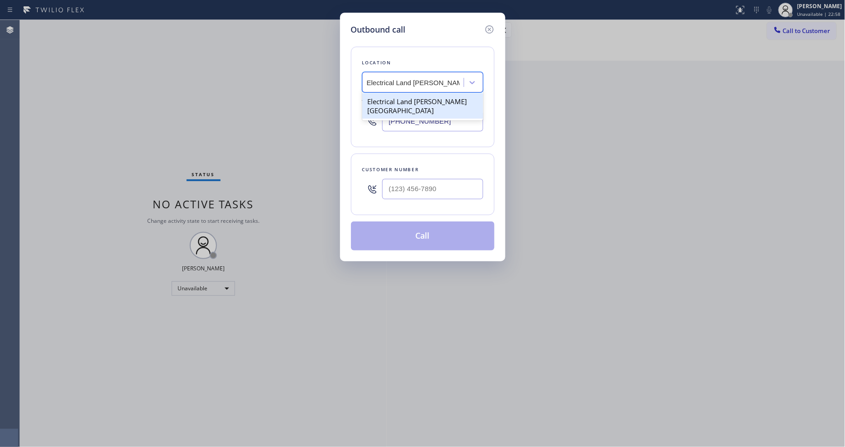
type input "[PHONE_NUMBER]"
click at [404, 191] on input "(___) ___-____" at bounding box center [432, 189] width 101 height 20
paste input "310) 497-2108"
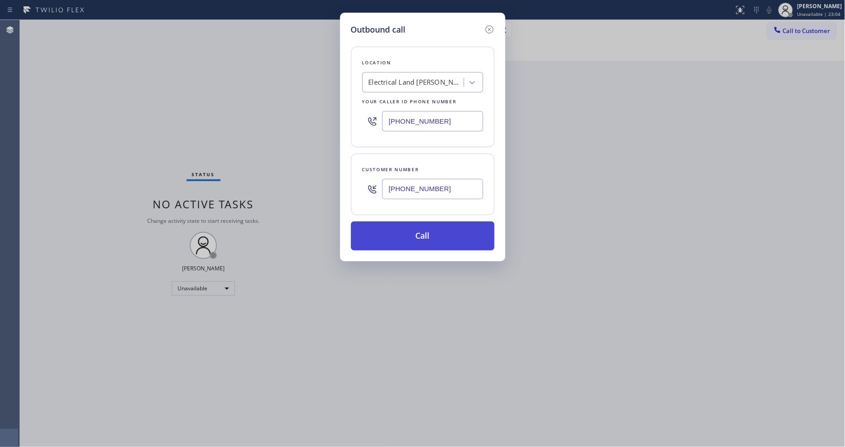
type input "[PHONE_NUMBER]"
click at [395, 239] on button "Call" at bounding box center [423, 235] width 144 height 29
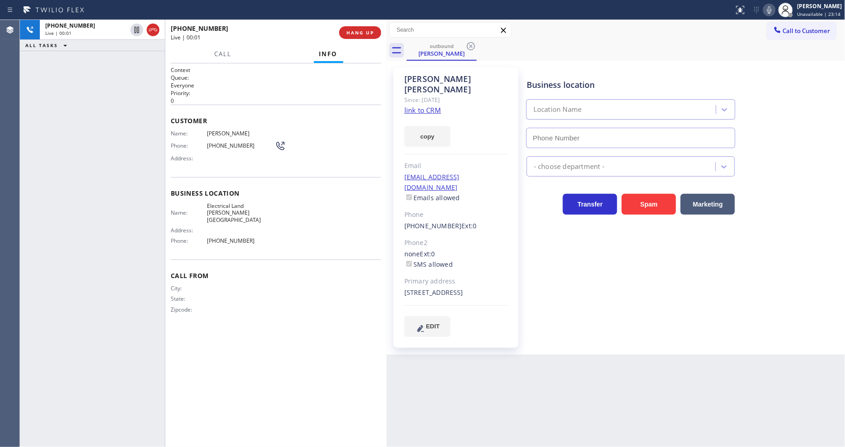
type input "[PHONE_NUMBER]"
click at [342, 29] on button "HANG UP" at bounding box center [360, 32] width 42 height 13
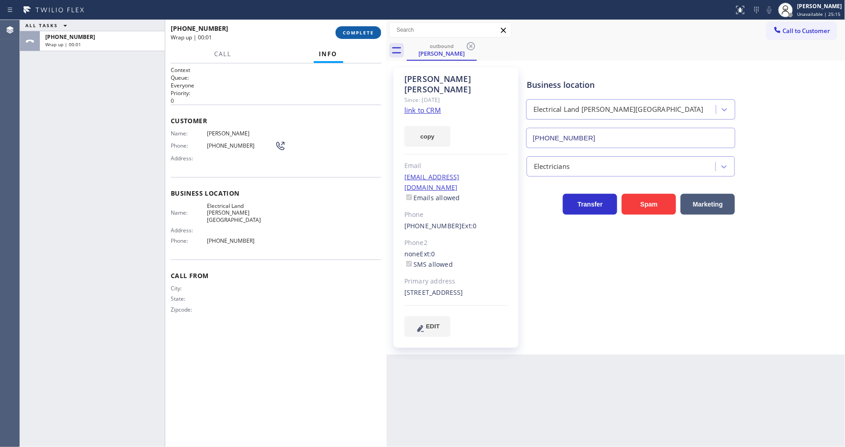
click at [343, 29] on span "COMPLETE" at bounding box center [358, 32] width 31 height 6
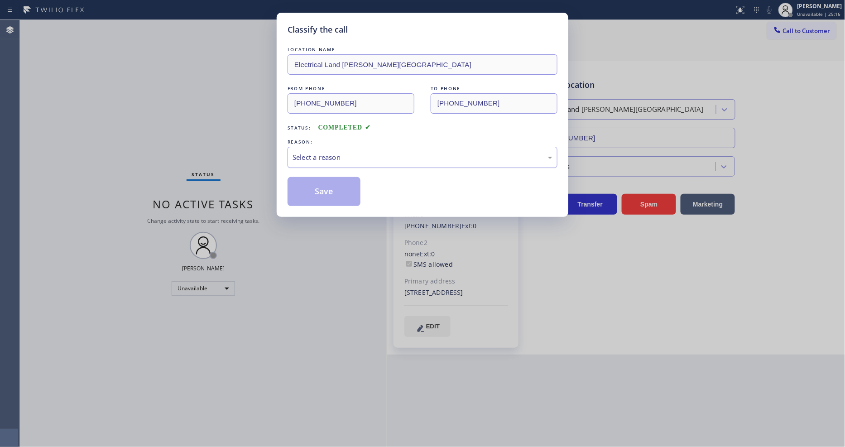
click at [326, 156] on div "Select a reason" at bounding box center [422, 157] width 260 height 10
click at [315, 191] on button "Save" at bounding box center [323, 191] width 73 height 29
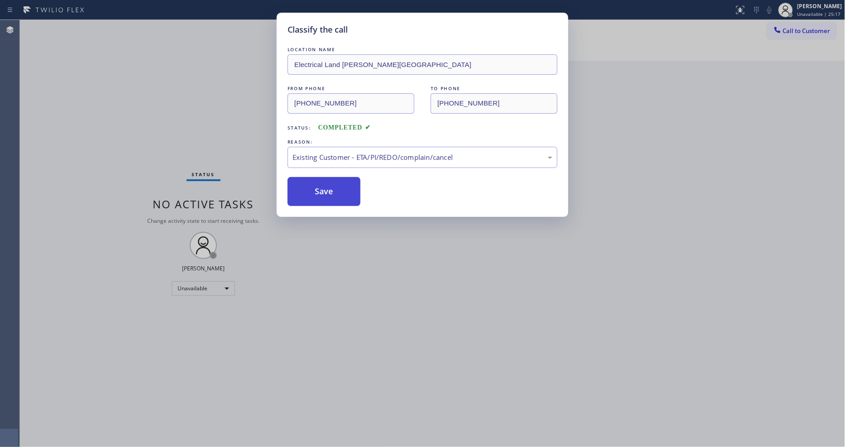
click at [315, 191] on button "Save" at bounding box center [323, 191] width 73 height 29
drag, startPoint x: 315, startPoint y: 191, endPoint x: 335, endPoint y: 12, distance: 179.9
click at [314, 188] on button "Save" at bounding box center [323, 191] width 73 height 29
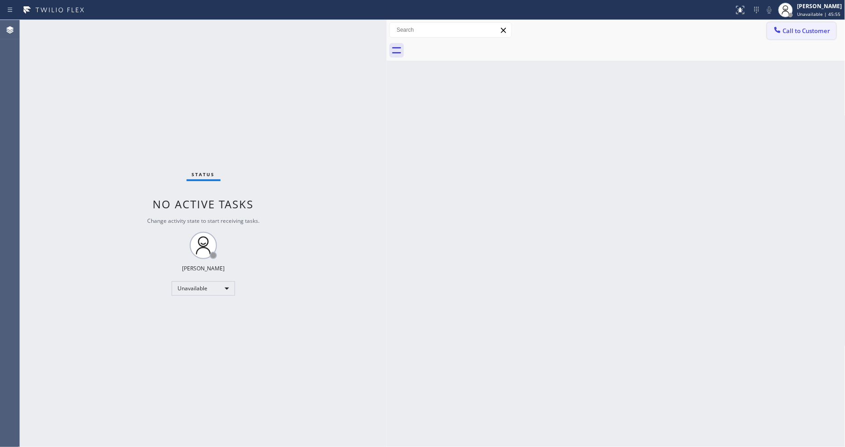
click at [784, 30] on span "Call to Customer" at bounding box center [807, 31] width 48 height 8
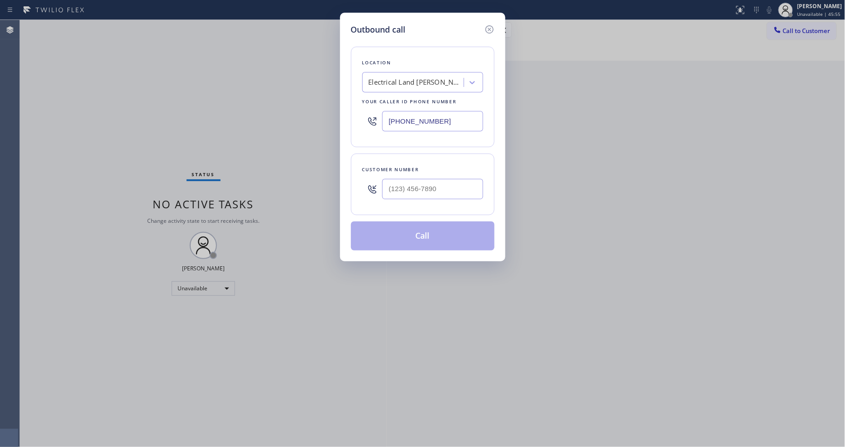
click at [429, 79] on div "Electrical Land [PERSON_NAME][GEOGRAPHIC_DATA]" at bounding box center [415, 82] width 95 height 10
click at [408, 119] on input "[PHONE_NUMBER]" at bounding box center [432, 121] width 101 height 20
click at [407, 119] on input "[PHONE_NUMBER]" at bounding box center [432, 121] width 101 height 20
paste input "206) 309-8891"
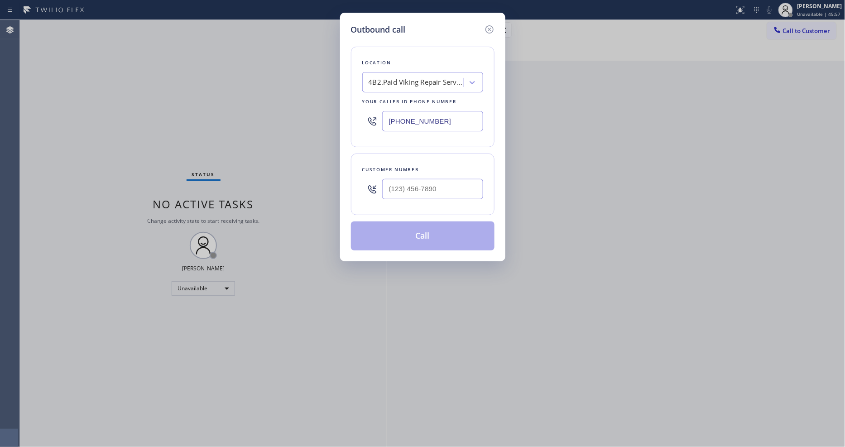
type input "[PHONE_NUMBER]"
click at [395, 183] on input "(___) ___-____" at bounding box center [432, 189] width 101 height 20
paste input "206) 992-9657"
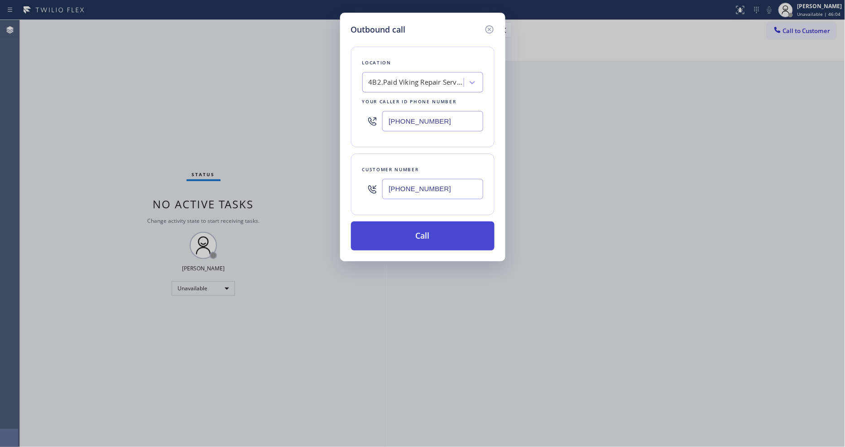
type input "[PHONE_NUMBER]"
click at [396, 242] on button "Call" at bounding box center [423, 235] width 144 height 29
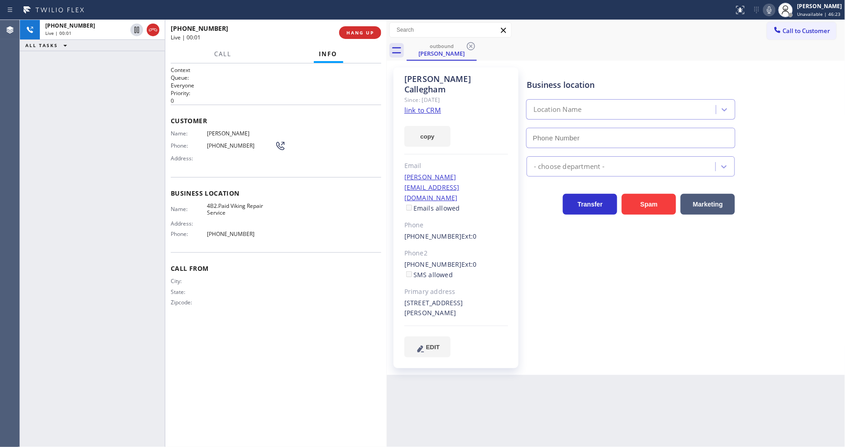
type input "[PHONE_NUMBER]"
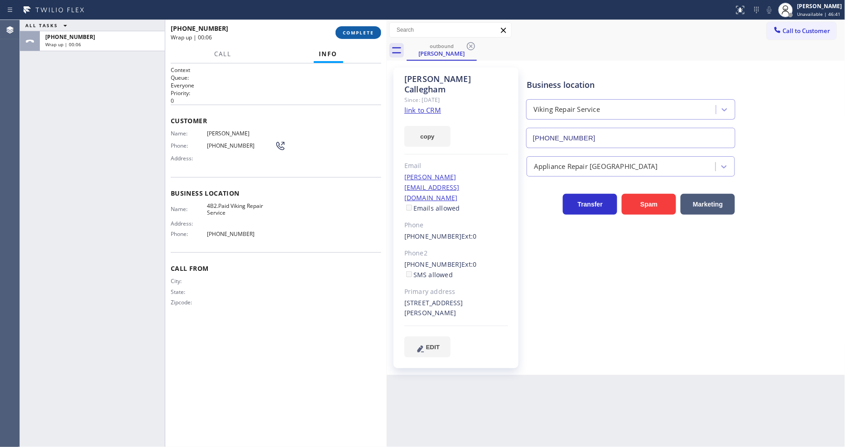
click at [357, 32] on span "COMPLETE" at bounding box center [358, 32] width 31 height 6
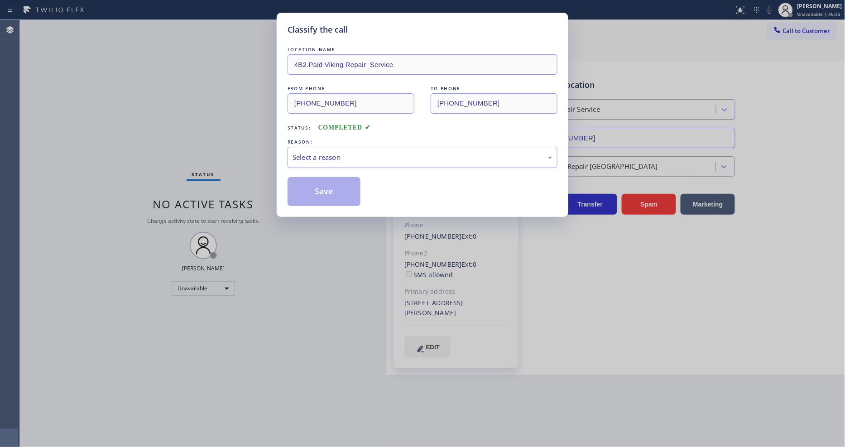
click at [330, 147] on div "Select a reason" at bounding box center [422, 157] width 270 height 21
click at [322, 194] on button "Save" at bounding box center [323, 191] width 73 height 29
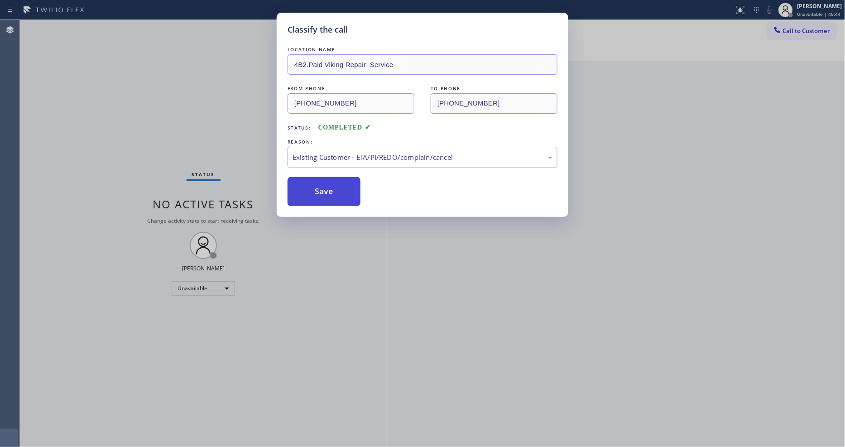
click at [322, 194] on button "Save" at bounding box center [323, 191] width 73 height 29
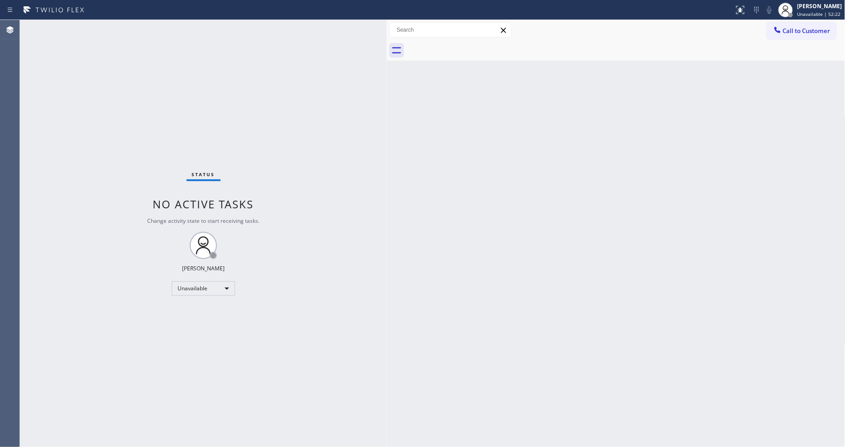
click at [825, 34] on button "Call to Customer" at bounding box center [801, 30] width 69 height 17
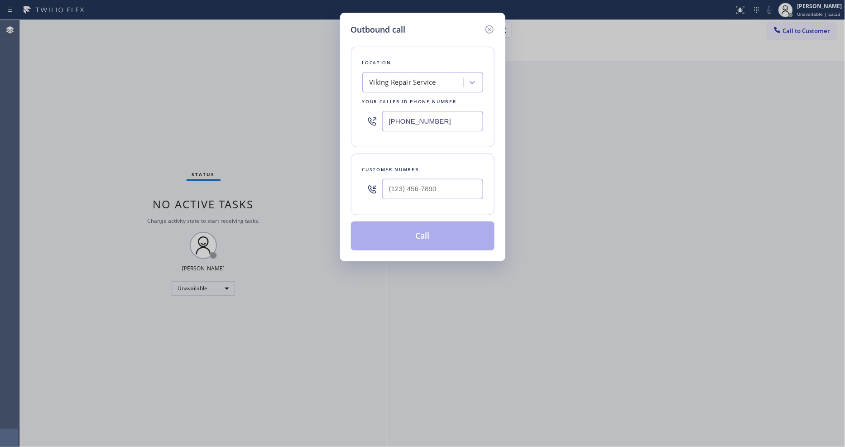
click at [423, 91] on div "Location Viking Repair Service Your caller id phone number [PHONE_NUMBER]" at bounding box center [423, 97] width 144 height 100
click at [421, 82] on div "Viking Repair Service" at bounding box center [402, 82] width 67 height 10
paste input "[PERSON_NAME] Breaker Installation Works"
type input "[PERSON_NAME] Breaker Installation Works"
click at [397, 100] on div "[PERSON_NAME] Breaker Installation Works" at bounding box center [422, 105] width 121 height 25
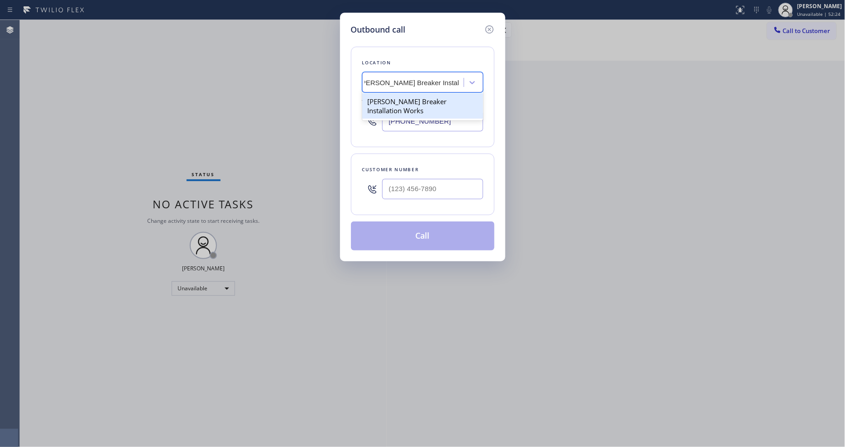
type input "[PHONE_NUMBER]"
click at [424, 184] on input "(___) ___-____" at bounding box center [432, 189] width 101 height 20
paste input "714) 399-5813"
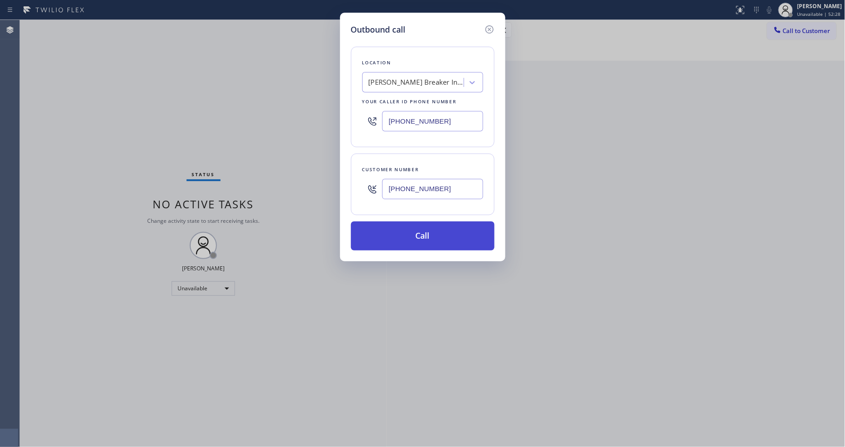
type input "[PHONE_NUMBER]"
click at [413, 230] on button "Call" at bounding box center [423, 235] width 144 height 29
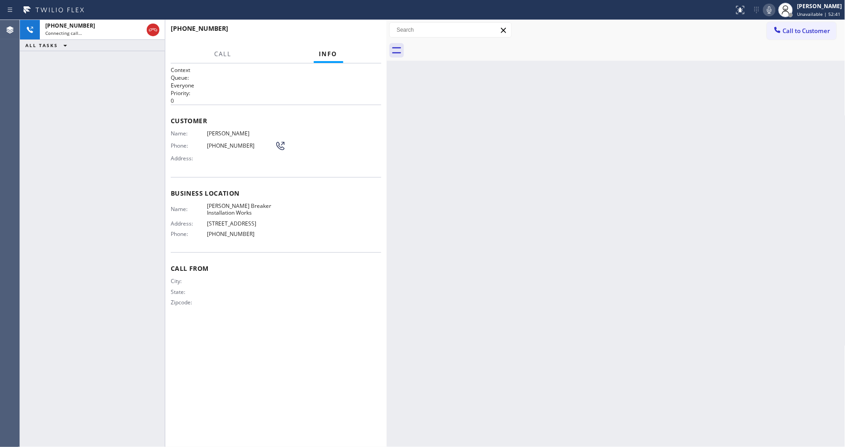
click at [653, 304] on div "Back to Dashboard Change Sender ID Customers Technicians Select a contact Outbo…" at bounding box center [616, 233] width 459 height 427
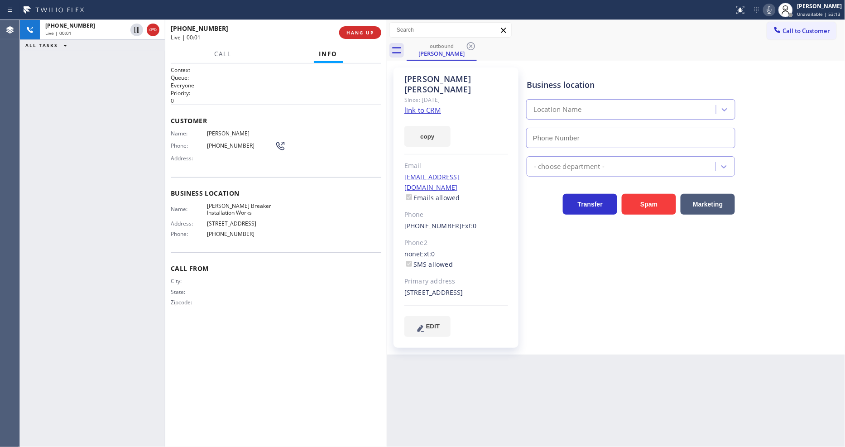
type input "[PHONE_NUMBER]"
click at [368, 33] on span "HANG UP" at bounding box center [360, 32] width 28 height 6
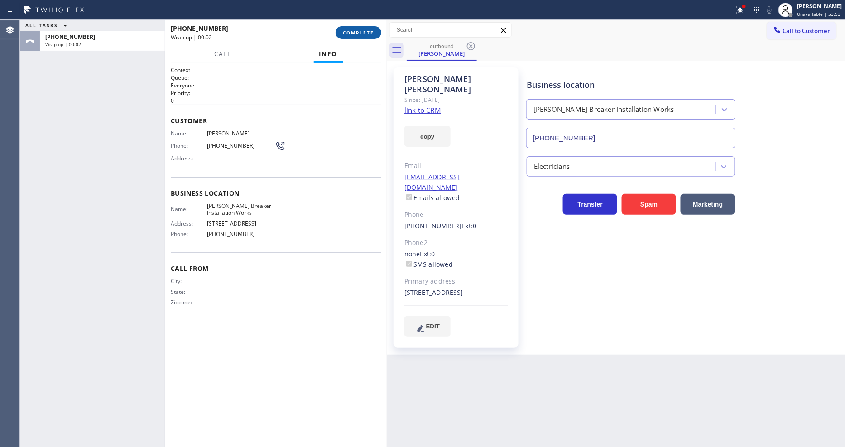
click at [349, 33] on span "COMPLETE" at bounding box center [358, 32] width 31 height 6
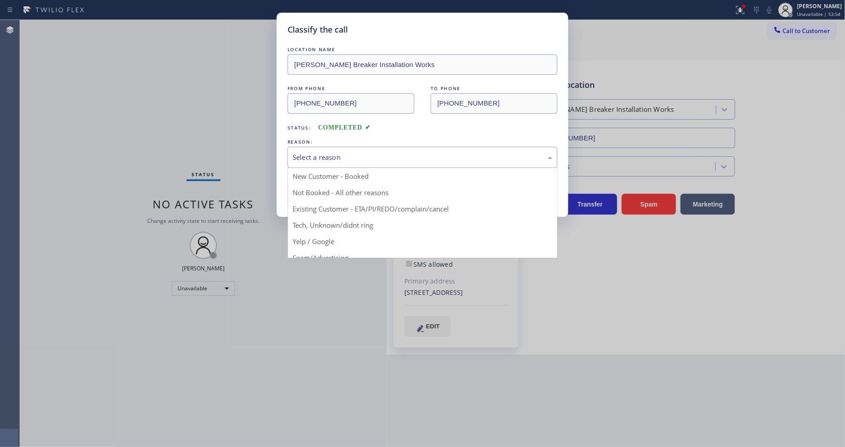
click at [331, 155] on div "Select a reason" at bounding box center [422, 157] width 260 height 10
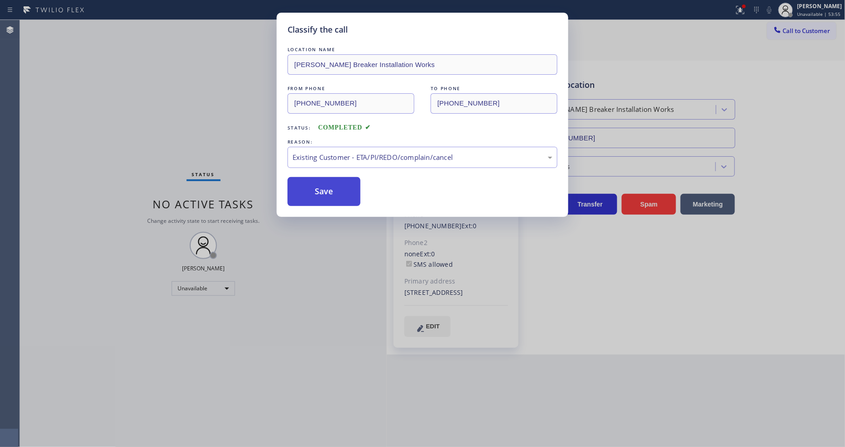
click at [324, 189] on button "Save" at bounding box center [323, 191] width 73 height 29
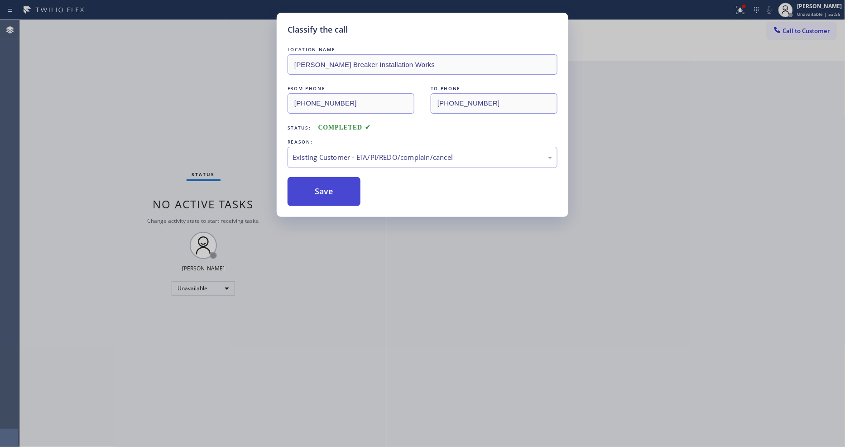
click at [324, 188] on button "Save" at bounding box center [323, 191] width 73 height 29
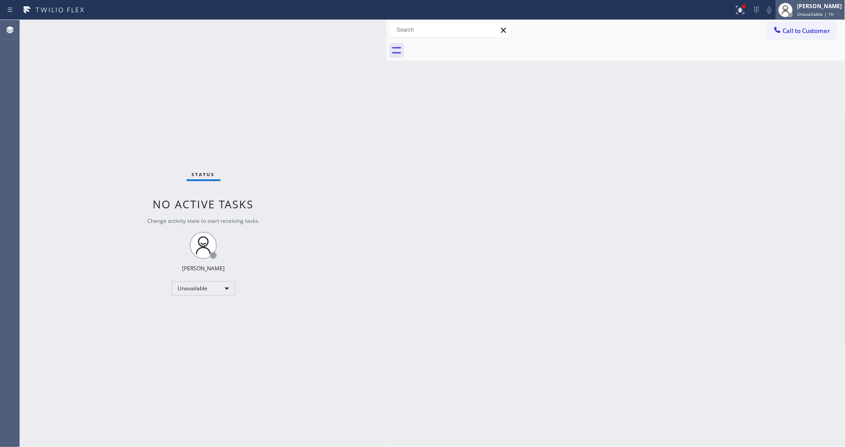
click at [809, 5] on div "[PERSON_NAME]" at bounding box center [819, 6] width 45 height 8
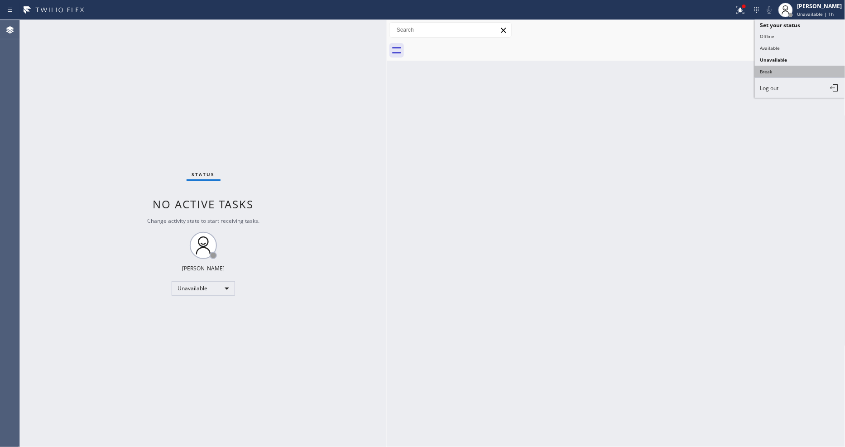
click at [771, 77] on button "Break" at bounding box center [800, 72] width 91 height 12
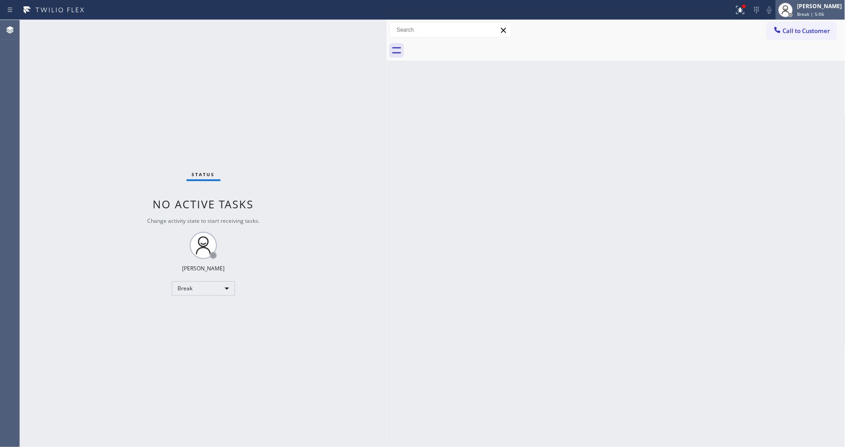
click at [812, 13] on span "Break | 5:06" at bounding box center [810, 14] width 27 height 6
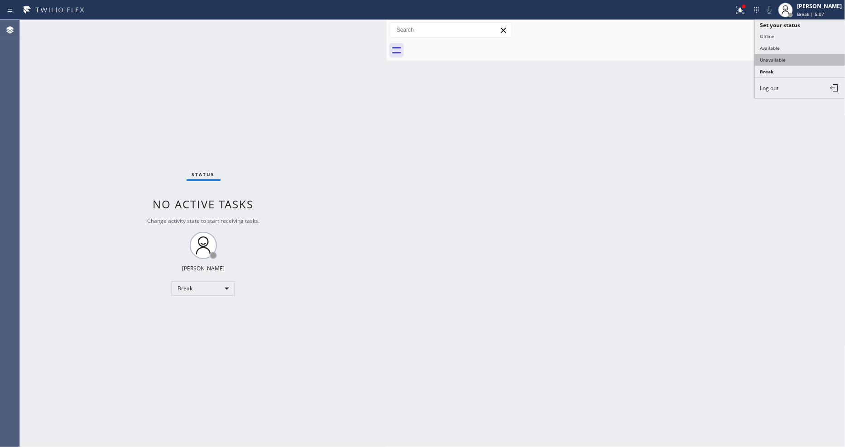
click at [795, 61] on button "Unavailable" at bounding box center [800, 60] width 91 height 12
click at [804, 38] on button "Call to Customer" at bounding box center [801, 30] width 69 height 17
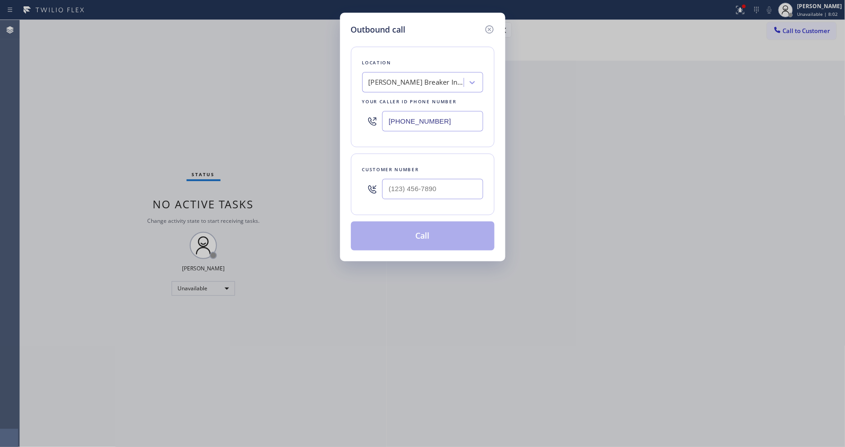
click at [450, 77] on div "[PERSON_NAME] Breaker Installation Works" at bounding box center [415, 82] width 95 height 10
paste input "5 Star Appliance Repair"
type input "5 Star Appliance Repair"
click at [440, 79] on div "Search location" at bounding box center [414, 83] width 99 height 16
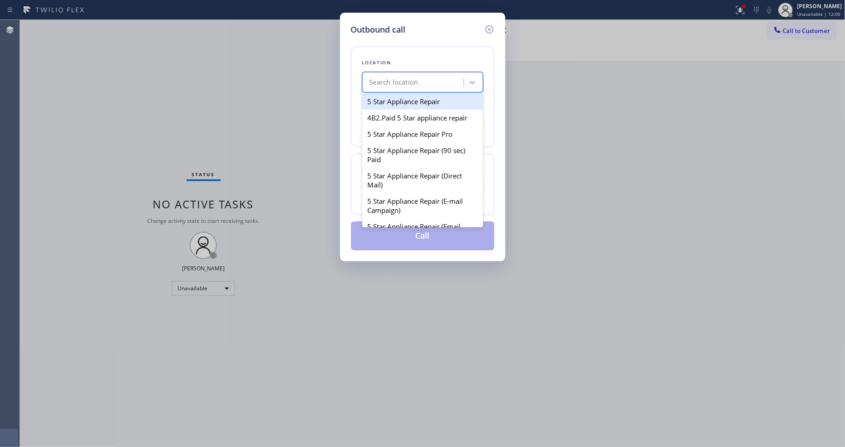
paste input "Zoom Electricians [GEOGRAPHIC_DATA][PERSON_NAME]"
type input "Zoom Electricians [GEOGRAPHIC_DATA][PERSON_NAME]"
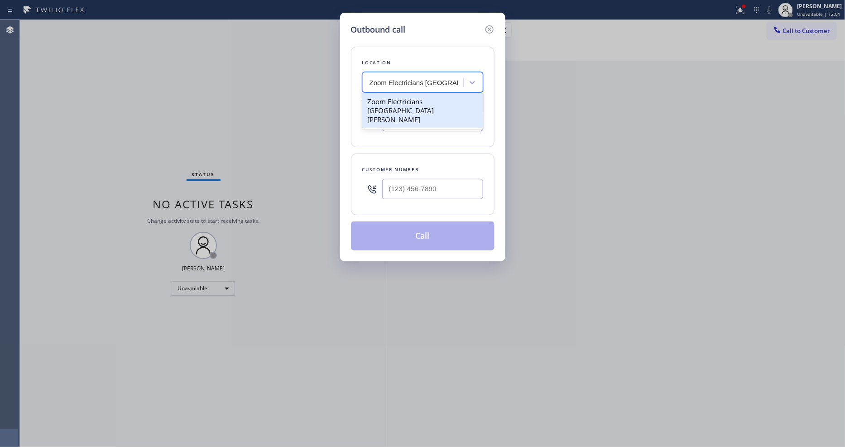
click at [400, 99] on div "Zoom Electricians [GEOGRAPHIC_DATA][PERSON_NAME]" at bounding box center [422, 110] width 121 height 34
type input "[PHONE_NUMBER]"
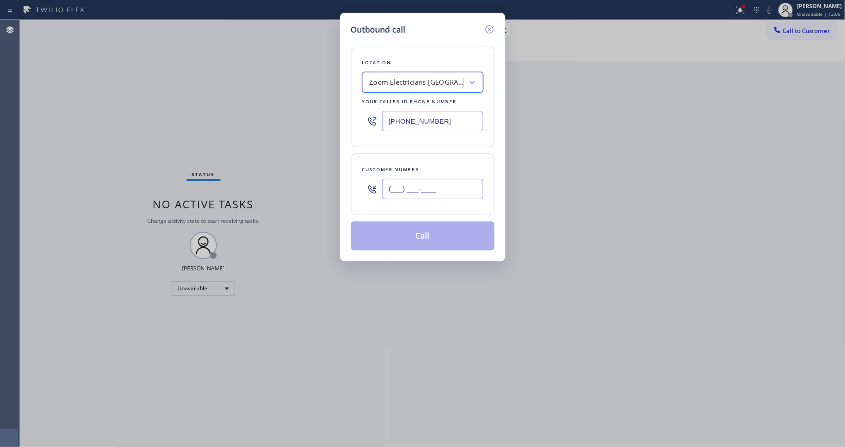
click at [407, 186] on input "(___) ___-____" at bounding box center [432, 189] width 101 height 20
paste input "949) 423-4068"
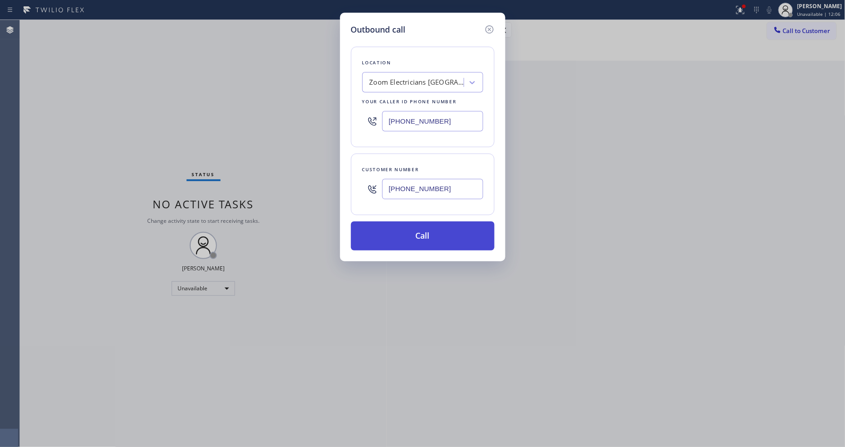
type input "[PHONE_NUMBER]"
click at [403, 230] on button "Call" at bounding box center [423, 235] width 144 height 29
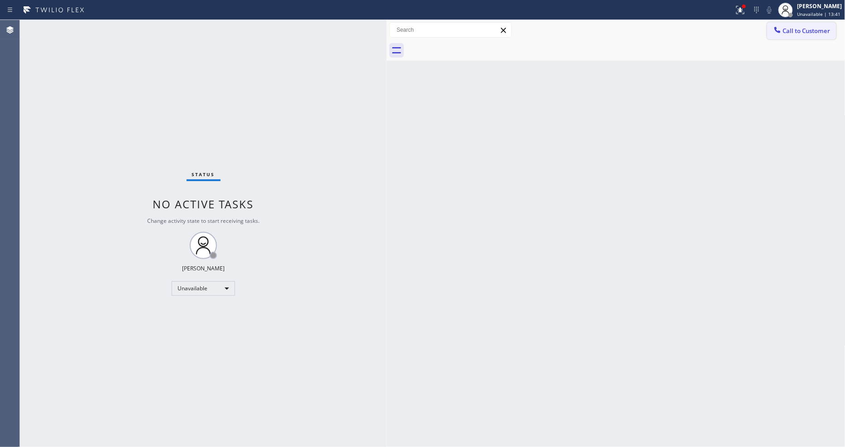
click at [773, 32] on icon at bounding box center [777, 29] width 9 height 9
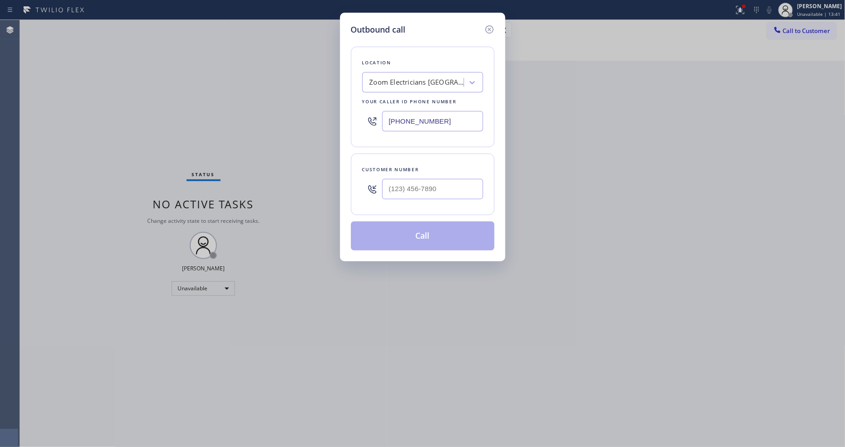
click at [432, 77] on div "Zoom Electricians [GEOGRAPHIC_DATA][PERSON_NAME]" at bounding box center [416, 82] width 95 height 10
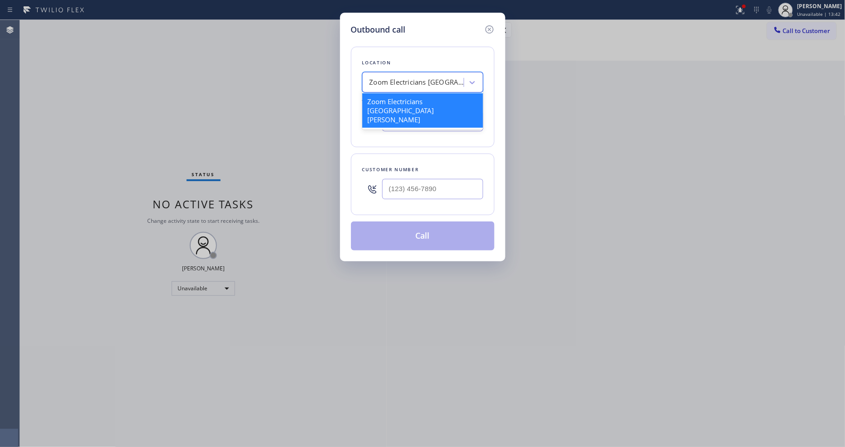
paste input "Mission Viejo Heating and Air Conditioning"
type input "Mission Viejo Heating and Air Conditioning"
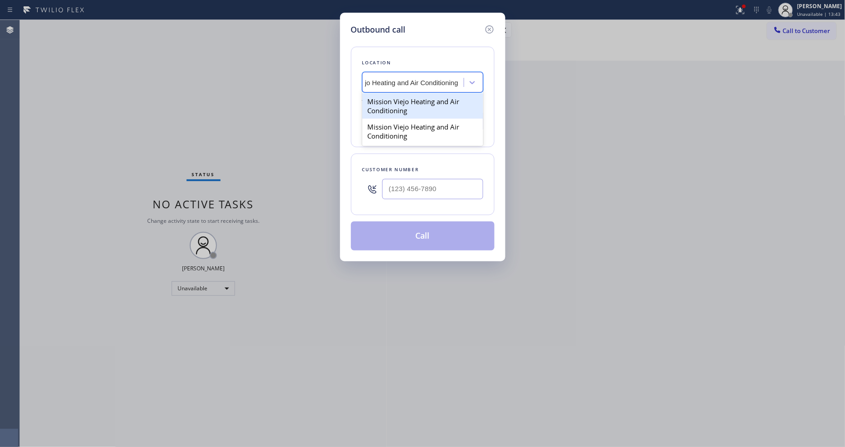
drag, startPoint x: 416, startPoint y: 98, endPoint x: 390, endPoint y: 59, distance: 47.2
click at [417, 98] on div "Mission Viejo Heating and Air Conditioning" at bounding box center [422, 105] width 121 height 25
type input "[PHONE_NUMBER]"
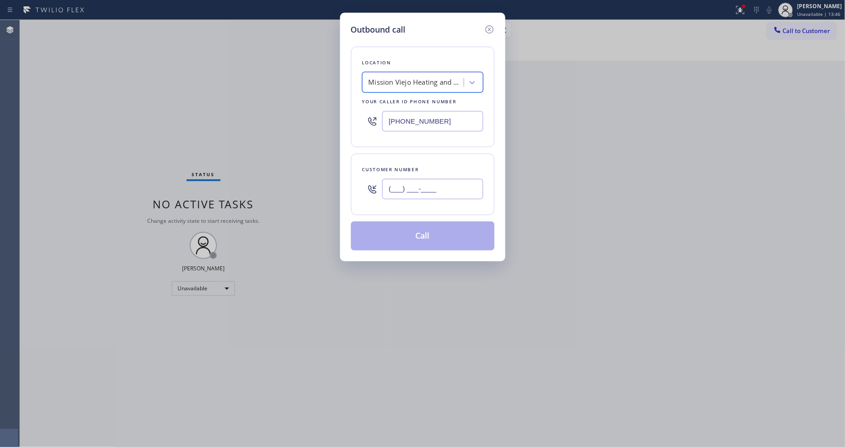
click at [400, 186] on input "(___) ___-____" at bounding box center [432, 189] width 101 height 20
paste input "562) 739-1122"
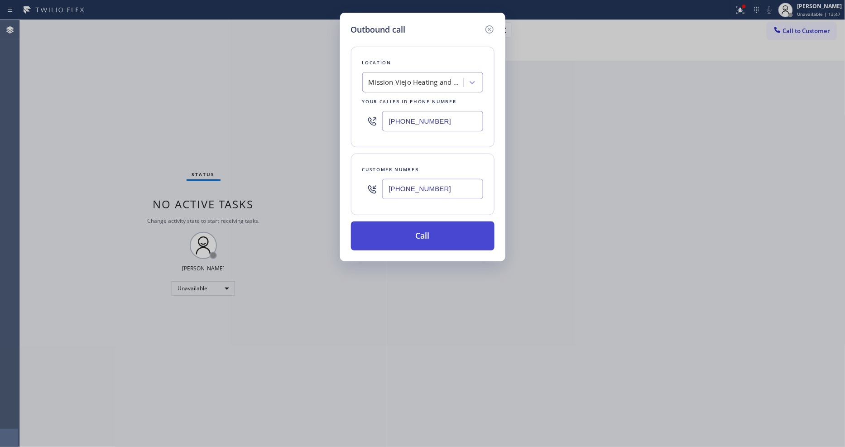
type input "[PHONE_NUMBER]"
click at [386, 229] on button "Call" at bounding box center [423, 235] width 144 height 29
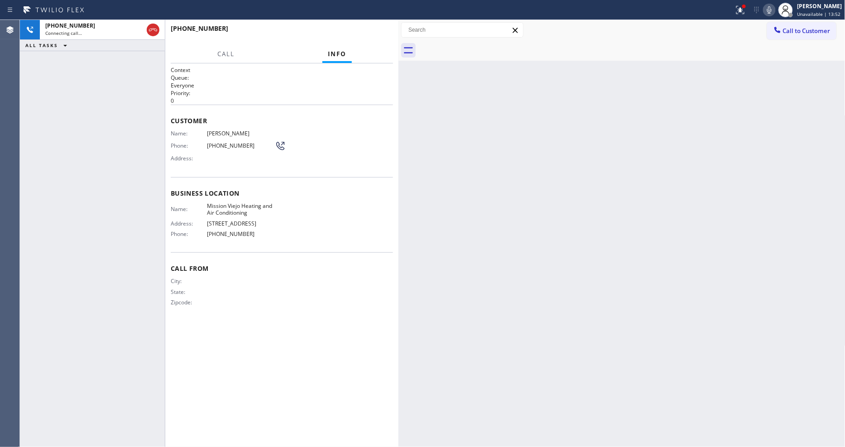
drag, startPoint x: 385, startPoint y: 107, endPoint x: 397, endPoint y: 106, distance: 11.8
click at [398, 106] on div at bounding box center [398, 233] width 0 height 427
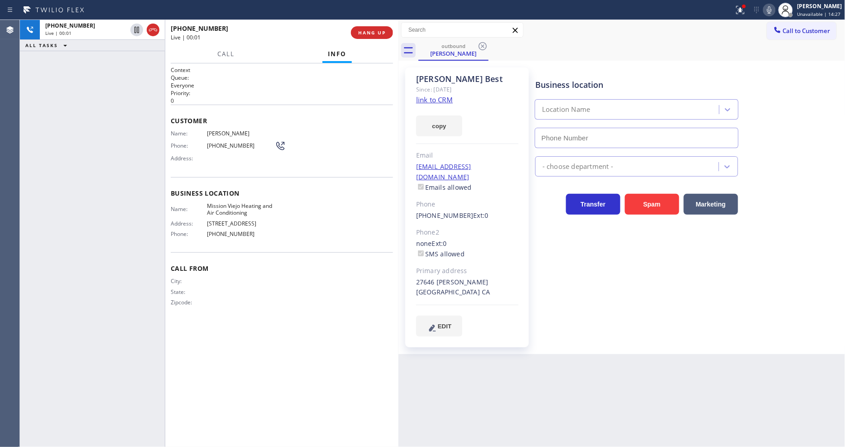
type input "[PHONE_NUMBER]"
click at [377, 33] on span "HANG UP" at bounding box center [372, 32] width 28 height 6
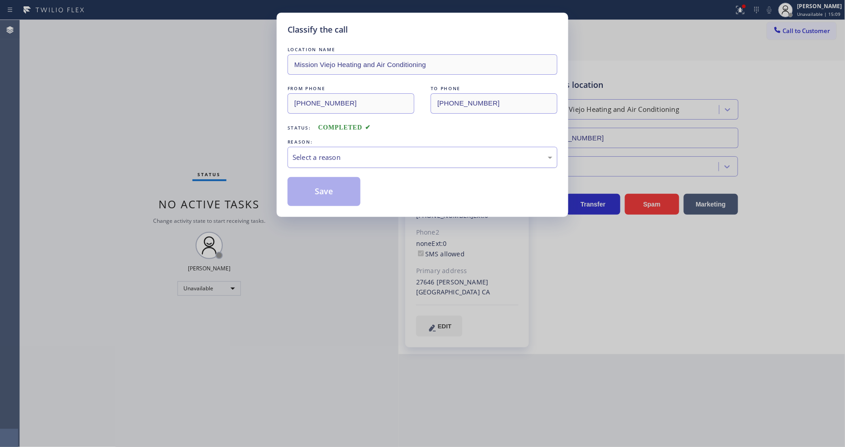
click at [345, 152] on div "Select a reason" at bounding box center [422, 157] width 260 height 10
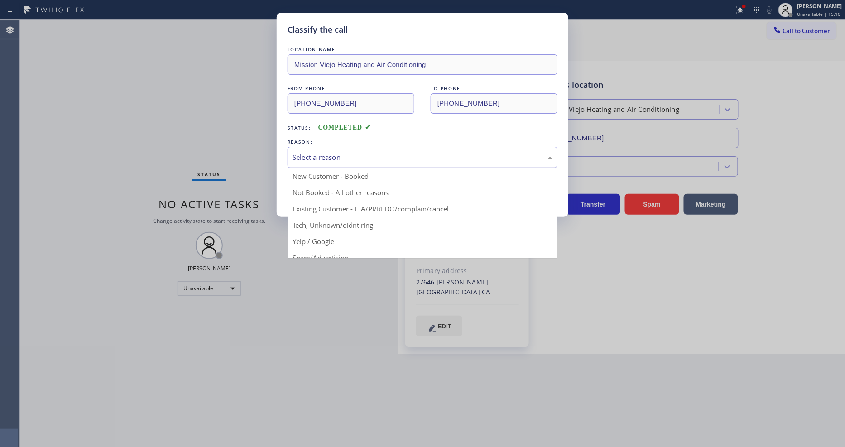
drag, startPoint x: 341, startPoint y: 204, endPoint x: 340, endPoint y: 189, distance: 15.4
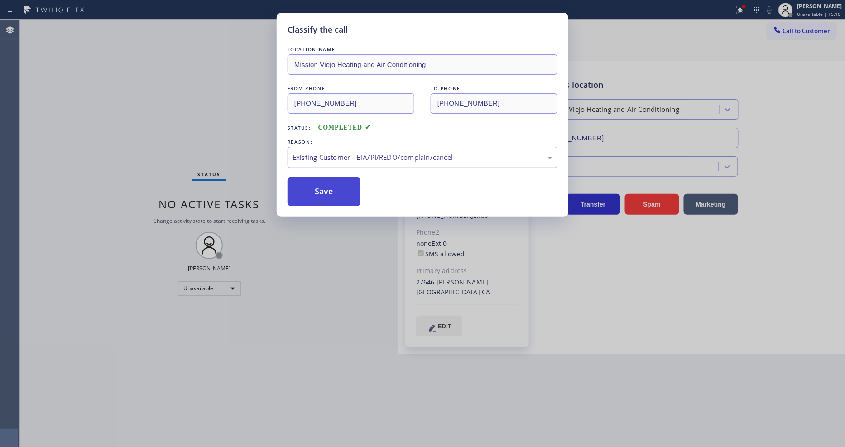
click at [340, 188] on button "Save" at bounding box center [323, 191] width 73 height 29
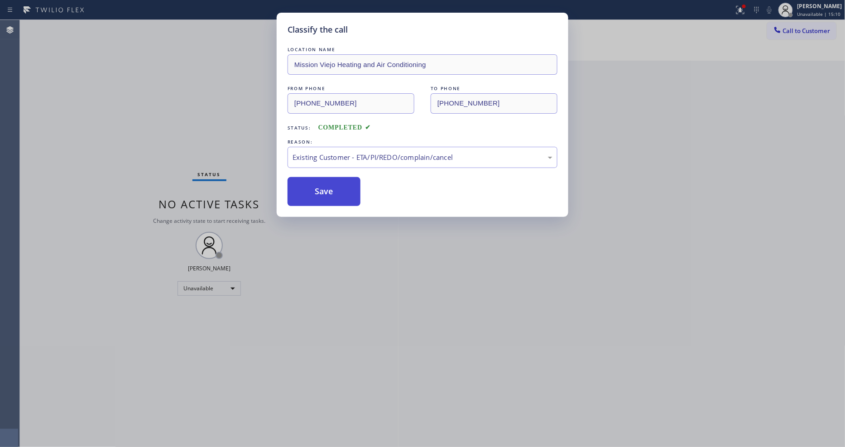
click at [340, 188] on button "Save" at bounding box center [323, 191] width 73 height 29
drag, startPoint x: 340, startPoint y: 188, endPoint x: 308, endPoint y: 23, distance: 167.8
click at [340, 187] on button "Save" at bounding box center [323, 191] width 73 height 29
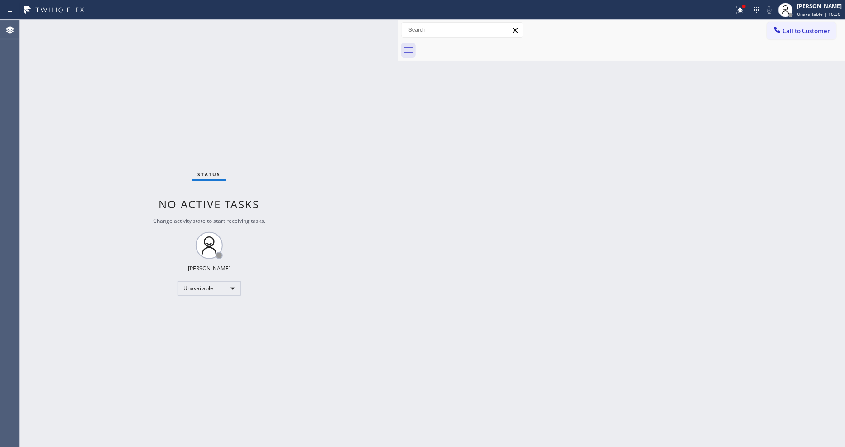
click at [776, 32] on icon at bounding box center [777, 29] width 9 height 9
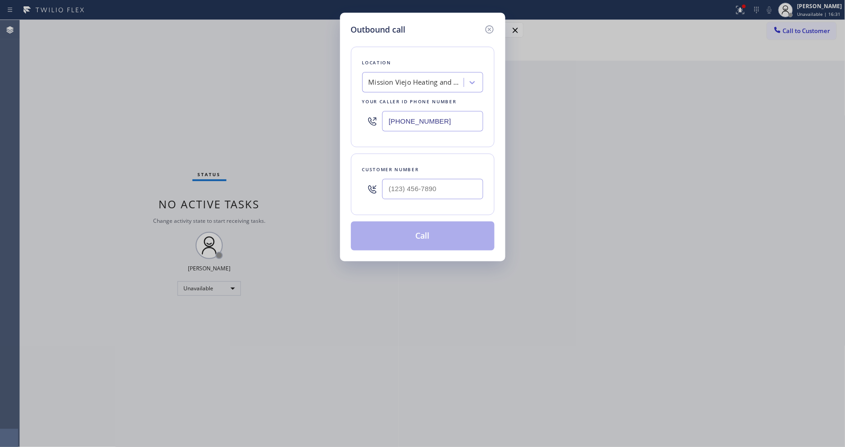
click at [428, 79] on div "Mission Viejo Heating and Air Conditioning" at bounding box center [415, 82] width 95 height 10
paste input "Viking Repair Pro"
type input "Viking Repair Pro"
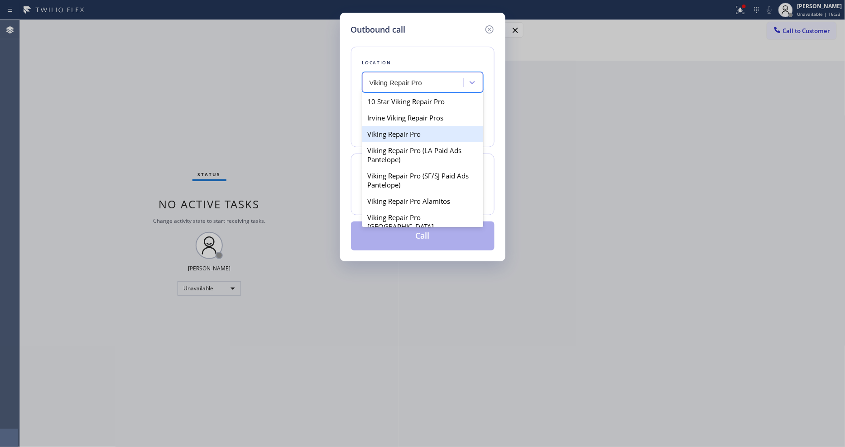
click at [411, 129] on div "Viking Repair Pro" at bounding box center [422, 134] width 121 height 16
type input "[PHONE_NUMBER]"
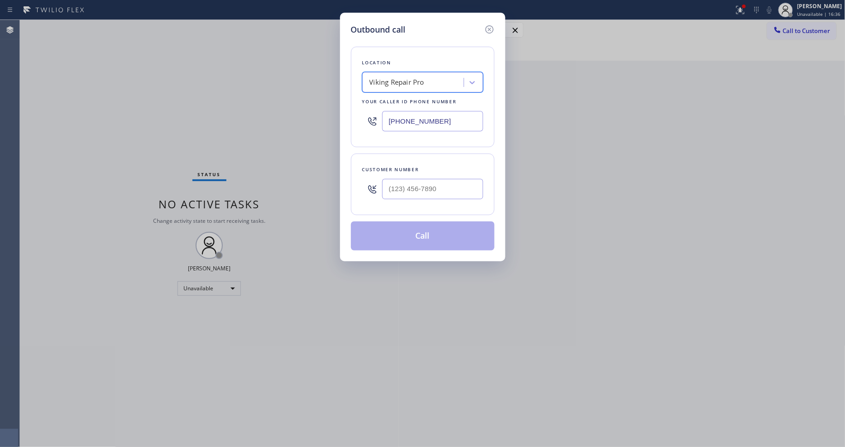
click at [406, 180] on input "text" at bounding box center [432, 189] width 101 height 20
paste input "818) 355-7782"
type input "[PHONE_NUMBER]"
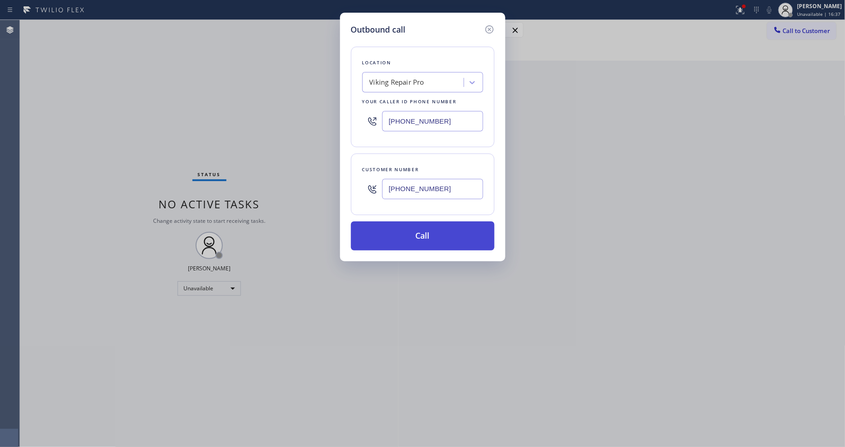
click at [395, 236] on button "Call" at bounding box center [423, 235] width 144 height 29
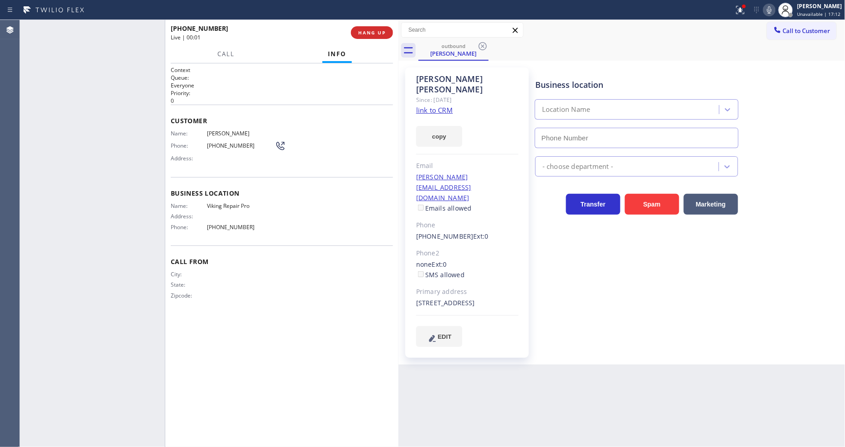
type input "[PHONE_NUMBER]"
click at [384, 33] on span "HANG UP" at bounding box center [372, 32] width 28 height 6
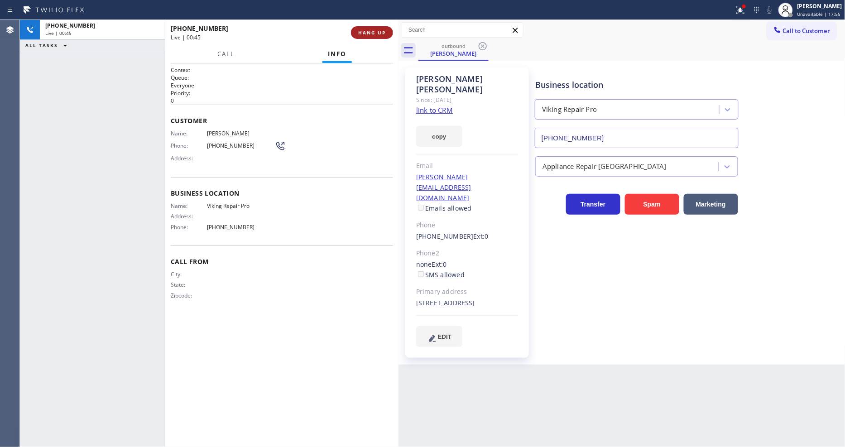
click at [384, 33] on span "HANG UP" at bounding box center [372, 32] width 28 height 6
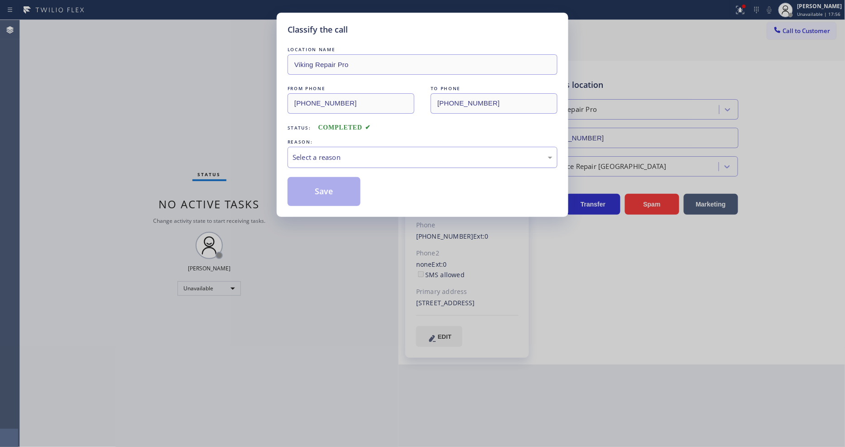
click at [349, 147] on div "Select a reason" at bounding box center [422, 157] width 270 height 21
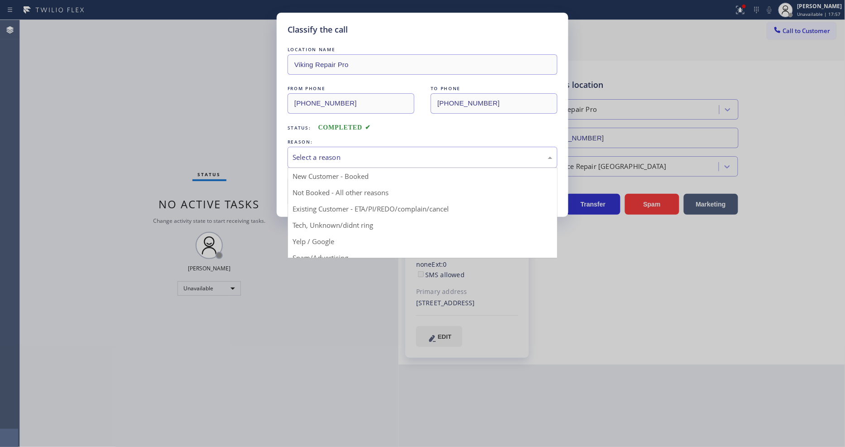
drag, startPoint x: 333, startPoint y: 206, endPoint x: 332, endPoint y: 180, distance: 26.3
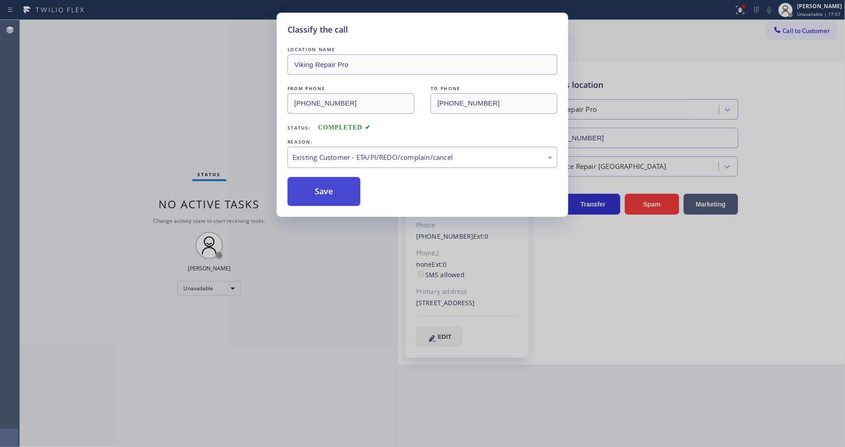
click at [332, 180] on button "Save" at bounding box center [323, 191] width 73 height 29
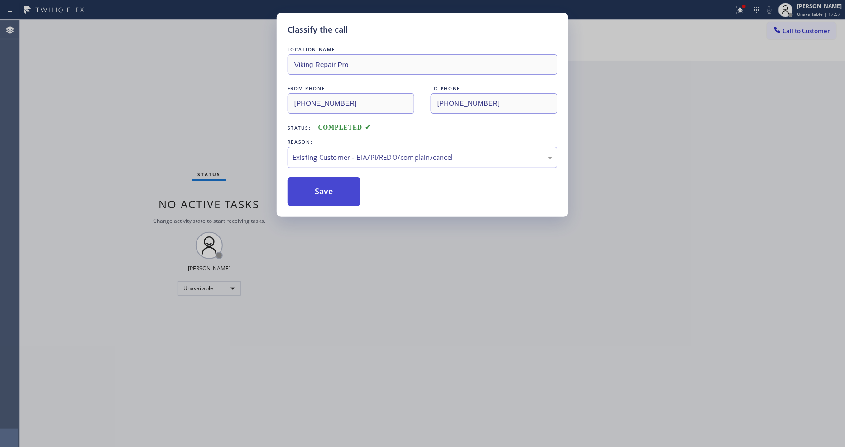
click at [332, 180] on button "Save" at bounding box center [323, 191] width 73 height 29
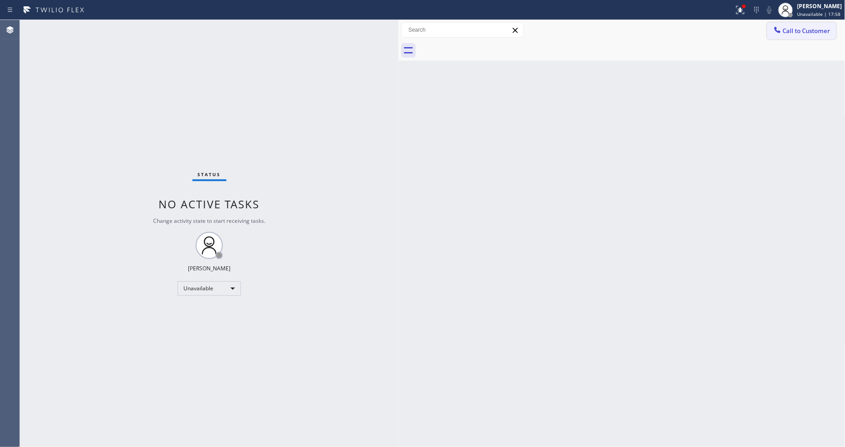
click at [809, 30] on span "Call to Customer" at bounding box center [807, 31] width 48 height 8
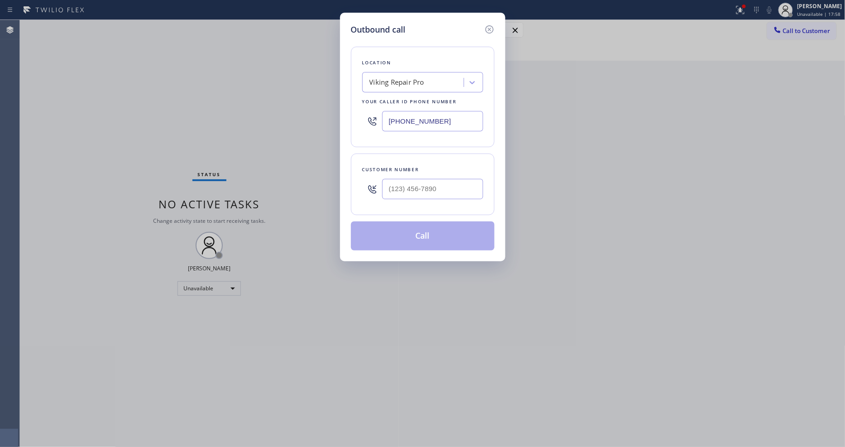
click at [378, 66] on div "Location Viking Repair Pro Your caller id phone number [PHONE_NUMBER]" at bounding box center [423, 97] width 144 height 100
click at [382, 77] on div "Viking Repair Pro" at bounding box center [396, 82] width 55 height 10
paste input "AR B2B SMS"
type input "AR B2B SMS"
click at [391, 97] on div "4C.SMS Campaign AR B2B SMS" at bounding box center [422, 101] width 121 height 16
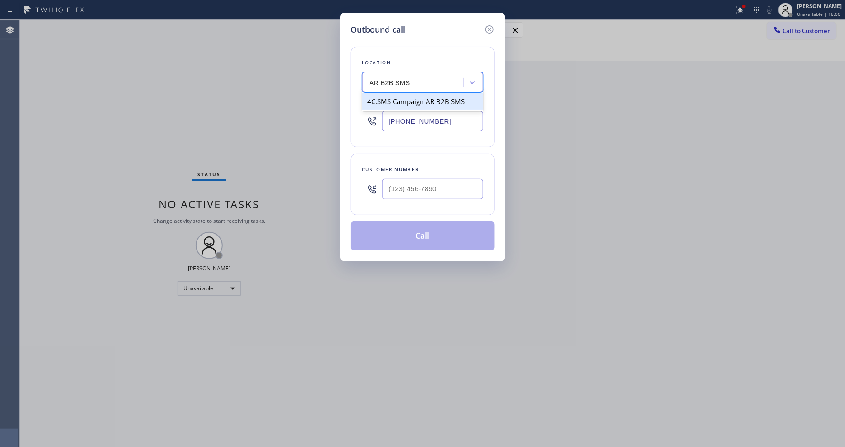
type input "[PHONE_NUMBER]"
click at [416, 188] on input "(___) ___-____" at bounding box center [432, 189] width 101 height 20
paste input "626) 354-6725"
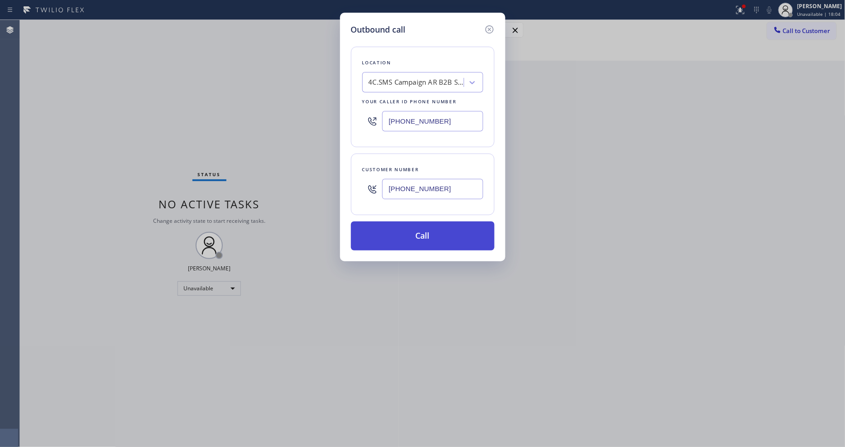
type input "[PHONE_NUMBER]"
click at [402, 231] on button "Call" at bounding box center [423, 235] width 144 height 29
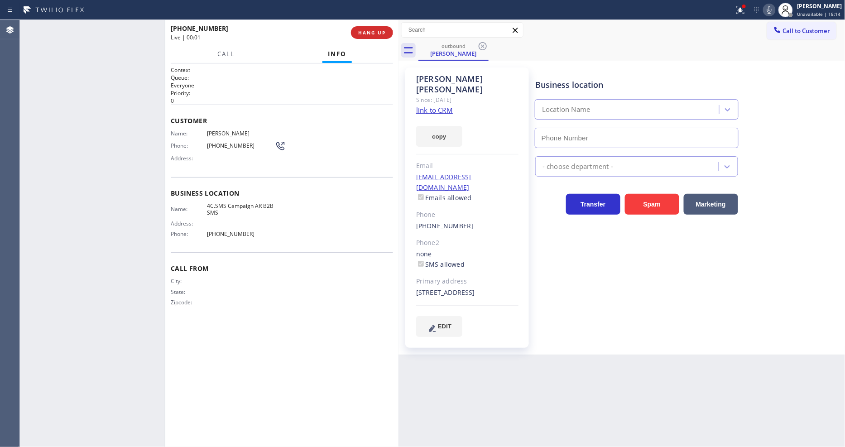
type input "[PHONE_NUMBER]"
click at [372, 32] on span "HANG UP" at bounding box center [372, 32] width 28 height 6
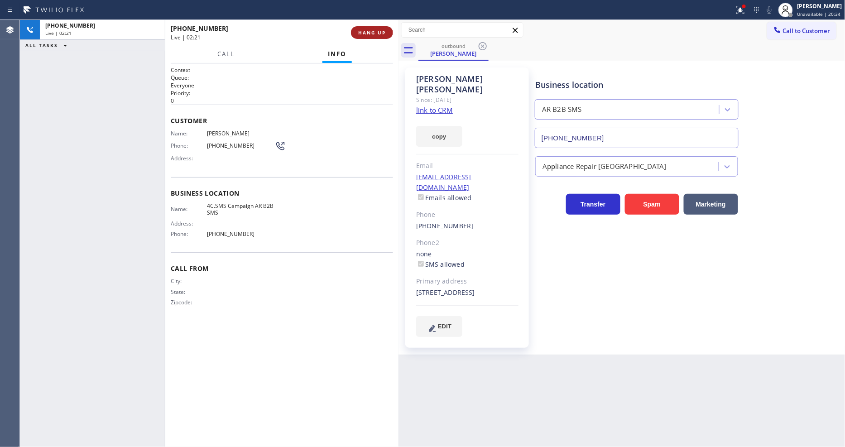
click at [372, 33] on span "HANG UP" at bounding box center [372, 32] width 28 height 6
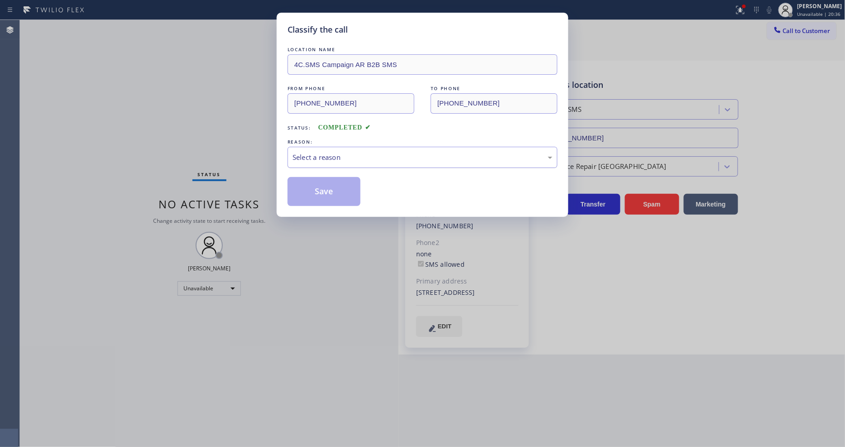
click at [344, 152] on div "Select a reason" at bounding box center [422, 157] width 260 height 10
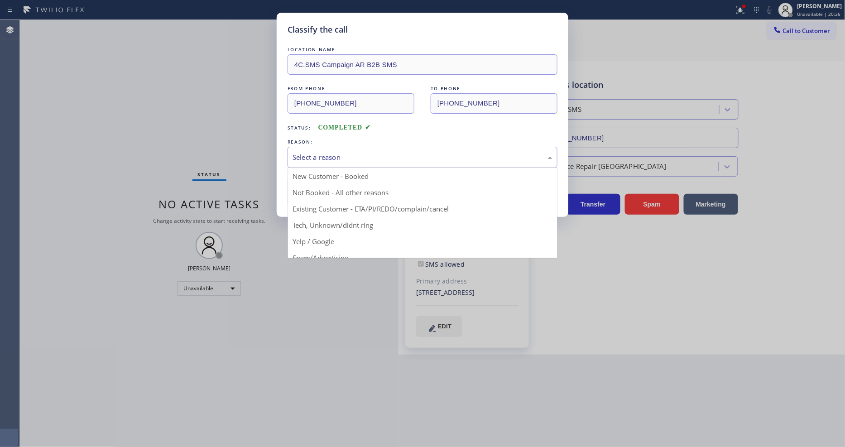
drag, startPoint x: 328, startPoint y: 210, endPoint x: 327, endPoint y: 196, distance: 13.1
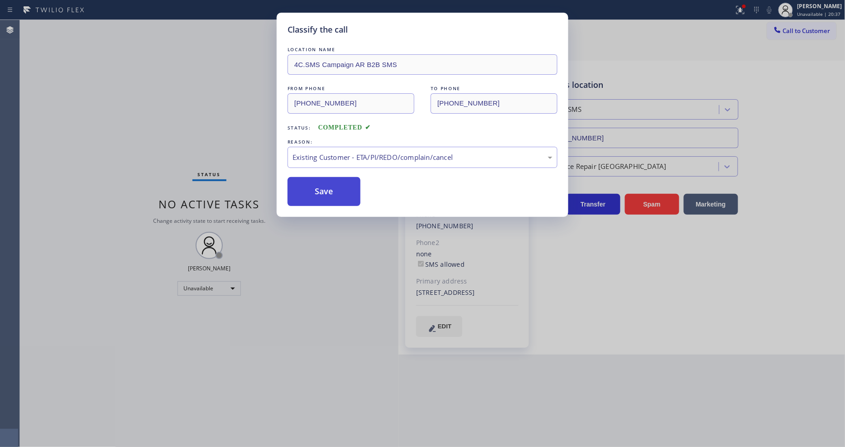
click at [327, 186] on button "Save" at bounding box center [323, 191] width 73 height 29
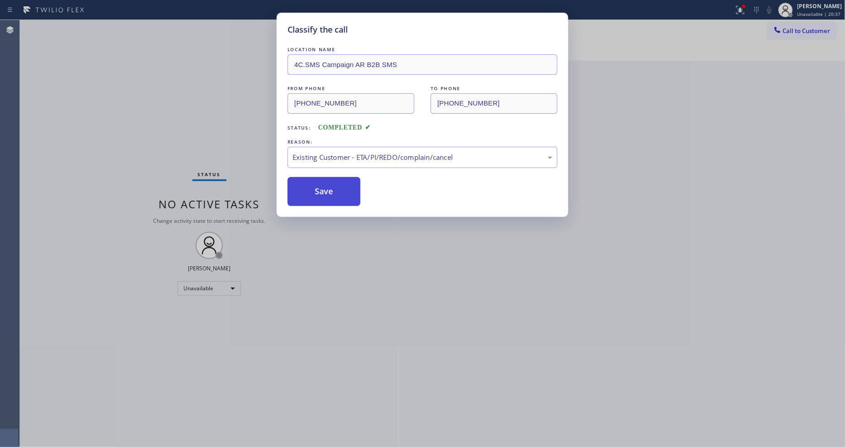
click at [327, 185] on button "Save" at bounding box center [323, 191] width 73 height 29
drag, startPoint x: 327, startPoint y: 185, endPoint x: 327, endPoint y: 161, distance: 24.0
click at [327, 184] on button "Save" at bounding box center [323, 191] width 73 height 29
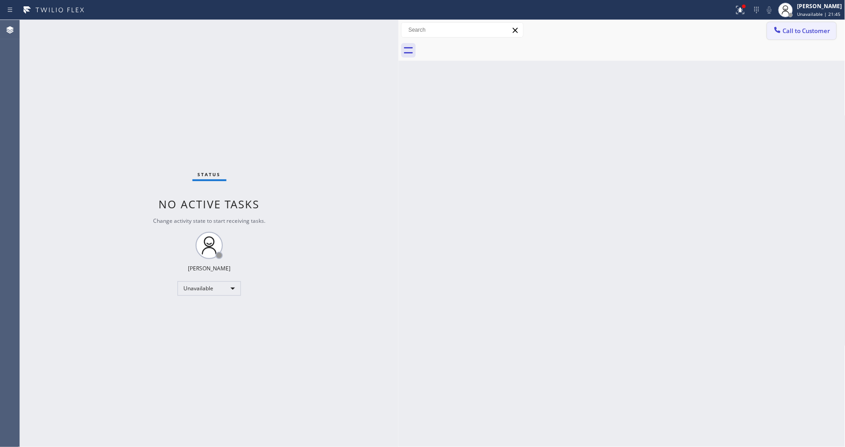
click at [784, 32] on span "Call to Customer" at bounding box center [807, 31] width 48 height 8
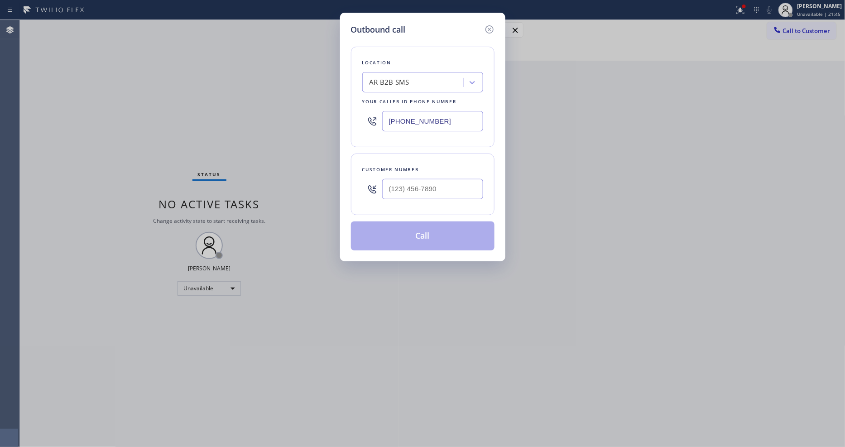
click at [402, 88] on div "AR B2B SMS" at bounding box center [422, 82] width 121 height 20
paste input "Sub Zero Appliance Wizard"
type input "Sub Zero Appliance Wizard"
click at [400, 102] on div "Sub Zero Appliance Wizard" at bounding box center [422, 101] width 121 height 16
type input "[PHONE_NUMBER]"
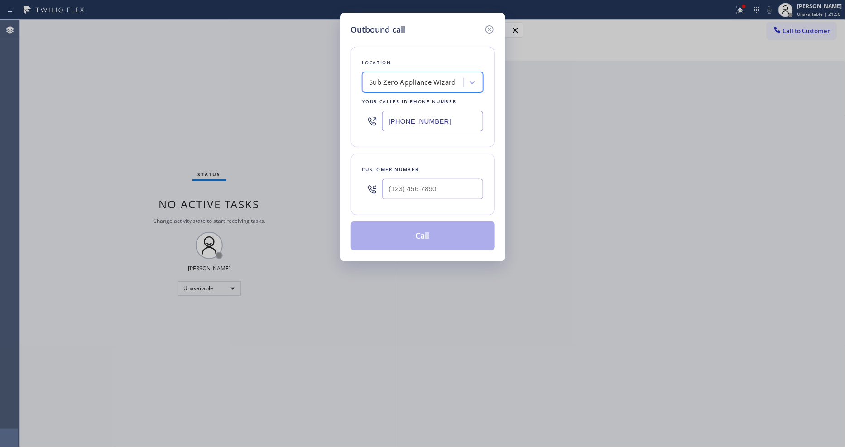
click at [416, 191] on input "text" at bounding box center [432, 189] width 101 height 20
paste input "602) 421-0606"
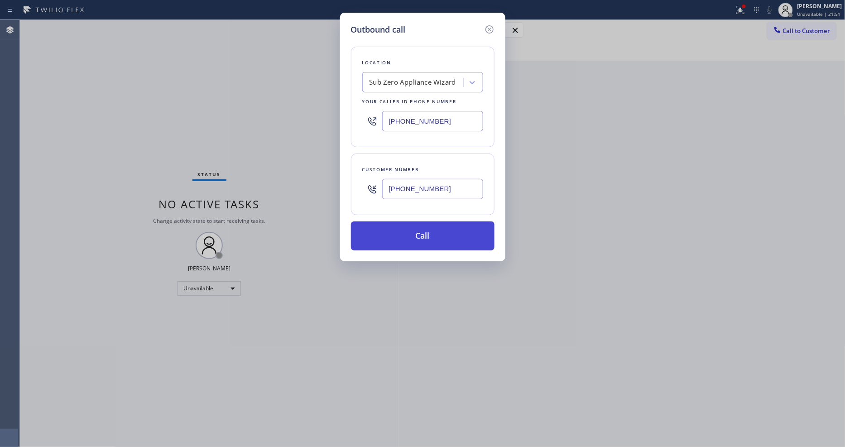
type input "[PHONE_NUMBER]"
drag, startPoint x: 404, startPoint y: 236, endPoint x: 334, endPoint y: 433, distance: 209.2
click at [404, 236] on button "Call" at bounding box center [423, 235] width 144 height 29
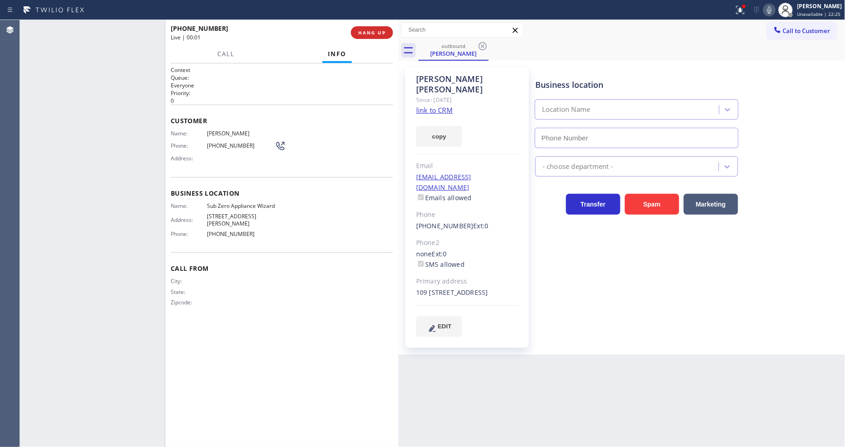
type input "[PHONE_NUMBER]"
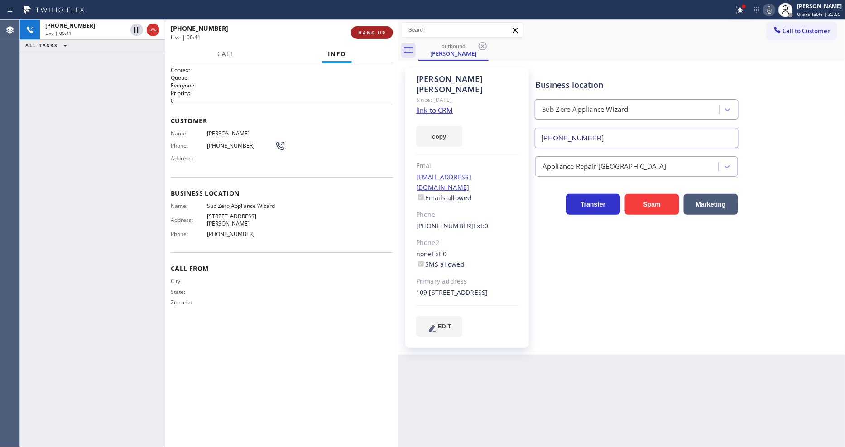
click at [373, 29] on span "HANG UP" at bounding box center [372, 32] width 28 height 6
click at [373, 30] on span "HANG UP" at bounding box center [372, 32] width 28 height 6
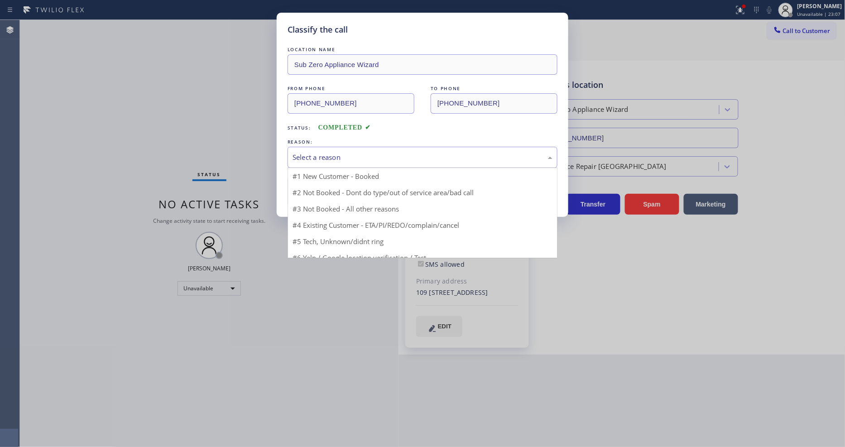
click at [335, 148] on div "Select a reason" at bounding box center [422, 157] width 270 height 21
drag, startPoint x: 323, startPoint y: 211, endPoint x: 323, endPoint y: 192, distance: 19.0
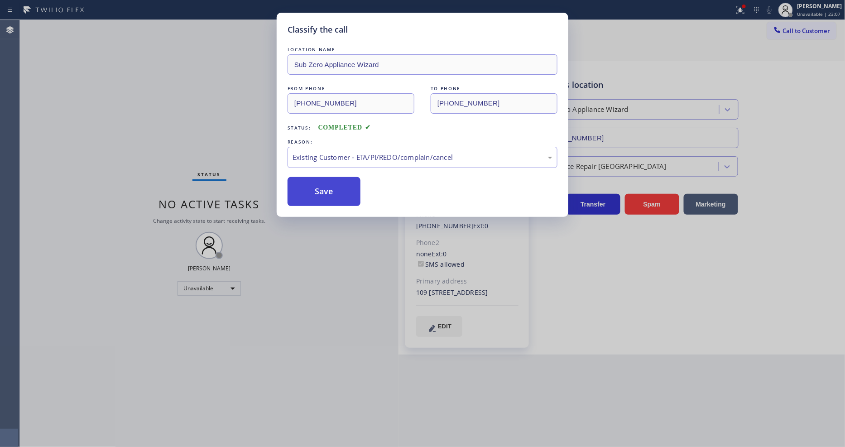
click at [323, 184] on button "Save" at bounding box center [323, 191] width 73 height 29
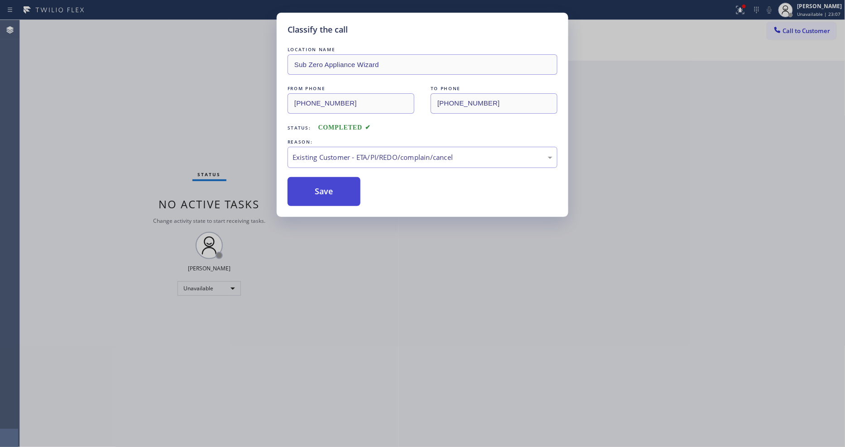
click at [323, 184] on button "Save" at bounding box center [323, 191] width 73 height 29
drag, startPoint x: 323, startPoint y: 184, endPoint x: 317, endPoint y: 16, distance: 167.6
click at [323, 177] on button "Save" at bounding box center [323, 191] width 73 height 29
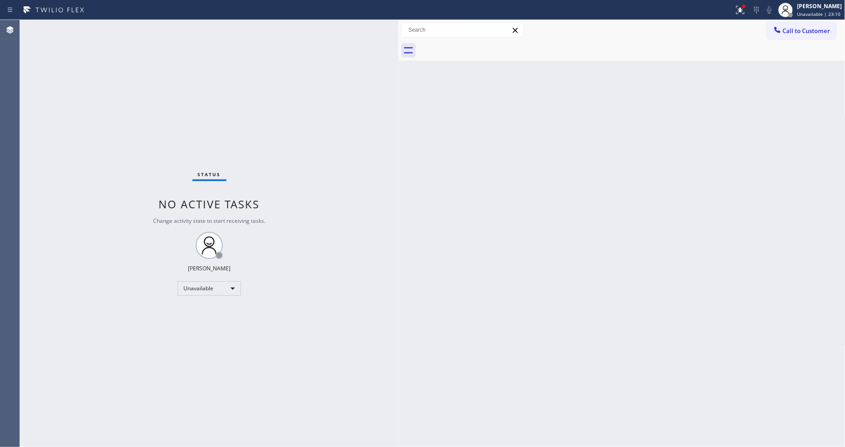
click at [803, 23] on button "Call to Customer" at bounding box center [801, 30] width 69 height 17
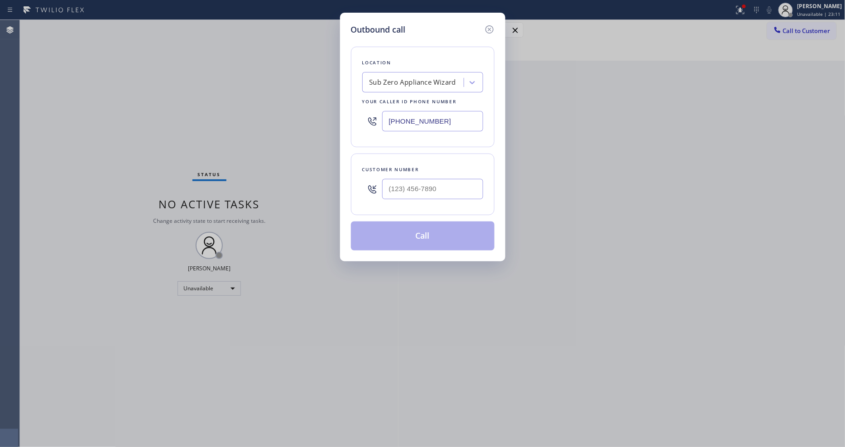
click at [430, 85] on div "Sub Zero Appliance Wizard" at bounding box center [414, 83] width 99 height 16
paste input "5 Star Appliance Repair"
type input "5 Star Appliance Repair"
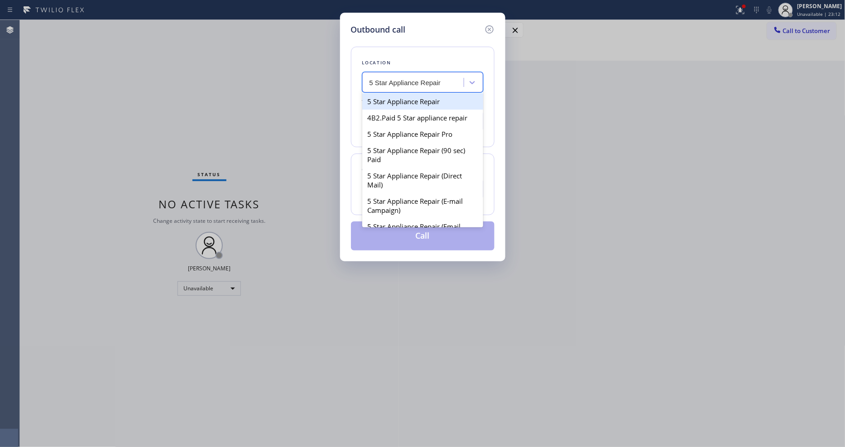
click at [398, 99] on div "5 Star Appliance Repair" at bounding box center [422, 101] width 121 height 16
type input "[PHONE_NUMBER]"
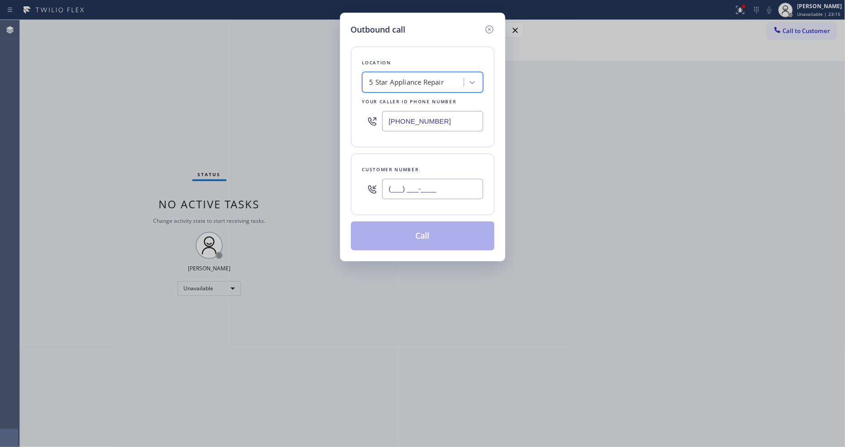
click at [410, 181] on input "(___) ___-____" at bounding box center [432, 189] width 101 height 20
paste input "760) 420-7559"
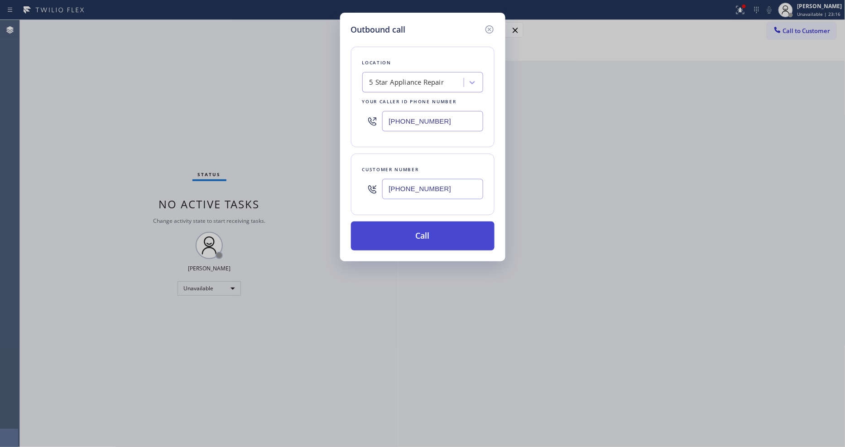
type input "[PHONE_NUMBER]"
click at [395, 232] on button "Call" at bounding box center [423, 235] width 144 height 29
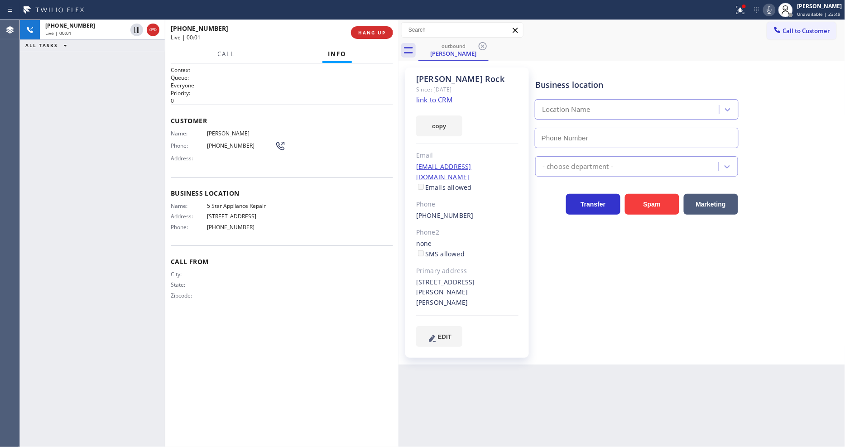
type input "[PHONE_NUMBER]"
click at [377, 33] on span "HANG UP" at bounding box center [372, 32] width 28 height 6
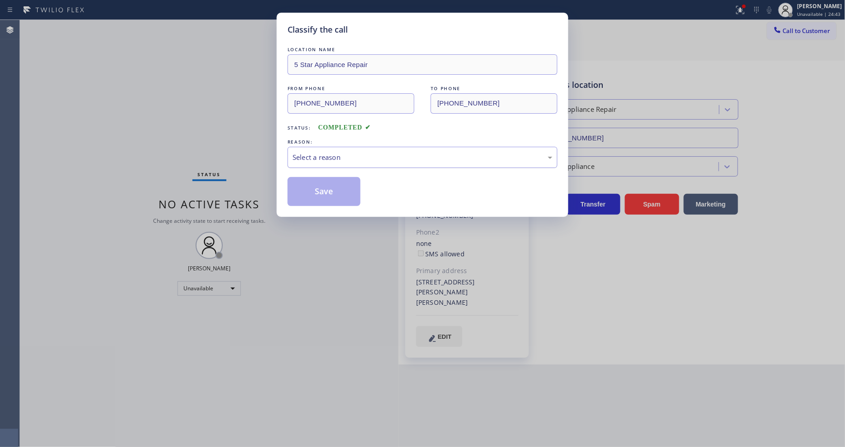
drag, startPoint x: 323, startPoint y: 148, endPoint x: 324, endPoint y: 158, distance: 9.5
click at [324, 149] on div "Select a reason" at bounding box center [422, 157] width 270 height 21
click at [320, 179] on button "Save" at bounding box center [323, 191] width 73 height 29
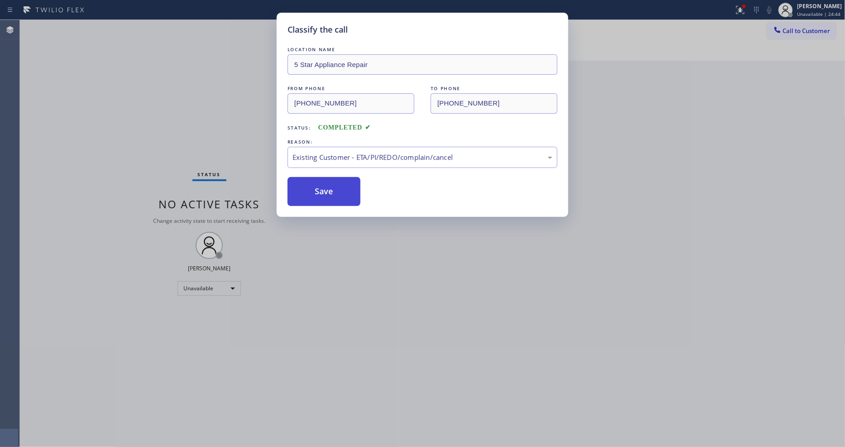
click at [320, 179] on button "Save" at bounding box center [323, 191] width 73 height 29
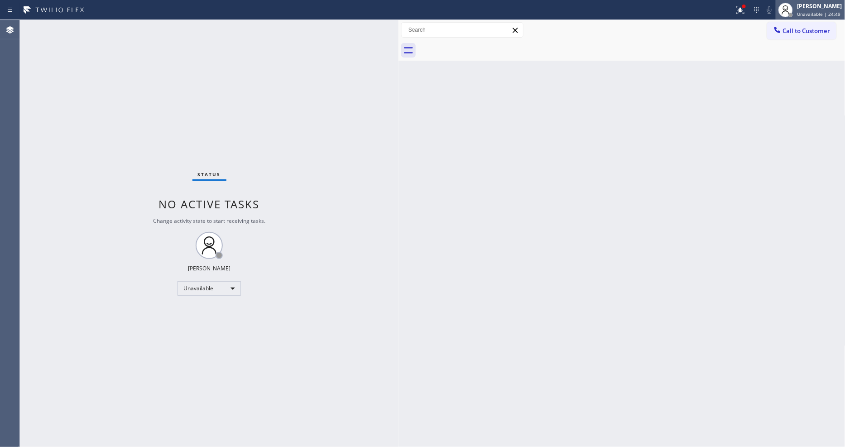
drag, startPoint x: 835, startPoint y: 5, endPoint x: 833, endPoint y: 10, distance: 4.9
click at [835, 5] on div "[PERSON_NAME]" at bounding box center [819, 6] width 45 height 8
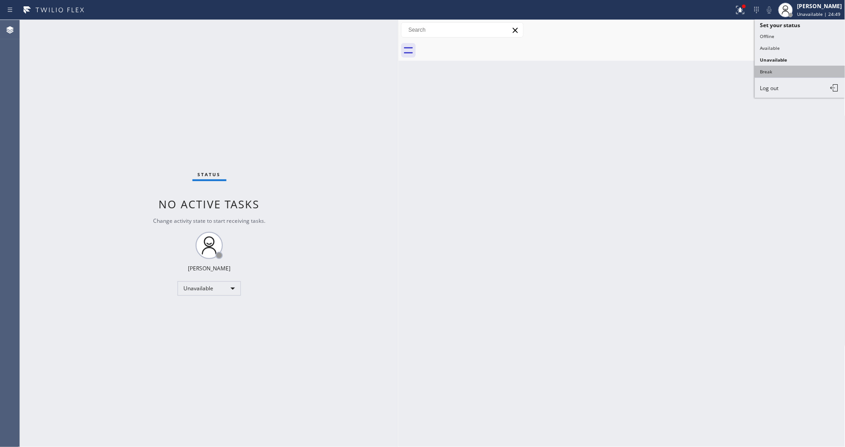
click at [775, 70] on button "Break" at bounding box center [800, 72] width 91 height 12
